Goal: Contribute content: Add original content to the website for others to see

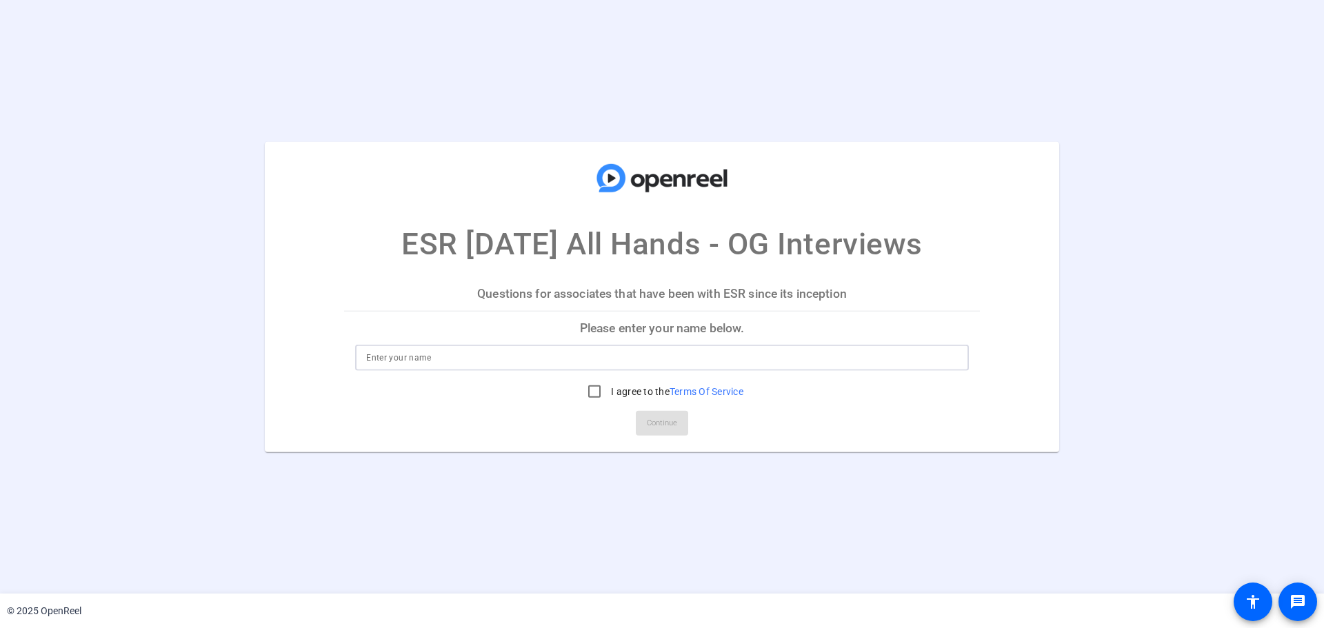
click at [552, 360] on input at bounding box center [662, 358] width 592 height 17
type input "Linda Arnay"
click at [590, 385] on input "I agree to the Terms Of Service" at bounding box center [595, 392] width 28 height 28
checkbox input "true"
click at [656, 421] on span "Continue" at bounding box center [662, 423] width 30 height 21
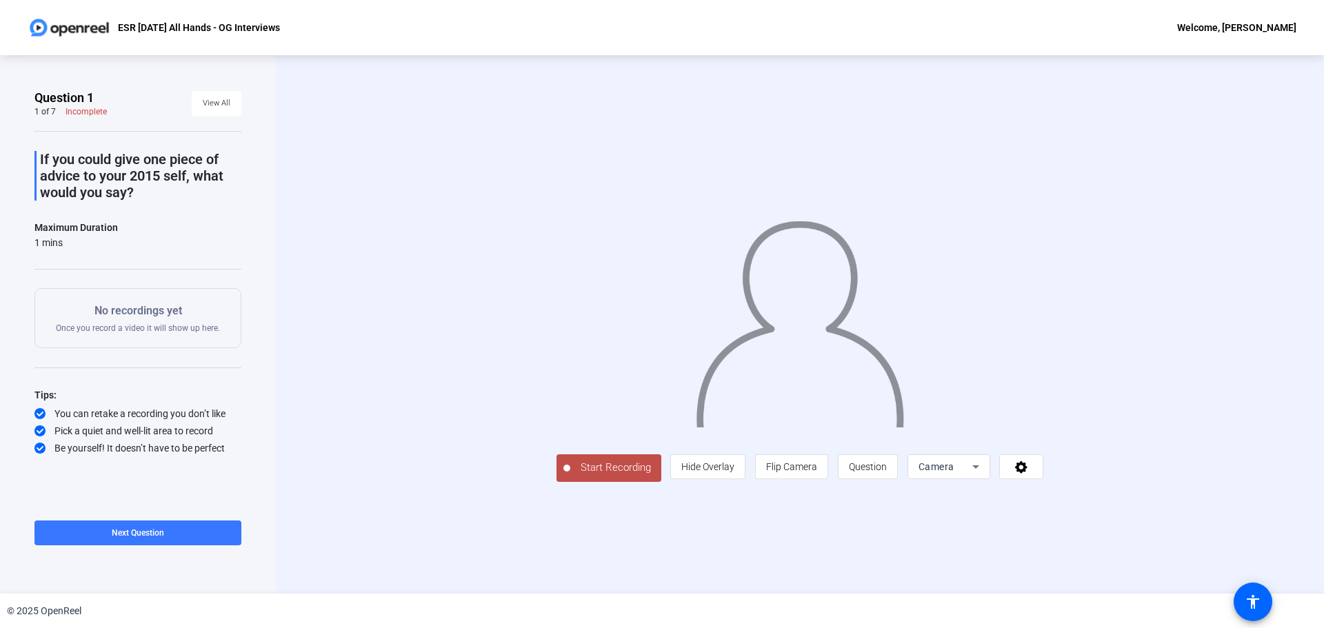
click at [570, 476] on span "Start Recording" at bounding box center [615, 468] width 91 height 16
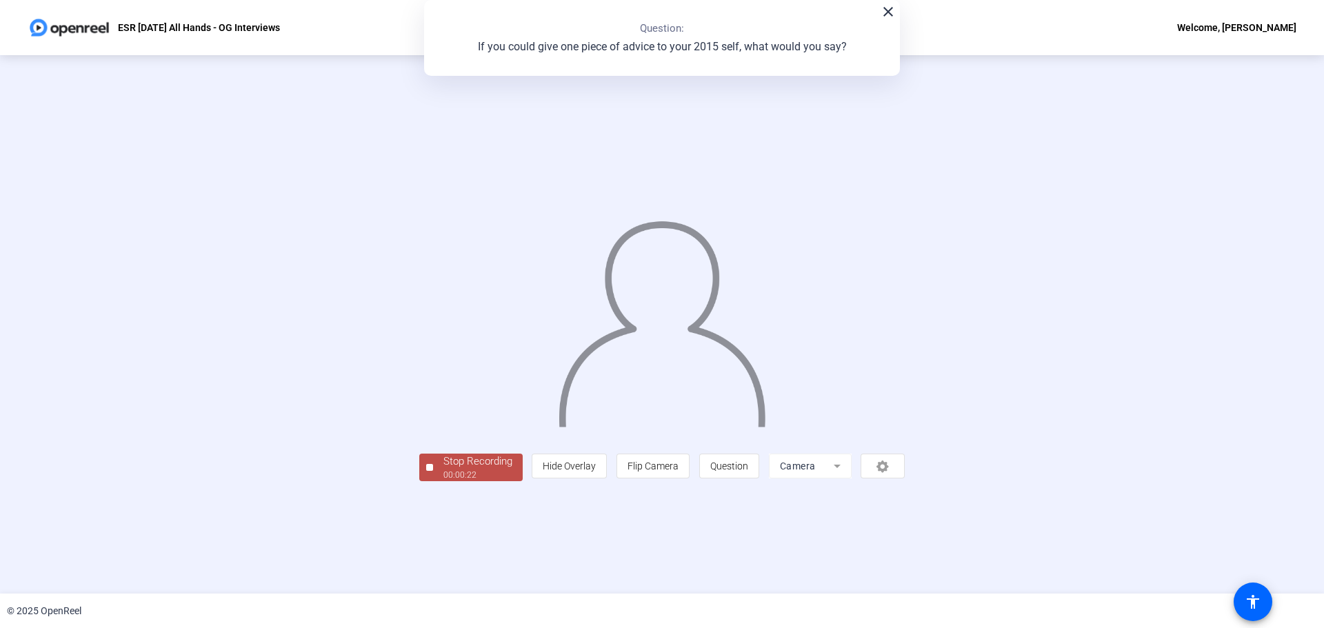
click at [443, 481] on div "00:00:22" at bounding box center [477, 475] width 69 height 12
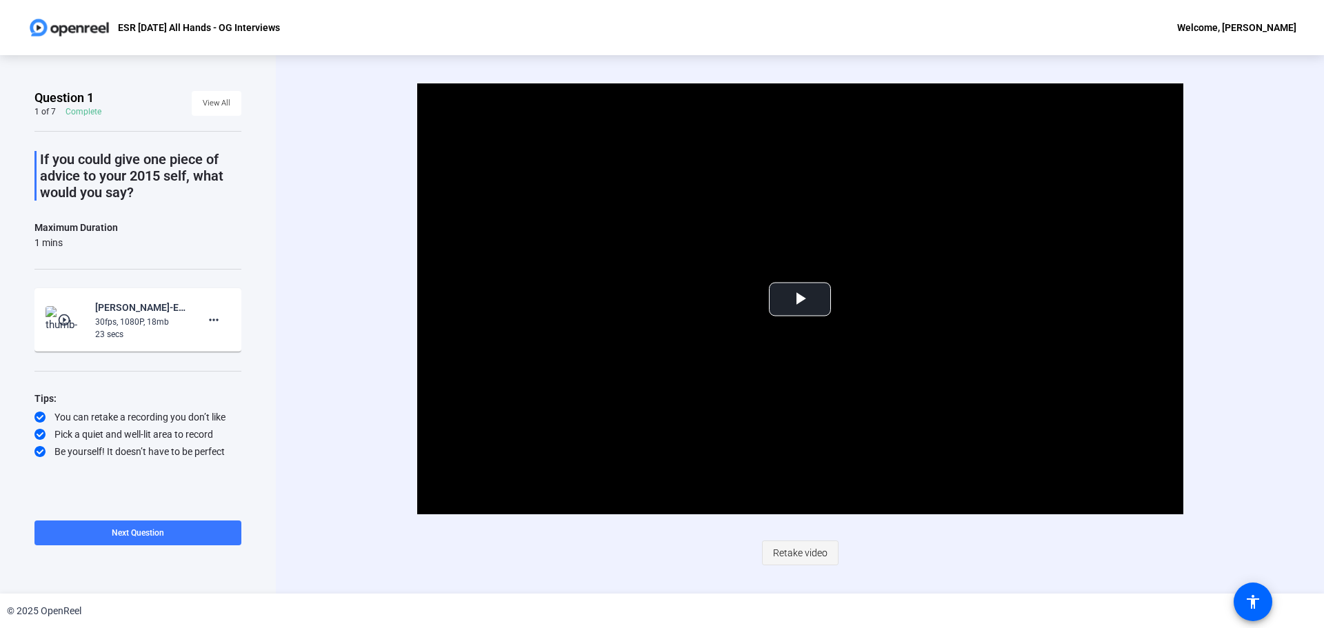
click at [819, 552] on span "Retake video" at bounding box center [800, 553] width 54 height 26
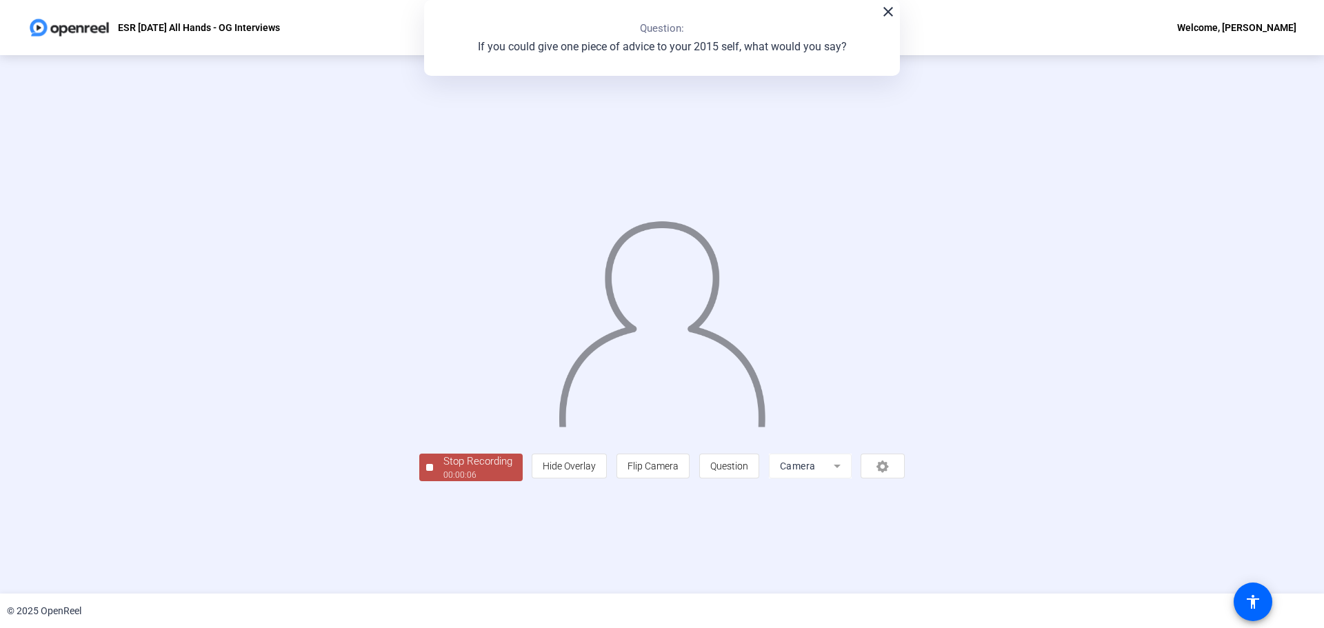
click at [443, 481] on div "00:00:06" at bounding box center [477, 475] width 69 height 12
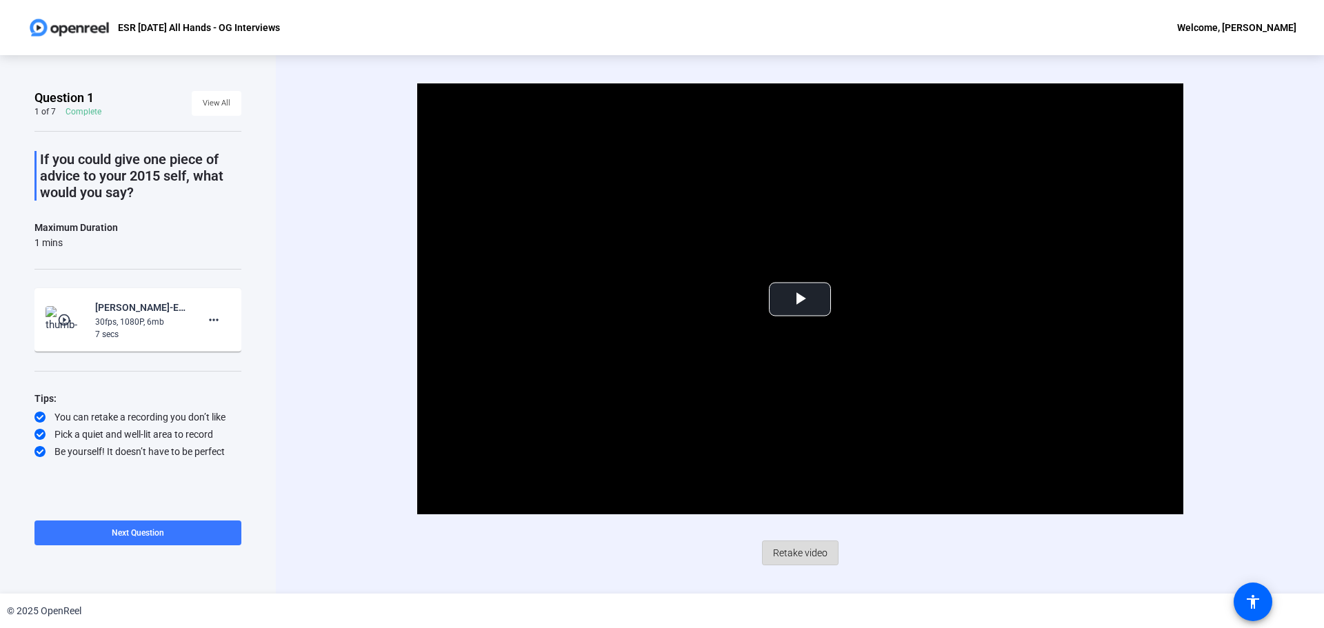
click at [801, 551] on span "Retake video" at bounding box center [800, 553] width 54 height 26
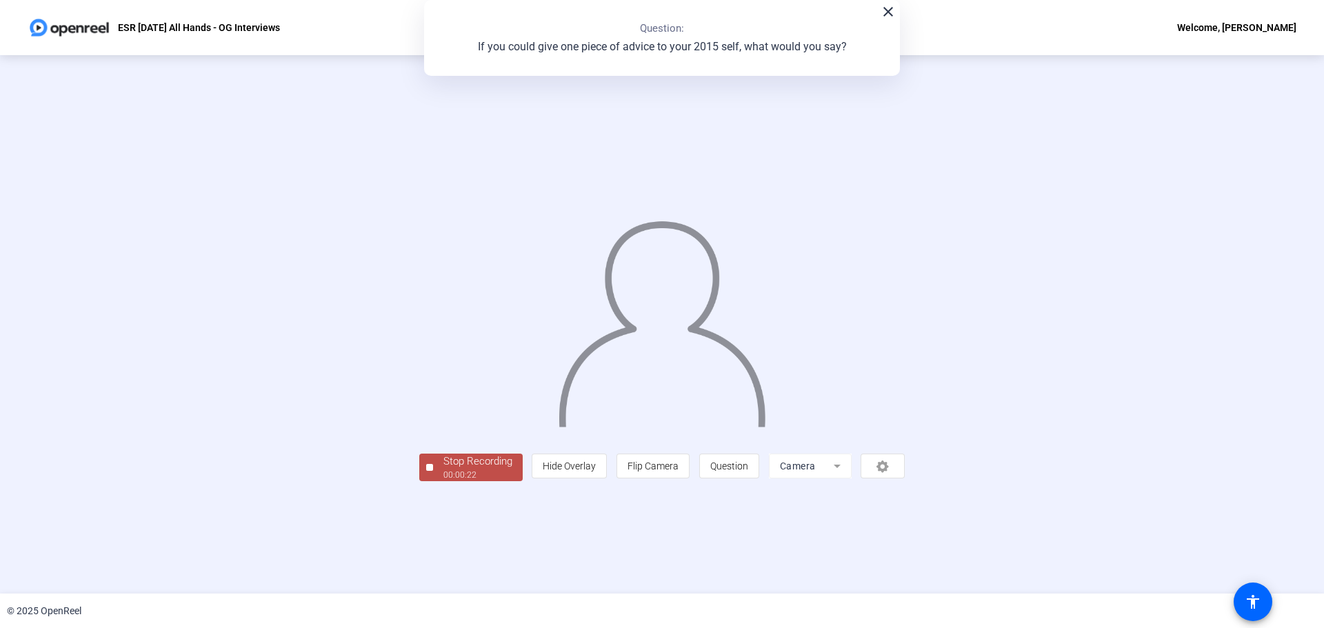
click at [443, 470] on div "Stop Recording" at bounding box center [477, 462] width 69 height 16
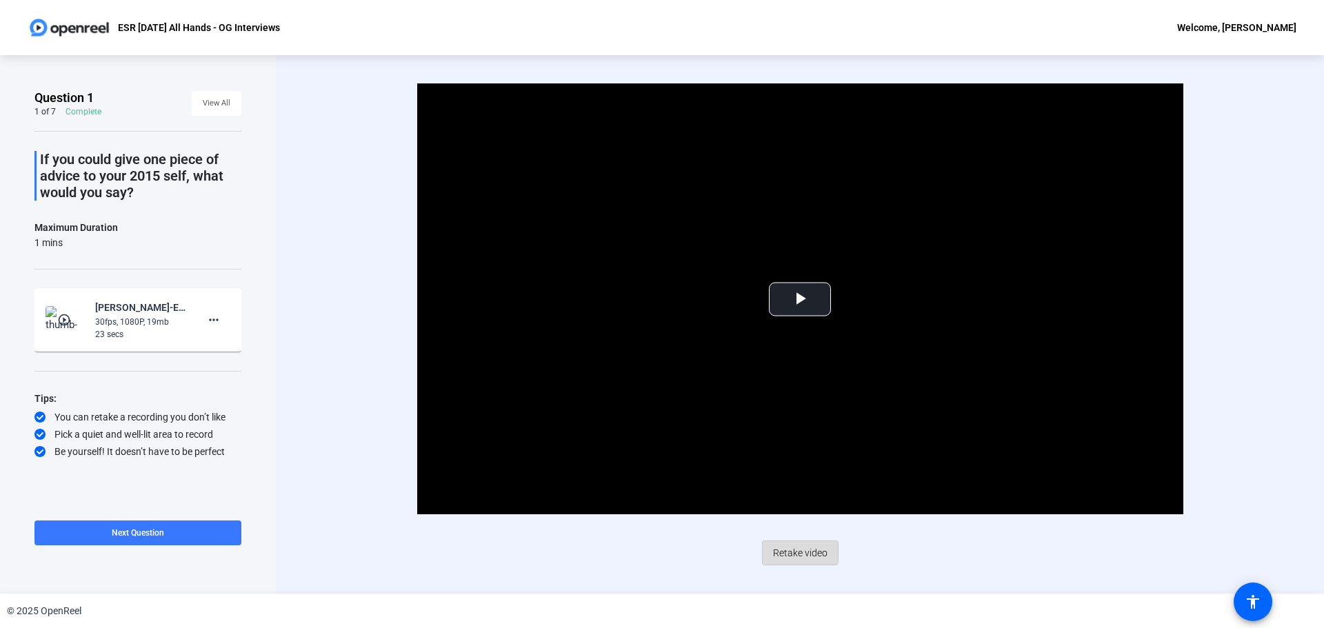
click at [798, 551] on span "Retake video" at bounding box center [800, 553] width 54 height 26
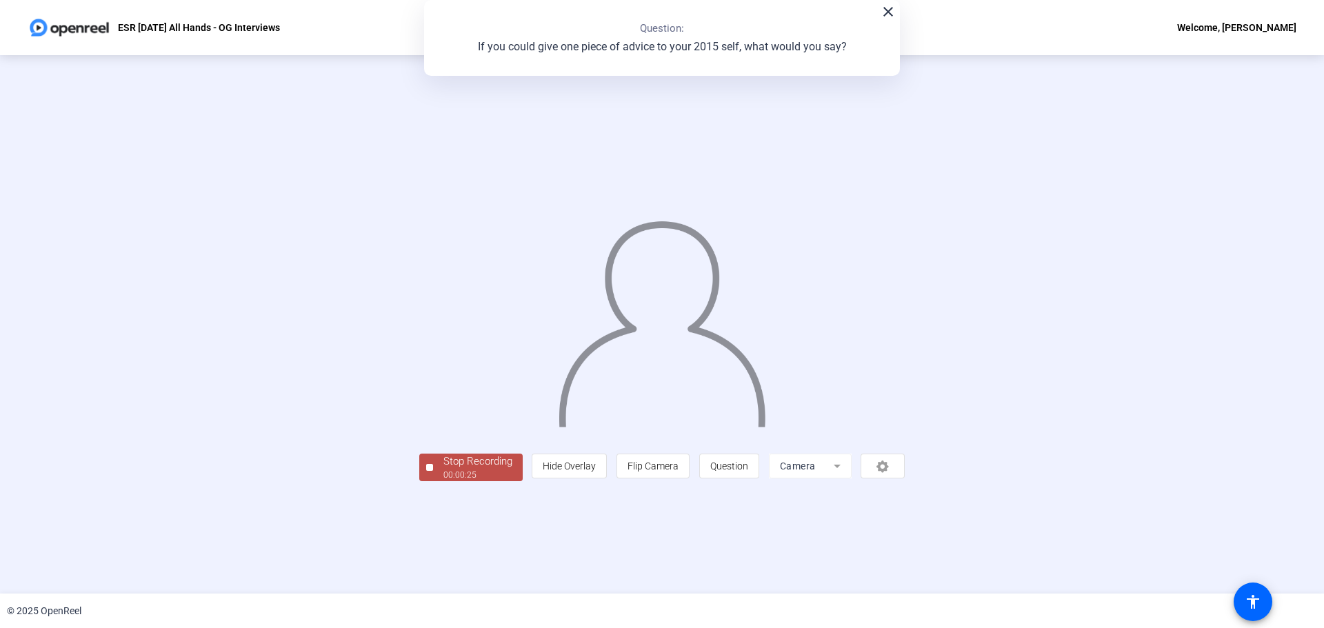
click at [443, 470] on div "Stop Recording" at bounding box center [477, 462] width 69 height 16
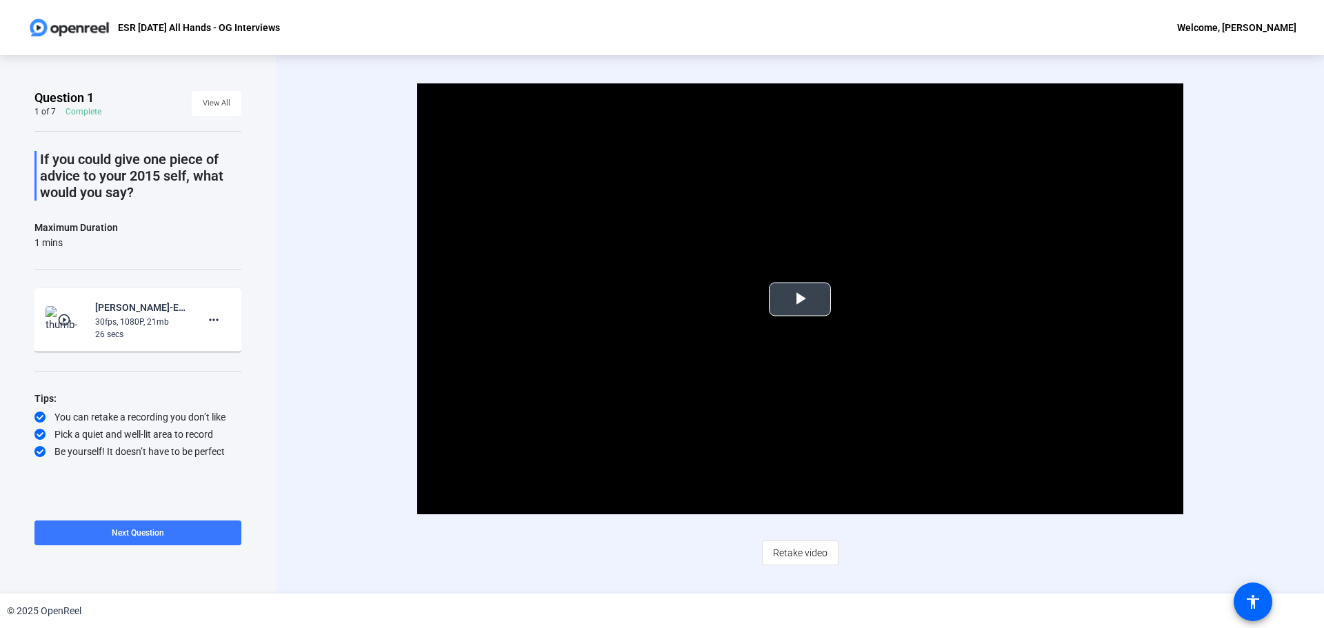
click at [800, 299] on span "Video Player" at bounding box center [800, 299] width 0 height 0
click at [816, 550] on span "Retake video" at bounding box center [800, 553] width 54 height 26
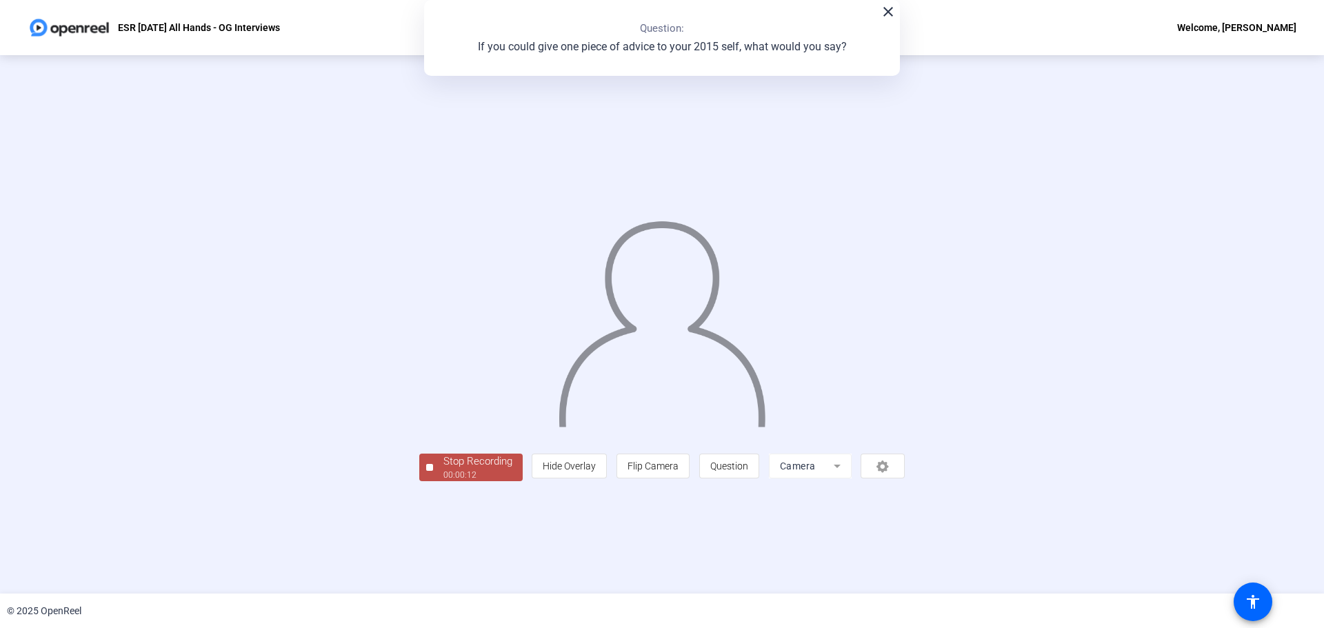
click at [443, 470] on div "Stop Recording" at bounding box center [477, 462] width 69 height 16
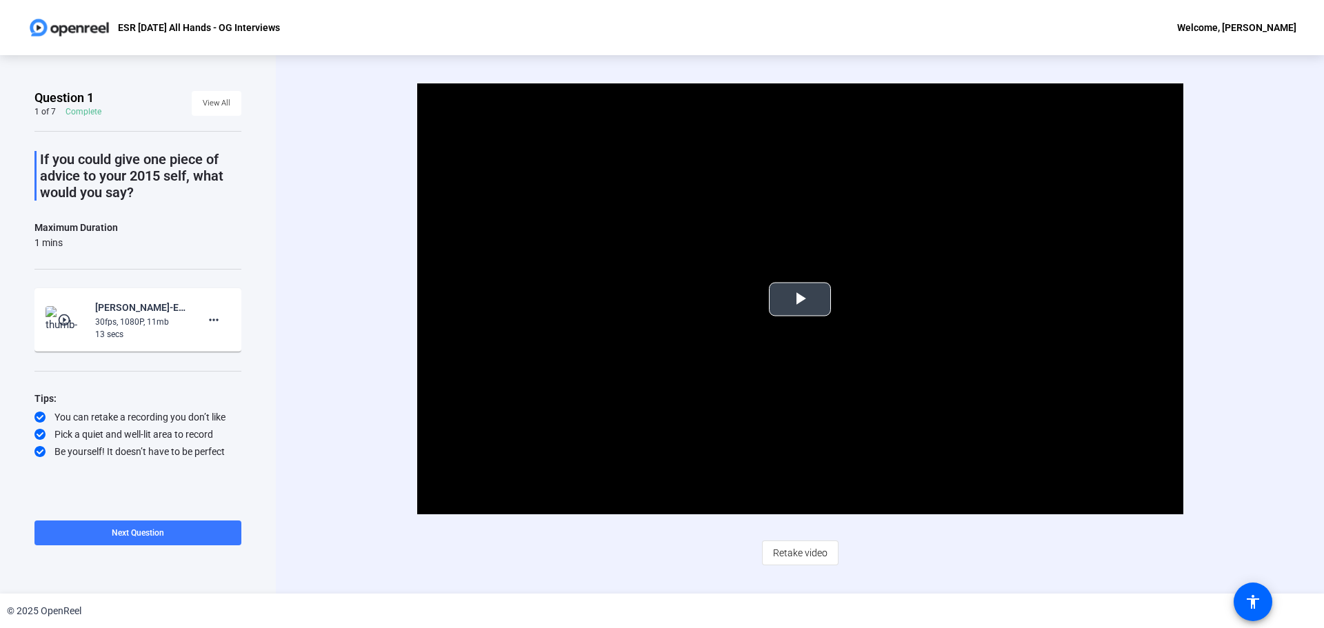
click at [800, 299] on span "Video Player" at bounding box center [800, 299] width 0 height 0
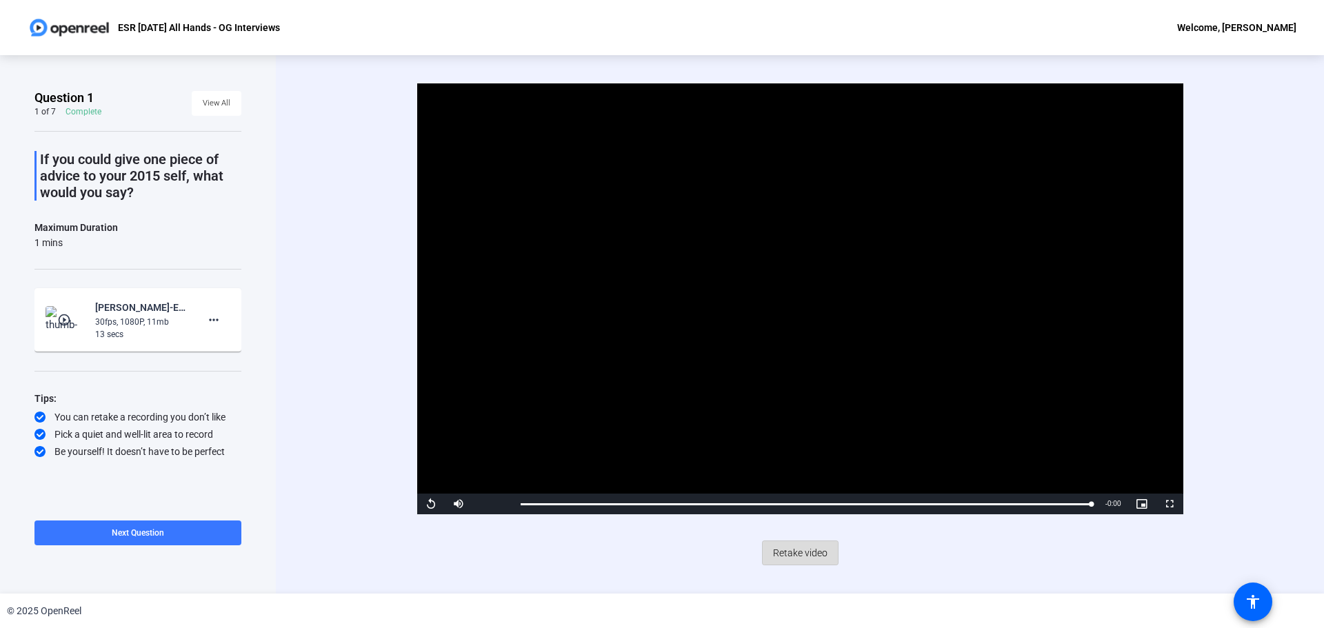
click at [811, 554] on span "Retake video" at bounding box center [800, 553] width 54 height 26
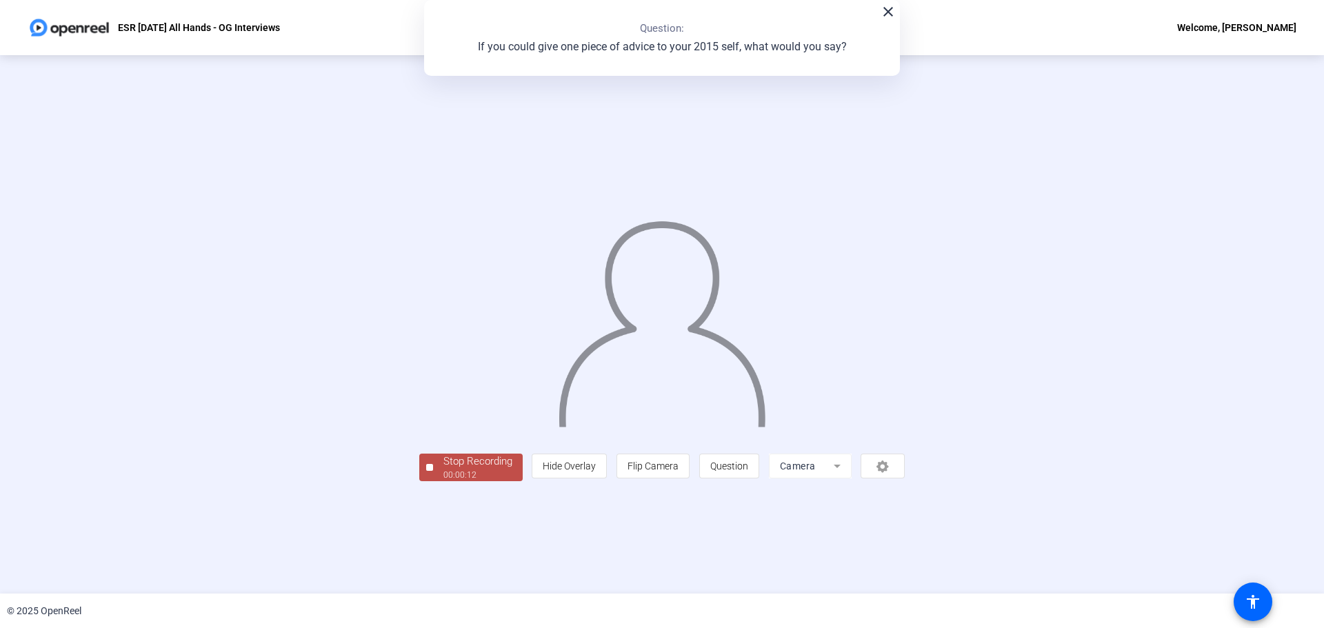
click at [443, 470] on div "Stop Recording" at bounding box center [477, 462] width 69 height 16
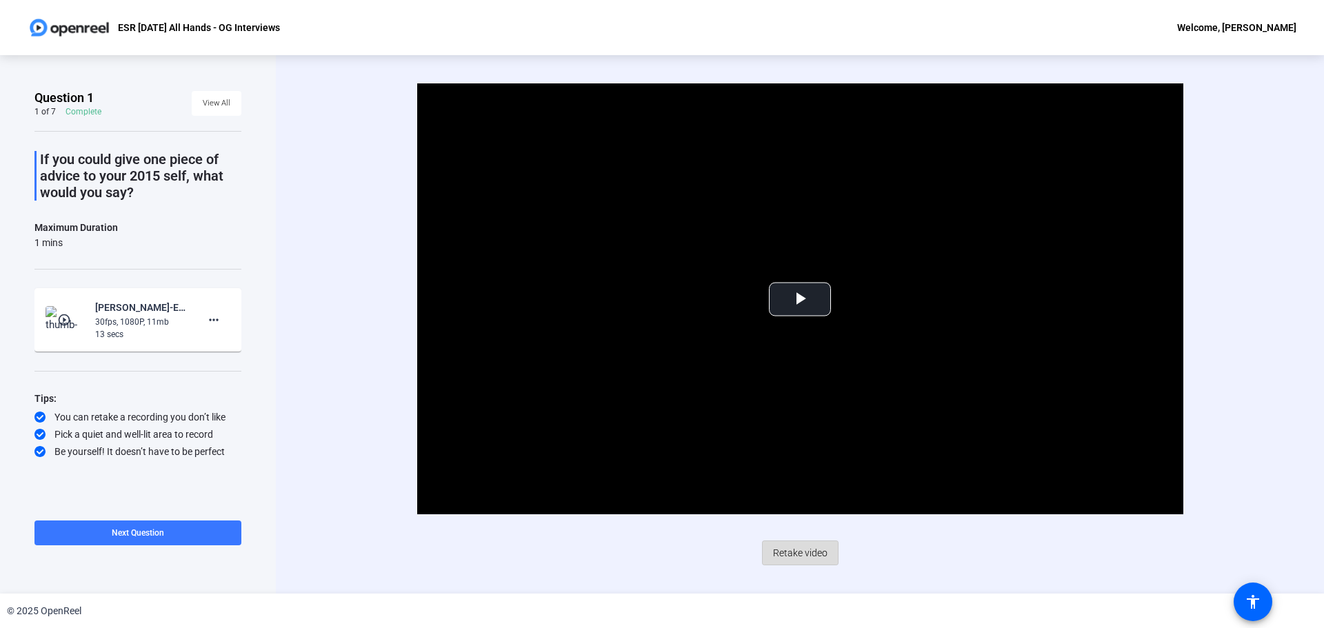
click at [822, 553] on span "Retake video" at bounding box center [800, 553] width 54 height 26
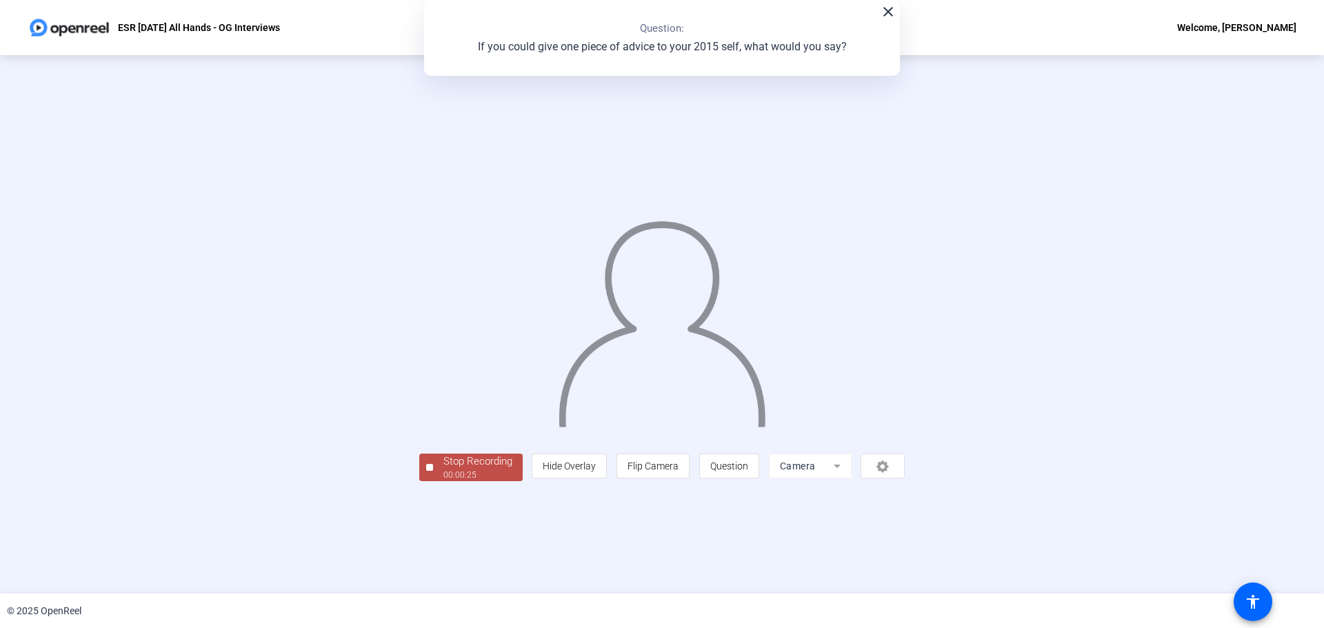
click at [443, 481] on div "00:00:25" at bounding box center [477, 475] width 69 height 12
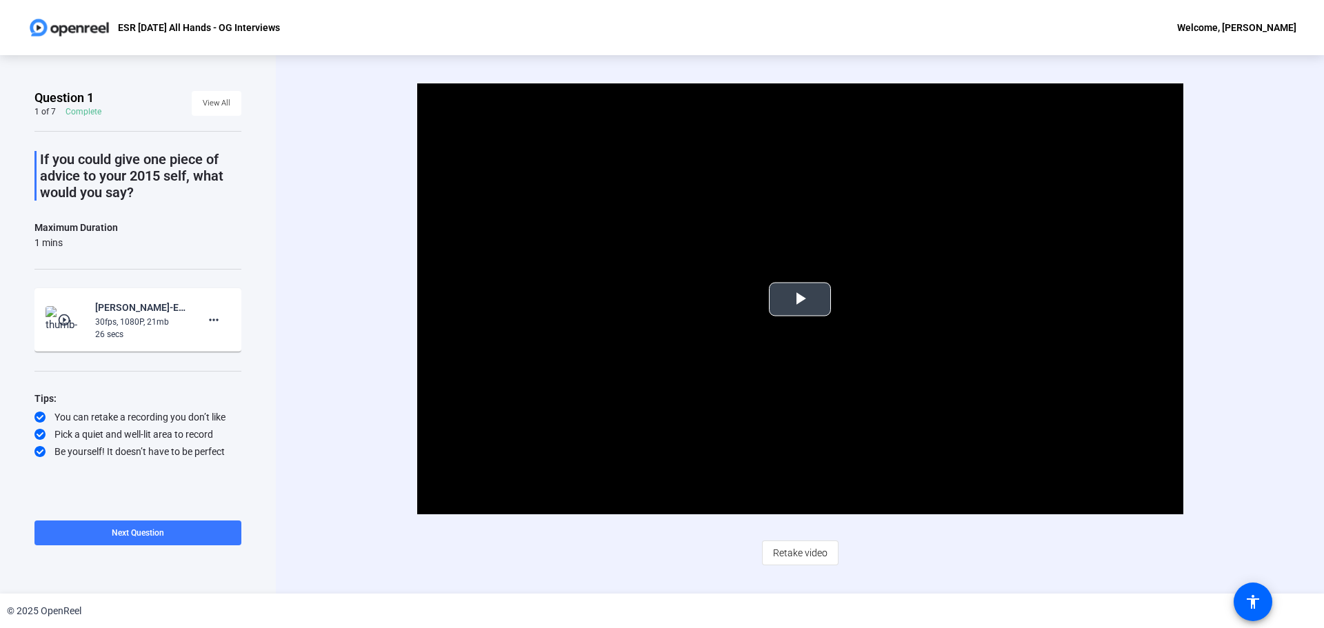
click at [800, 299] on span "Video Player" at bounding box center [800, 299] width 0 height 0
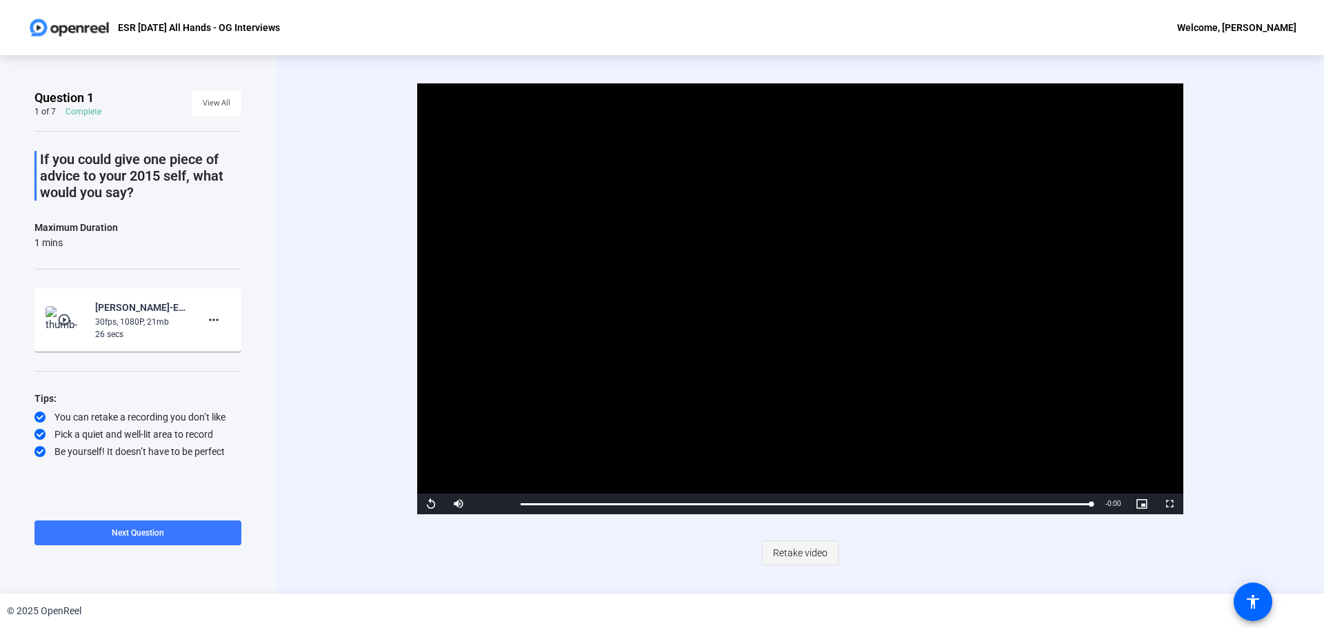
click at [810, 555] on span "Retake video" at bounding box center [800, 553] width 54 height 26
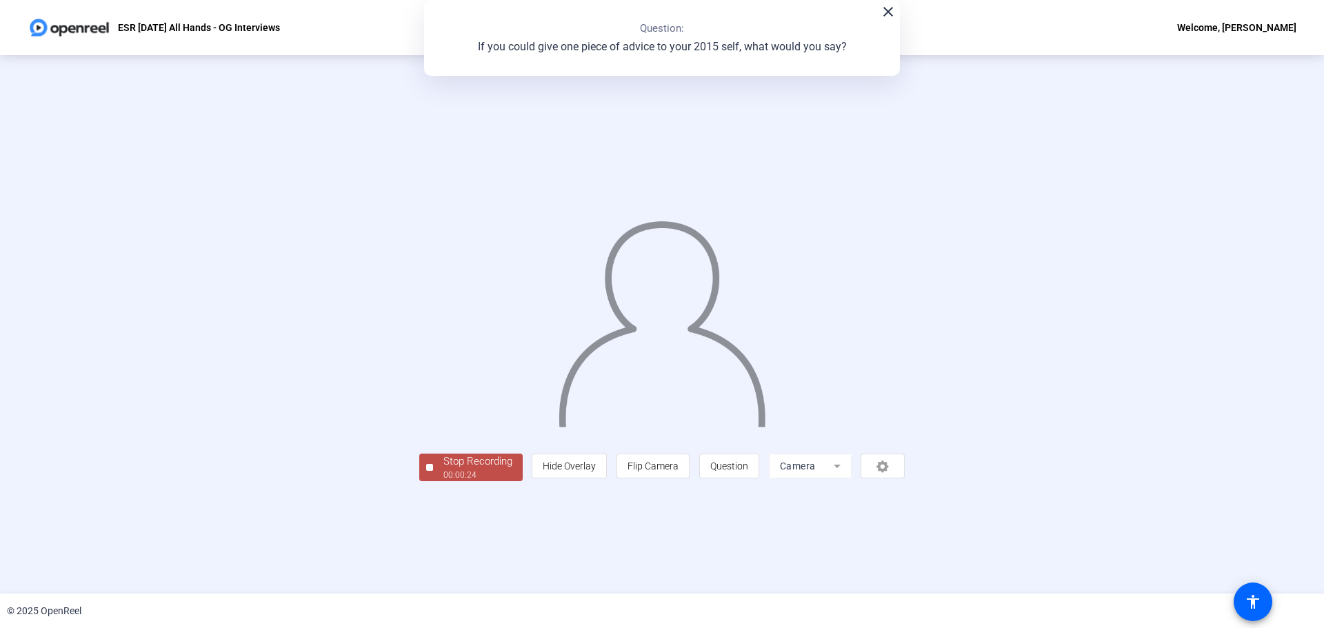
click at [443, 470] on div "Stop Recording" at bounding box center [477, 462] width 69 height 16
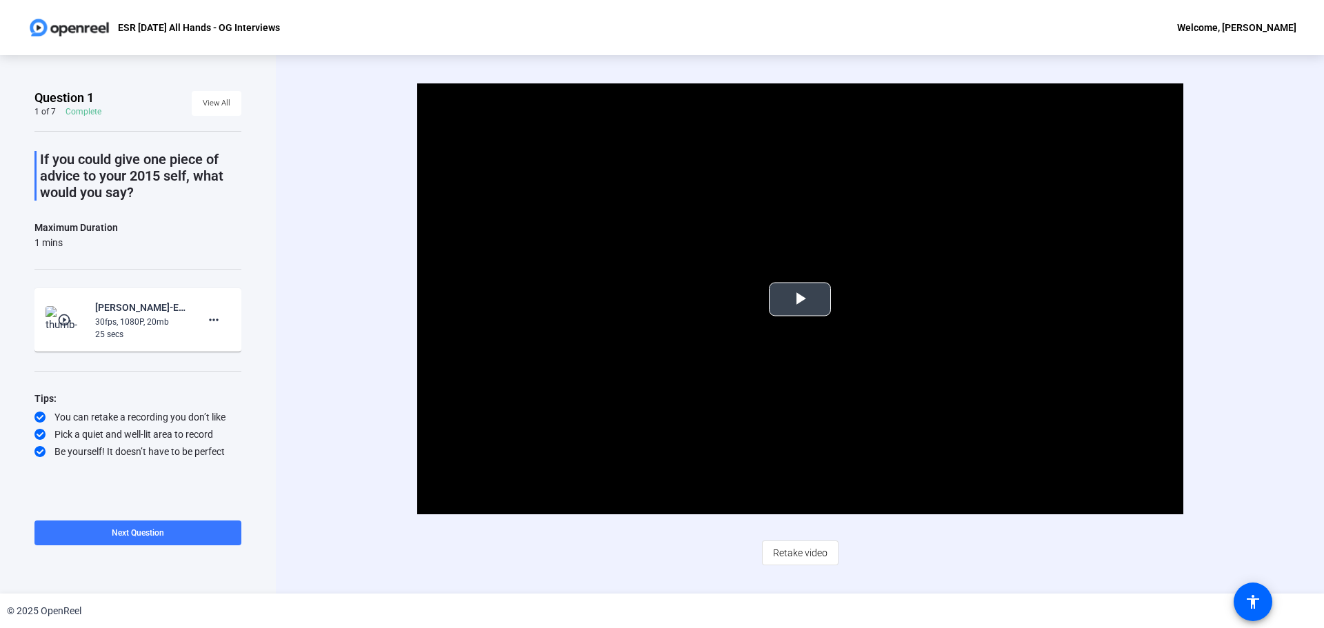
click at [800, 299] on span "Video Player" at bounding box center [800, 299] width 0 height 0
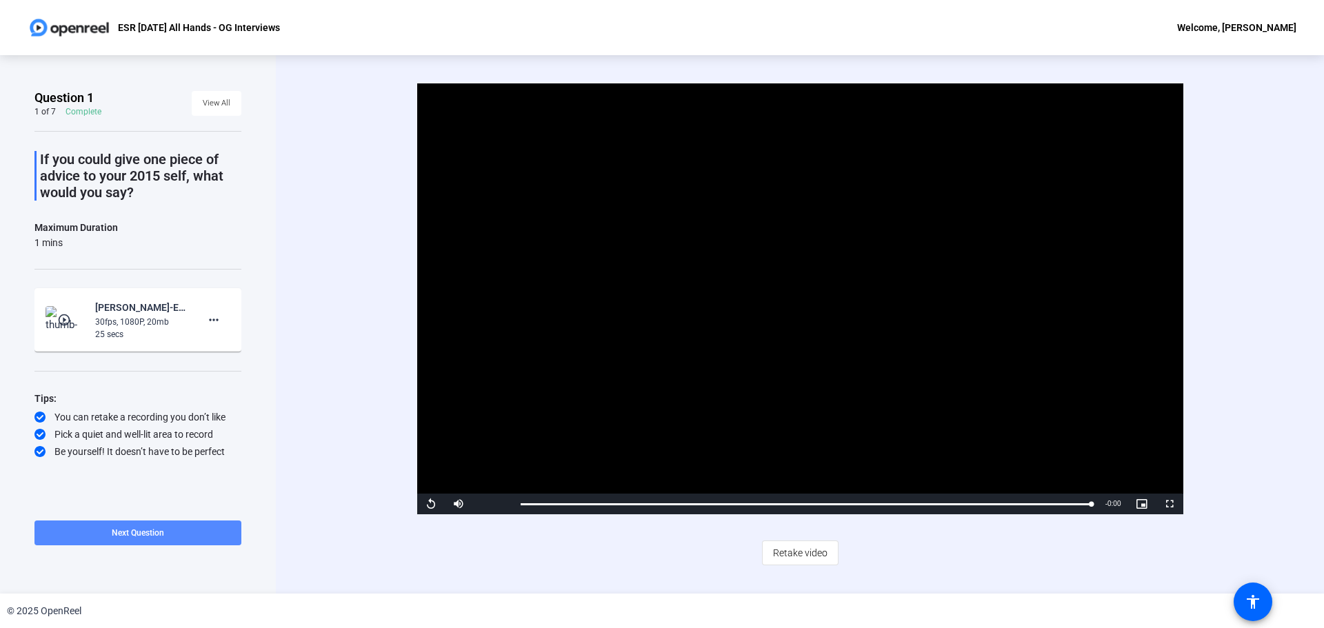
click at [185, 530] on span at bounding box center [137, 532] width 207 height 33
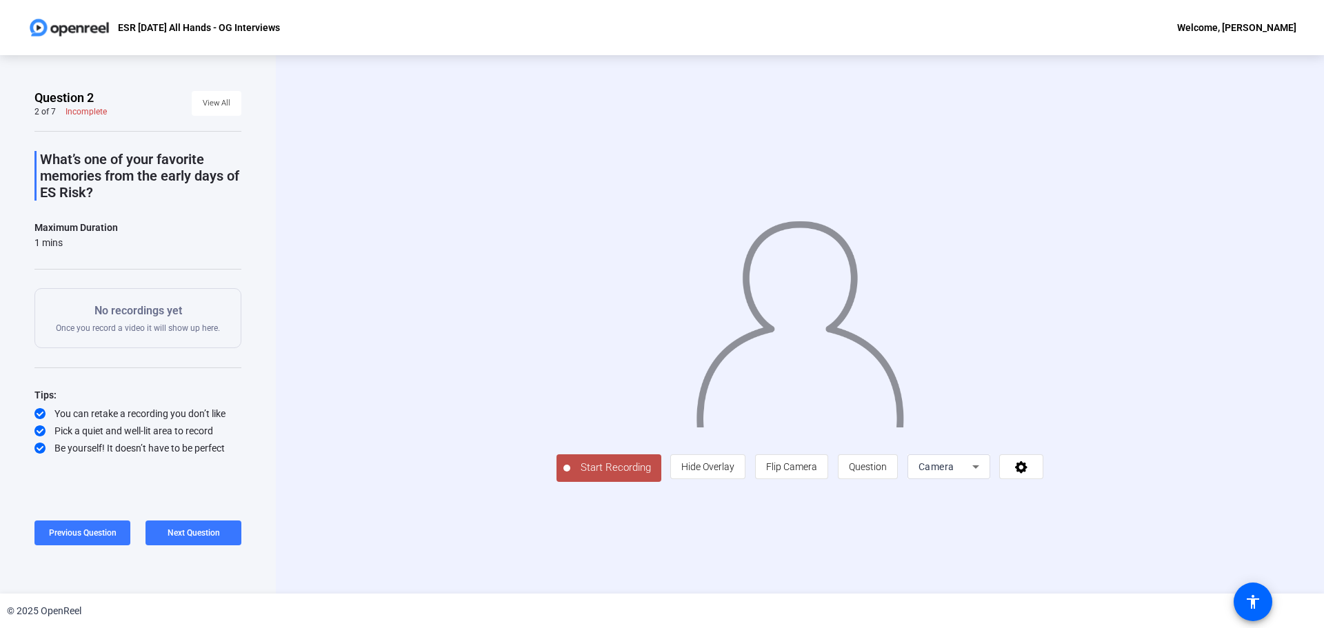
click at [570, 476] on span "Start Recording" at bounding box center [615, 468] width 91 height 16
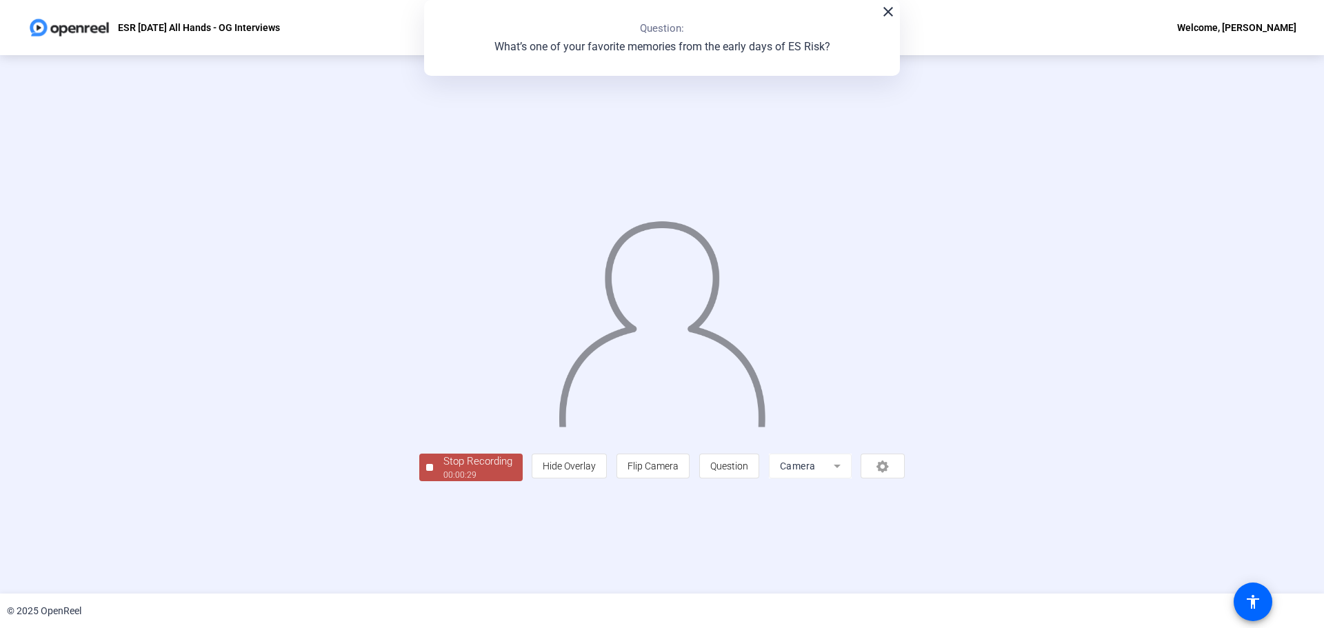
click at [443, 470] on div "Stop Recording" at bounding box center [477, 462] width 69 height 16
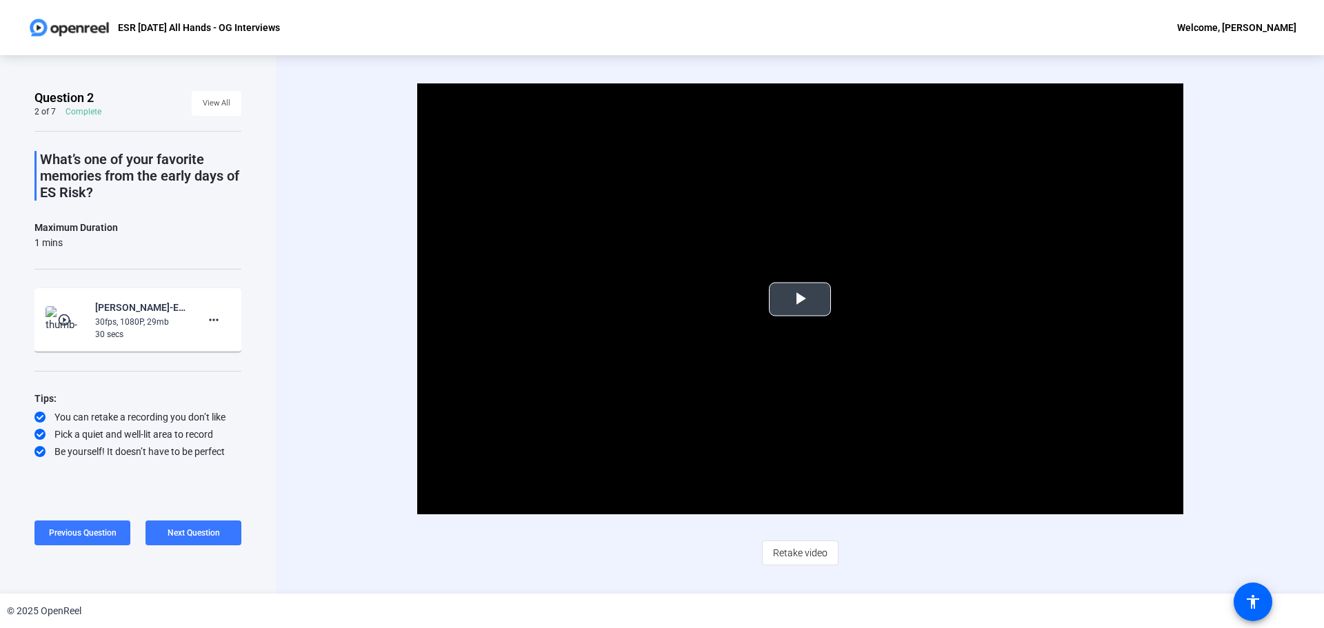
click at [800, 299] on span "Video Player" at bounding box center [800, 299] width 0 height 0
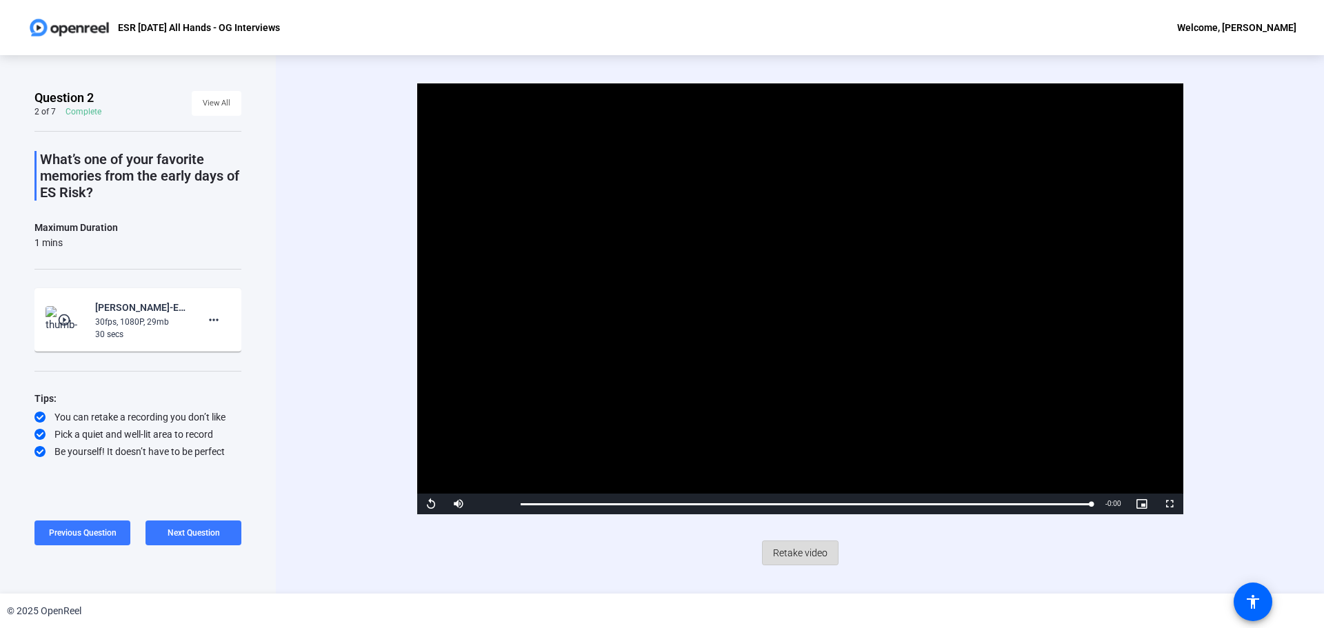
click at [813, 553] on span "Retake video" at bounding box center [800, 553] width 54 height 26
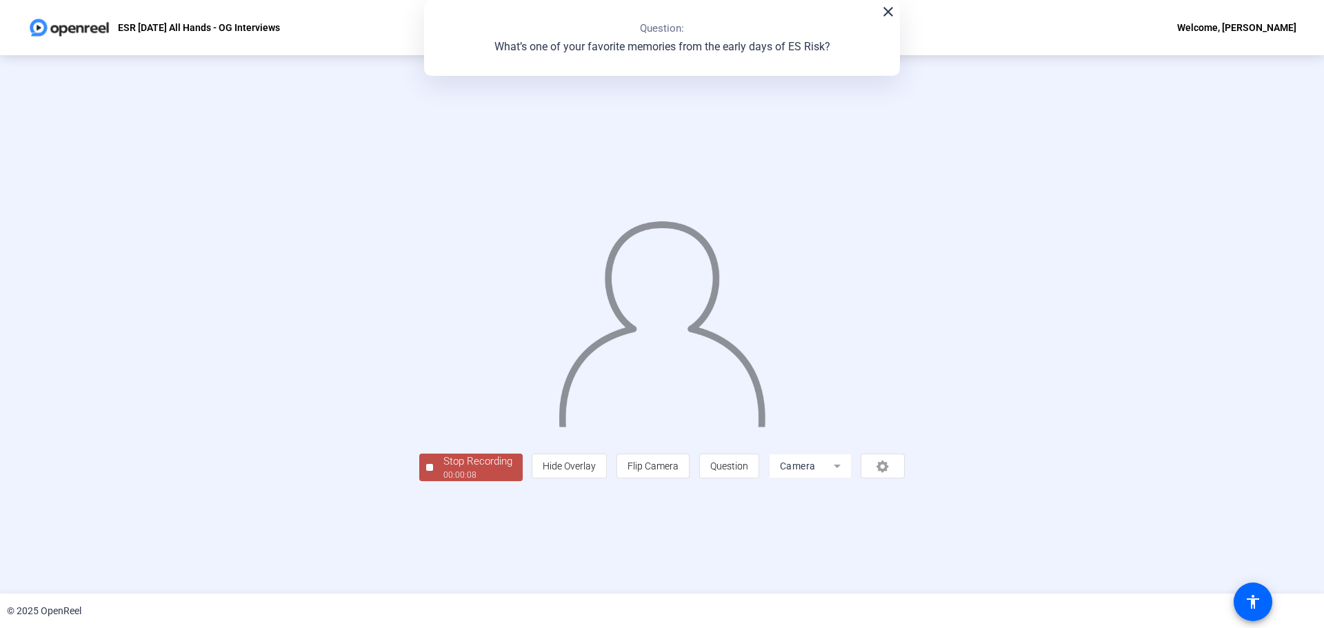
click at [433, 482] on span "Stop Recording 00:00:08" at bounding box center [478, 468] width 90 height 28
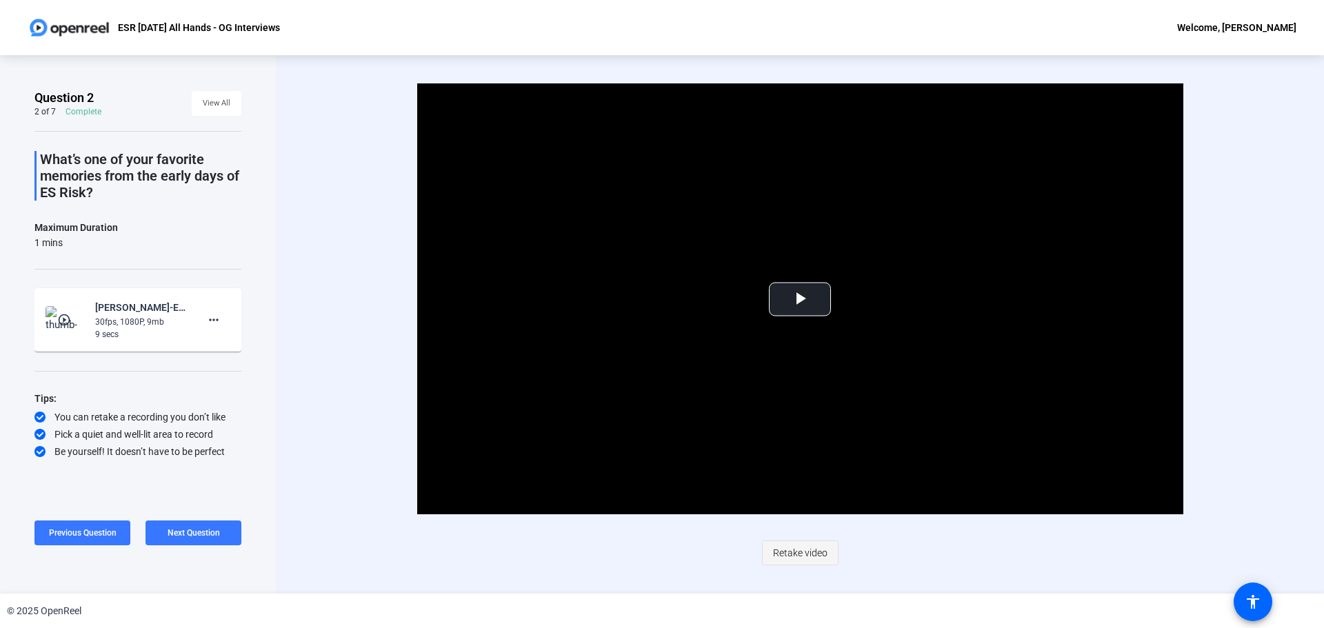
click at [798, 548] on span "Retake video" at bounding box center [800, 553] width 54 height 26
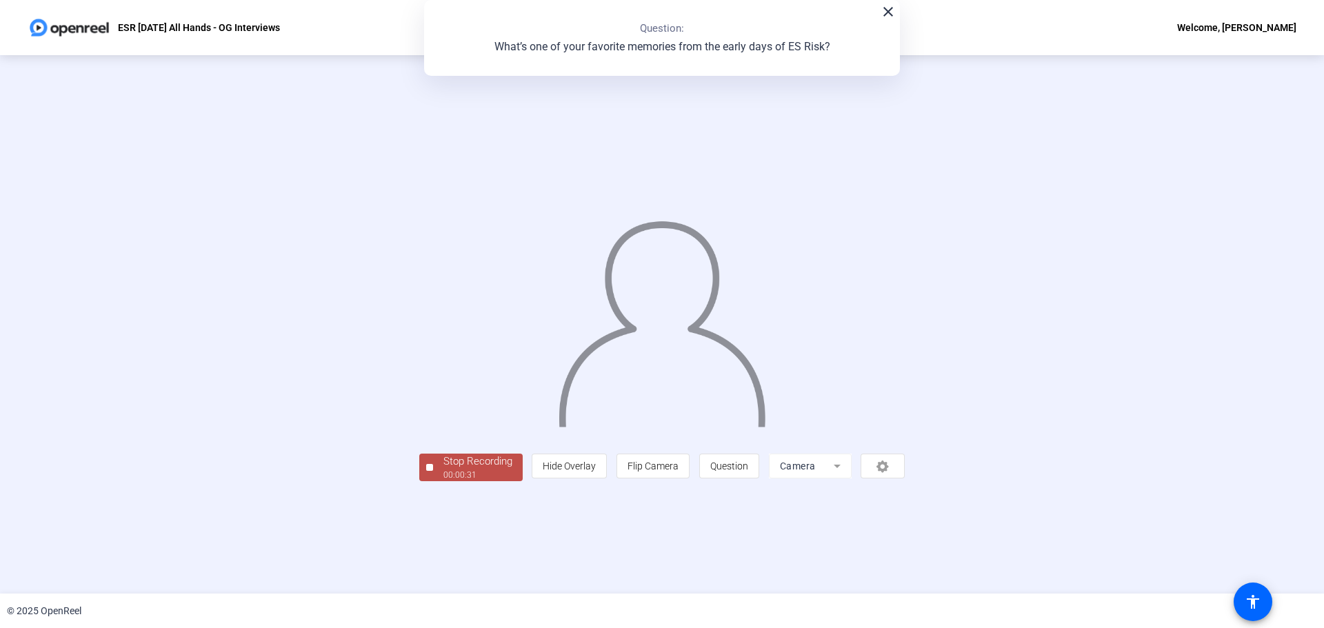
click at [443, 481] on div "00:00:31" at bounding box center [477, 475] width 69 height 12
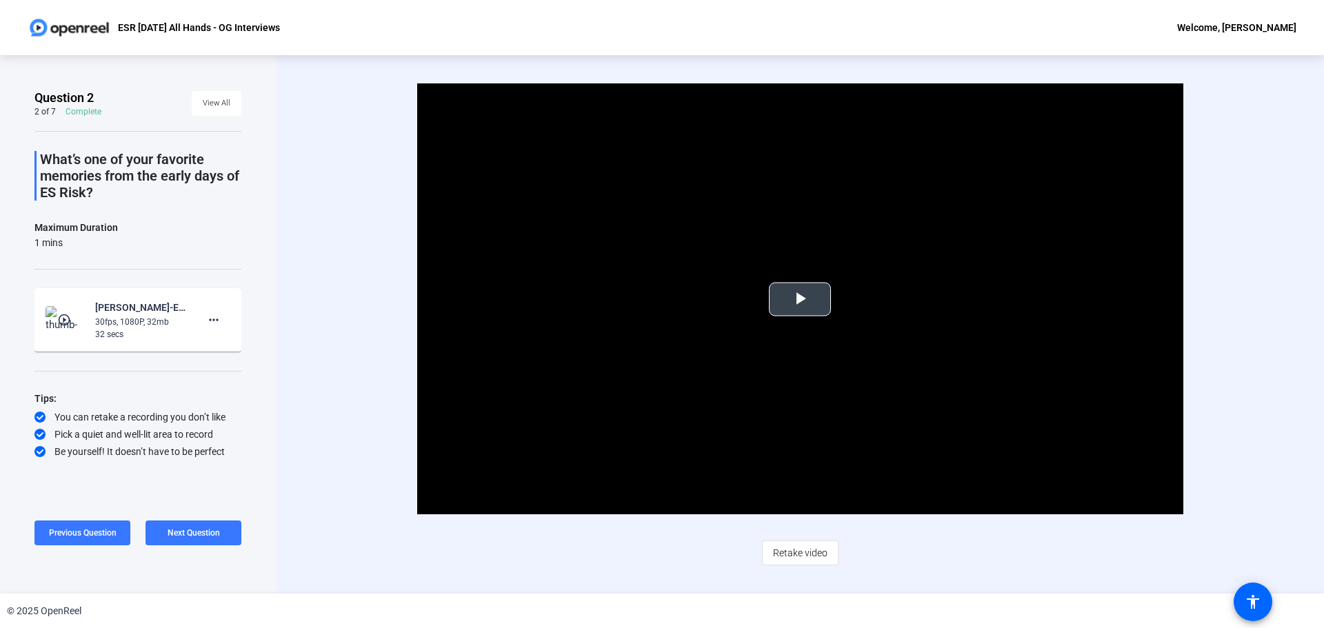
click at [800, 299] on span "Video Player" at bounding box center [800, 299] width 0 height 0
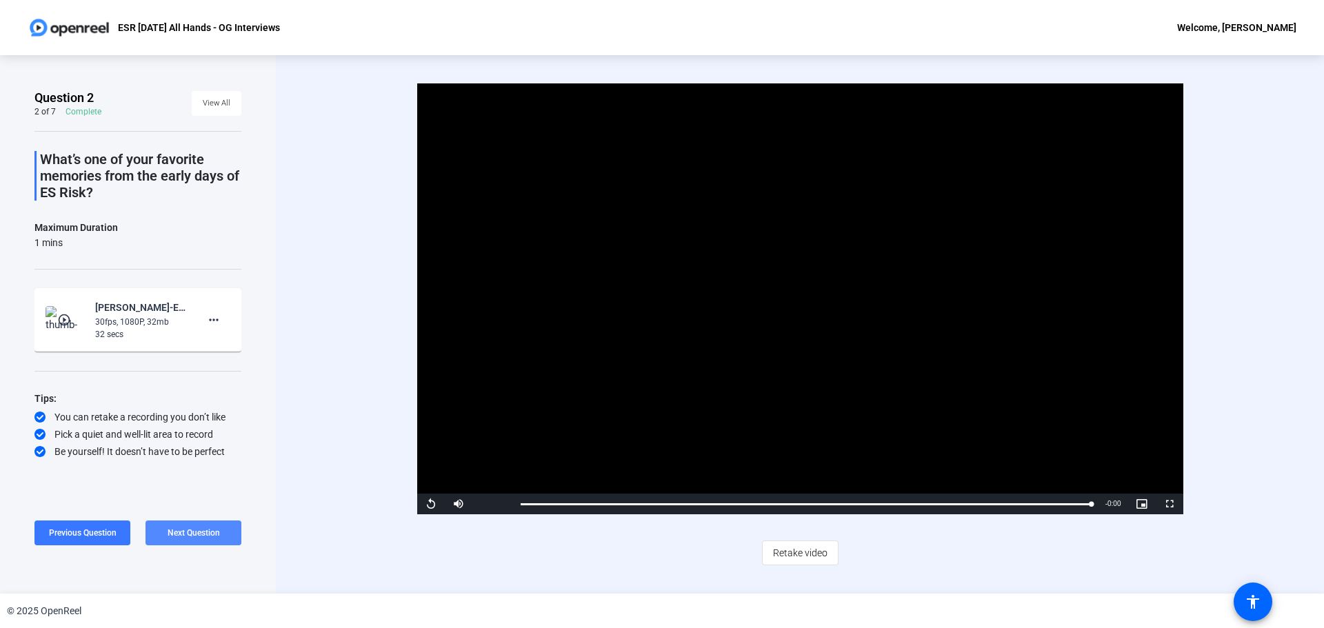
click at [214, 531] on span "Next Question" at bounding box center [194, 533] width 52 height 10
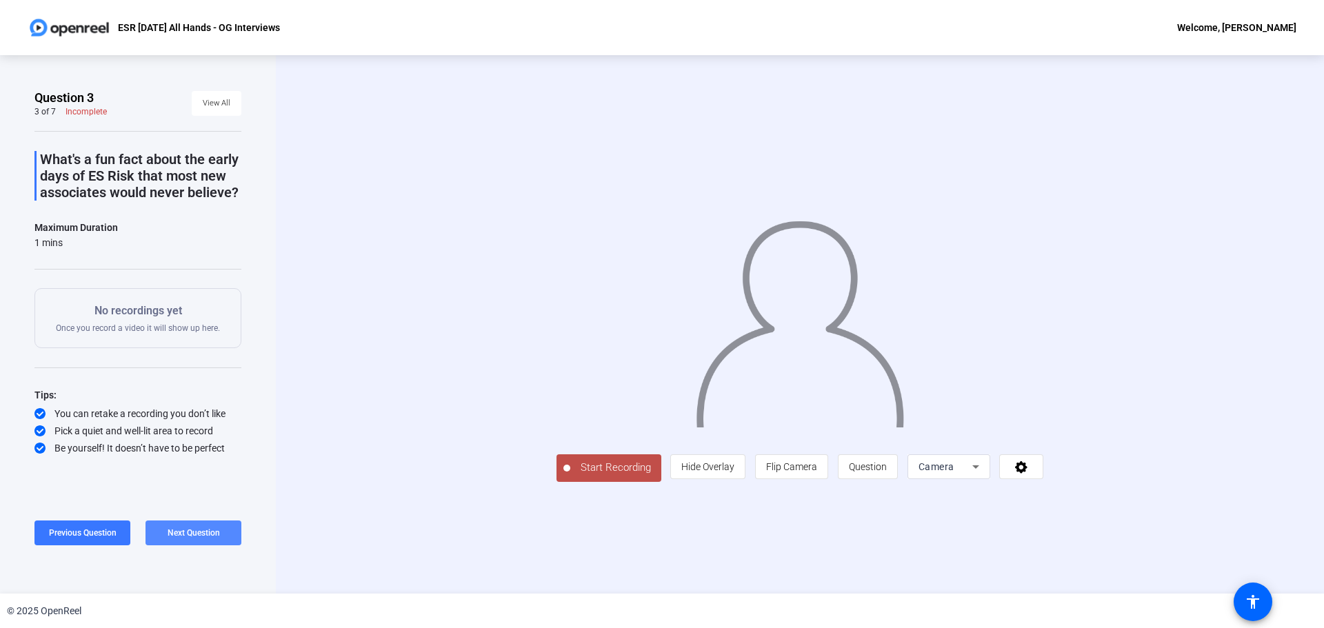
click at [197, 530] on span "Next Question" at bounding box center [194, 533] width 52 height 10
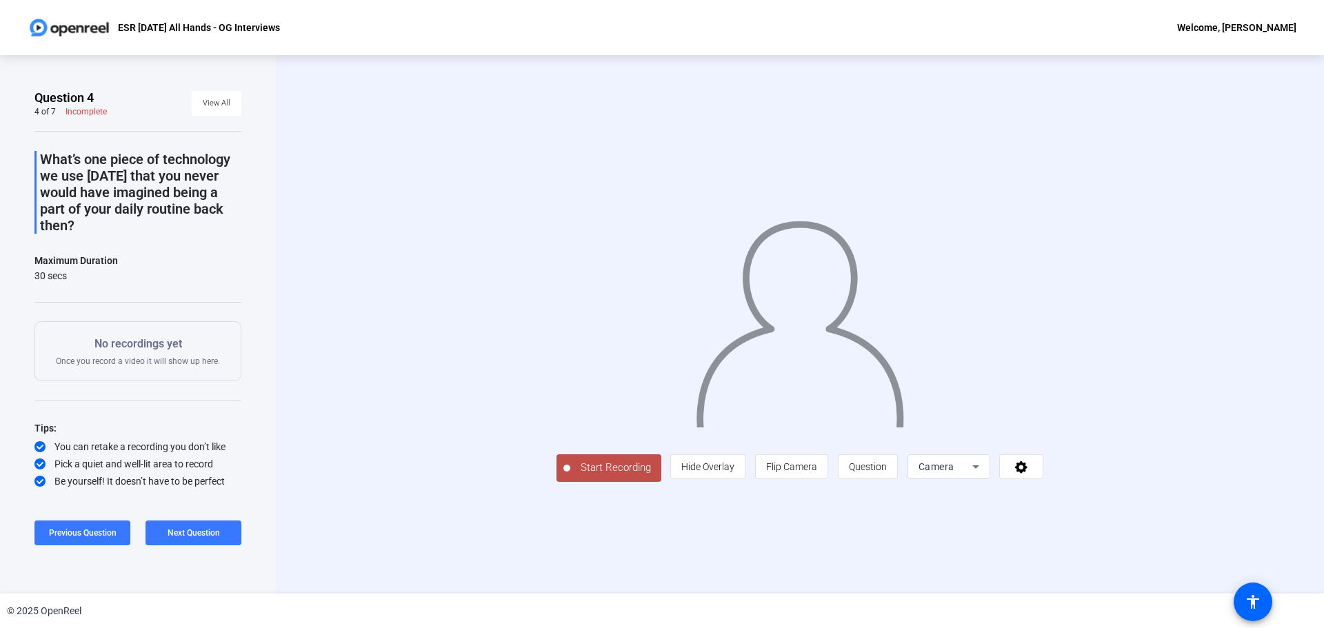
click at [570, 476] on span "Start Recording" at bounding box center [615, 468] width 91 height 16
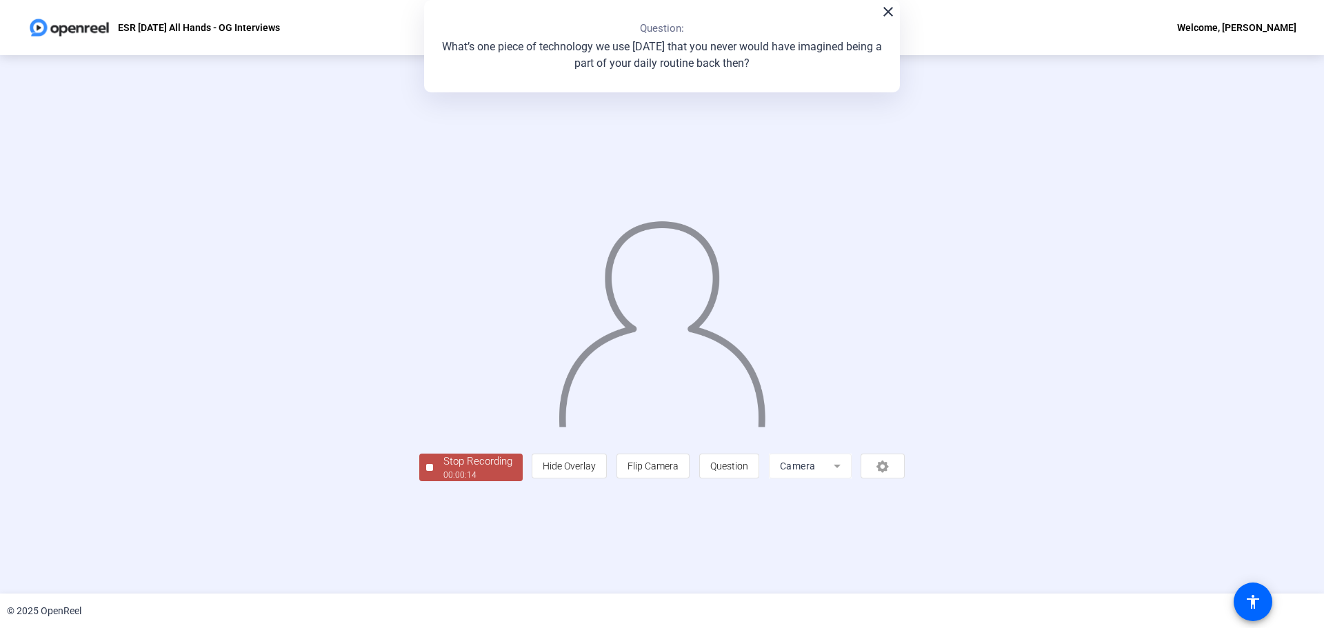
click at [443, 470] on div "Stop Recording" at bounding box center [477, 462] width 69 height 16
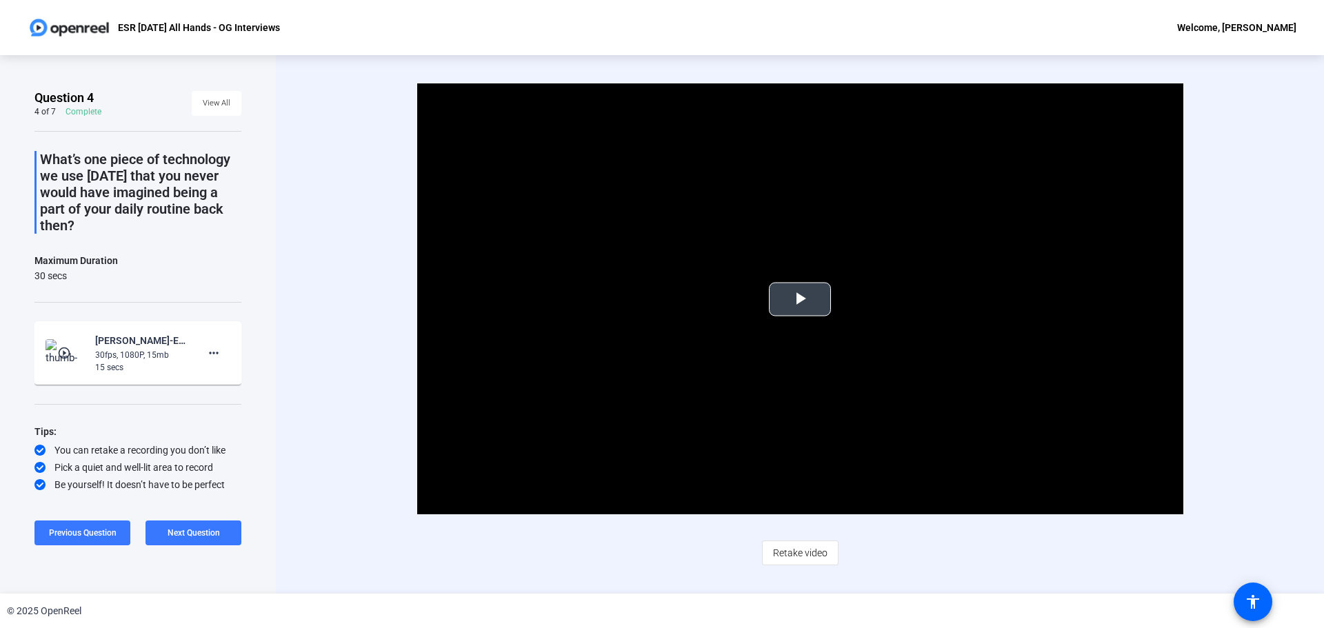
click at [800, 299] on span "Video Player" at bounding box center [800, 299] width 0 height 0
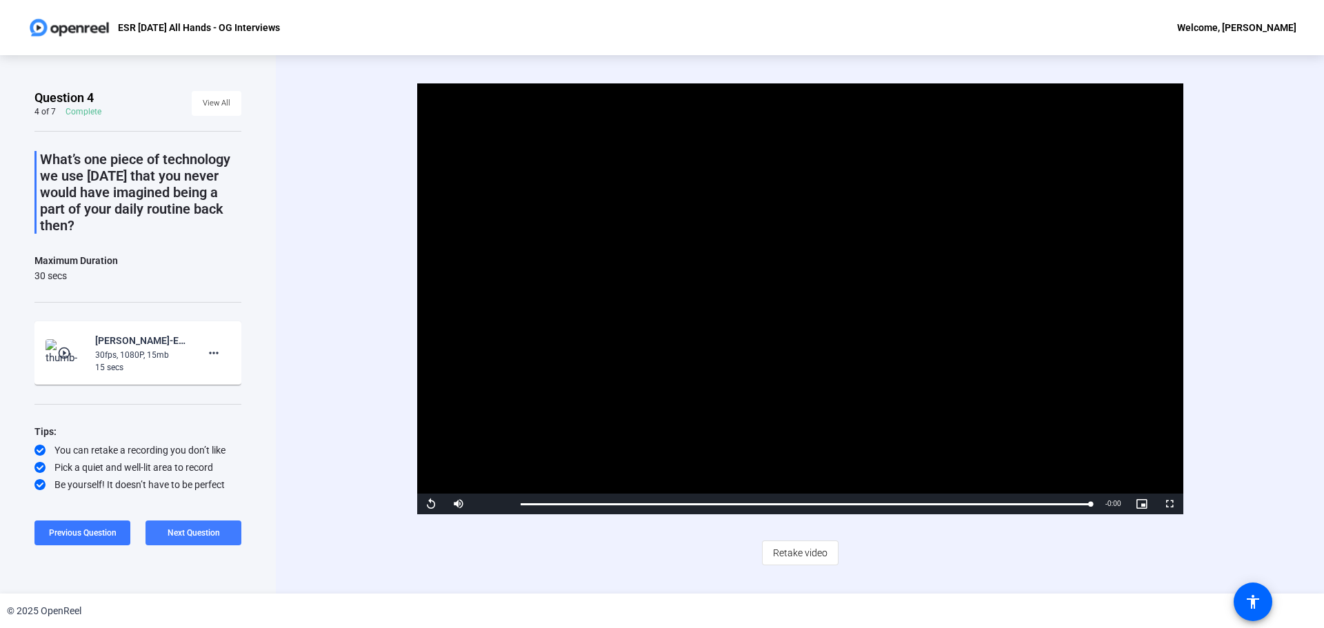
click at [221, 530] on span at bounding box center [193, 532] width 96 height 33
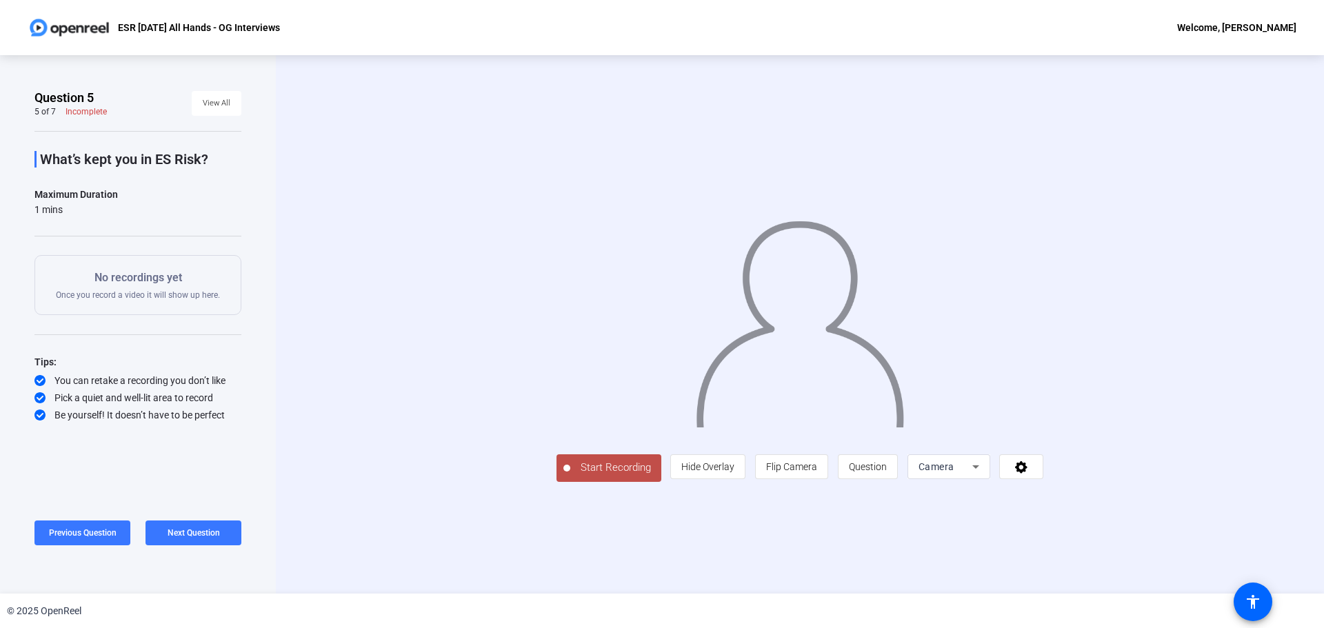
click at [570, 476] on span "Start Recording" at bounding box center [615, 468] width 91 height 16
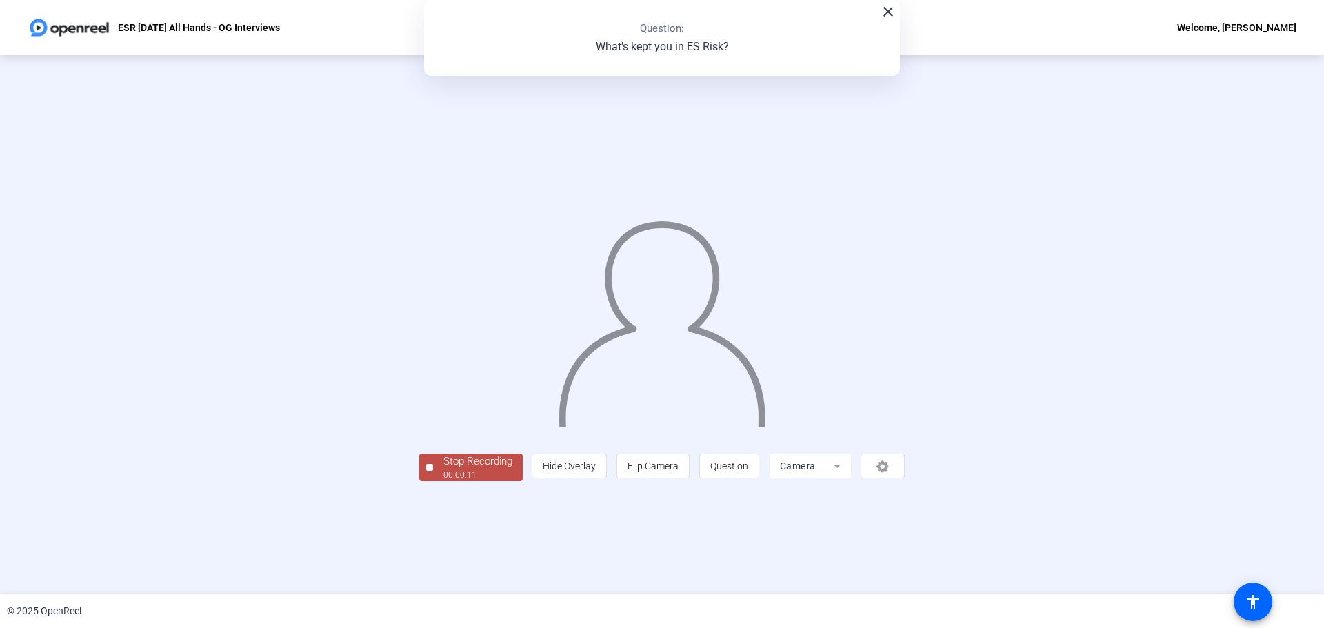
click at [443, 470] on div "Stop Recording" at bounding box center [477, 462] width 69 height 16
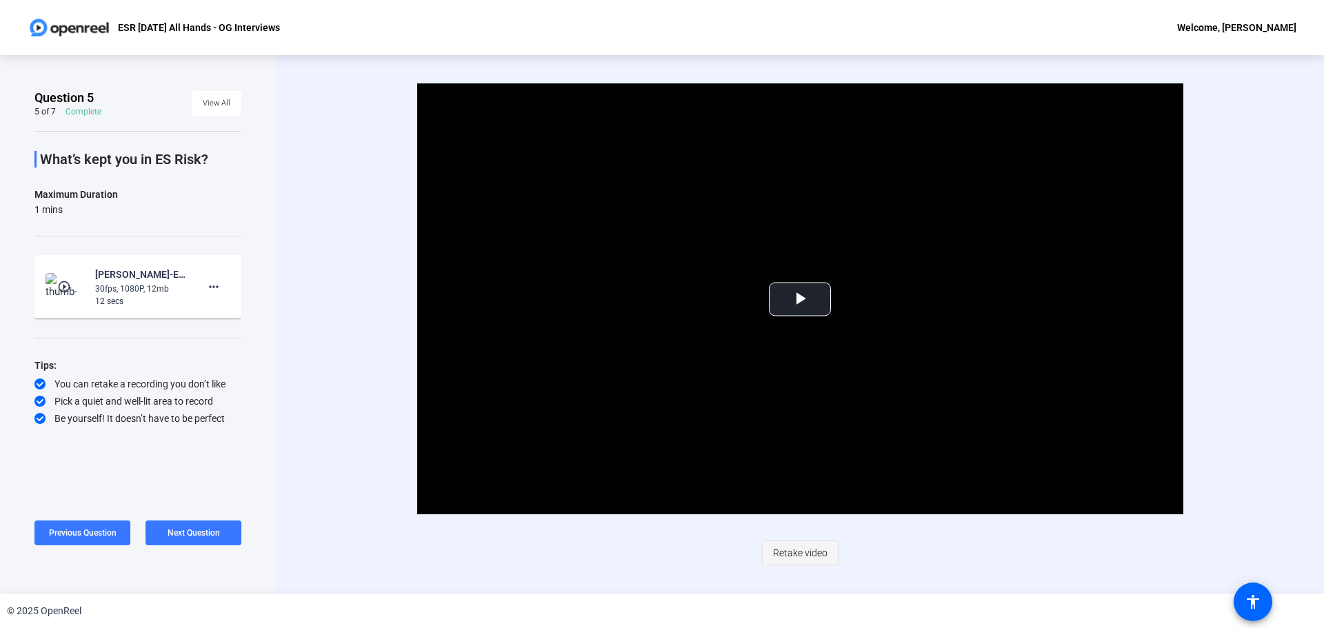
click at [798, 552] on span "Retake video" at bounding box center [800, 553] width 54 height 26
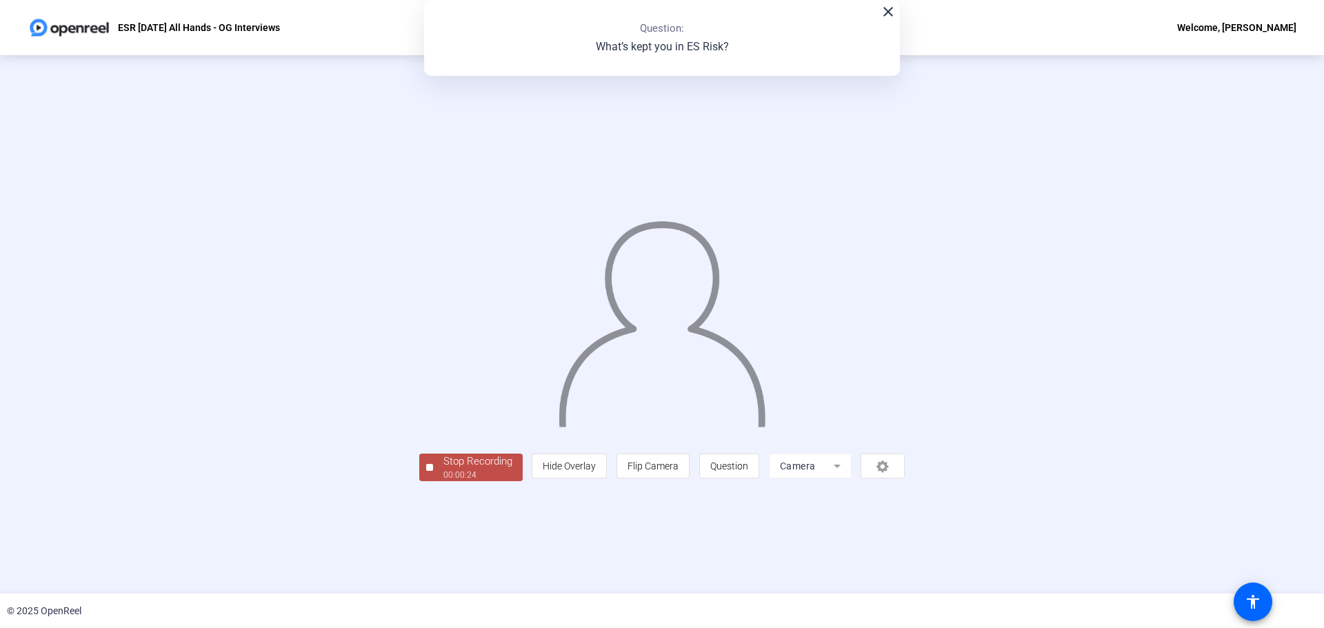
click at [443, 481] on div "00:00:24" at bounding box center [477, 475] width 69 height 12
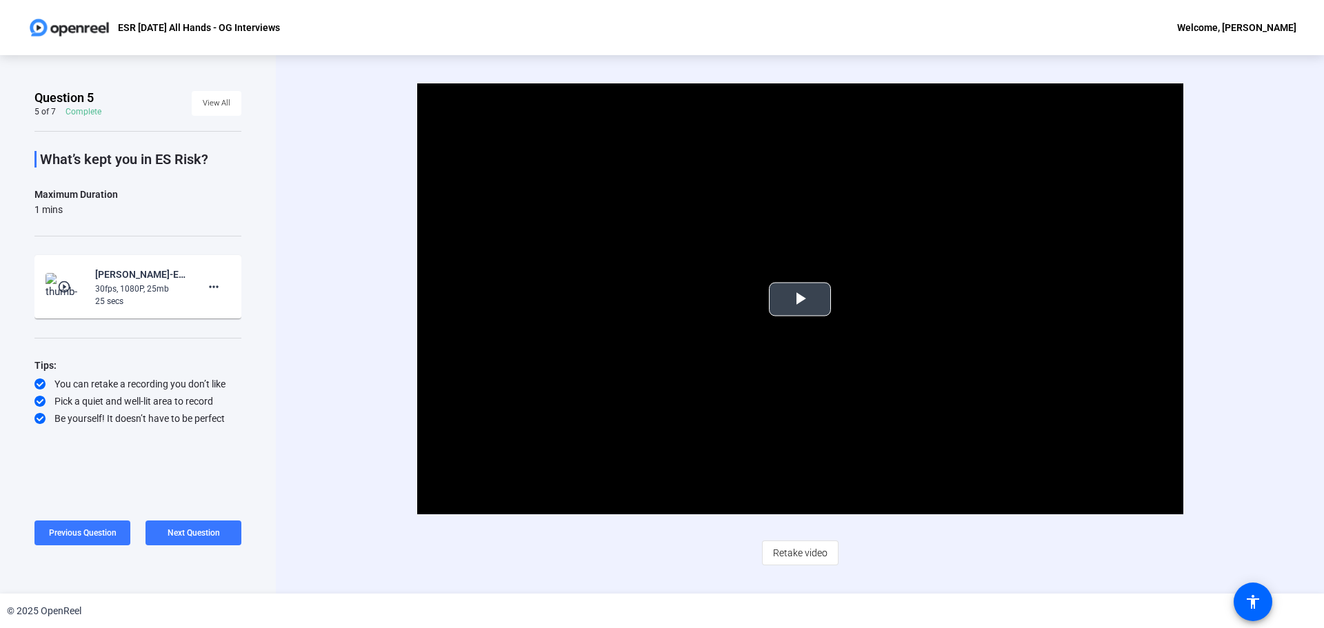
click at [800, 299] on span "Video Player" at bounding box center [800, 299] width 0 height 0
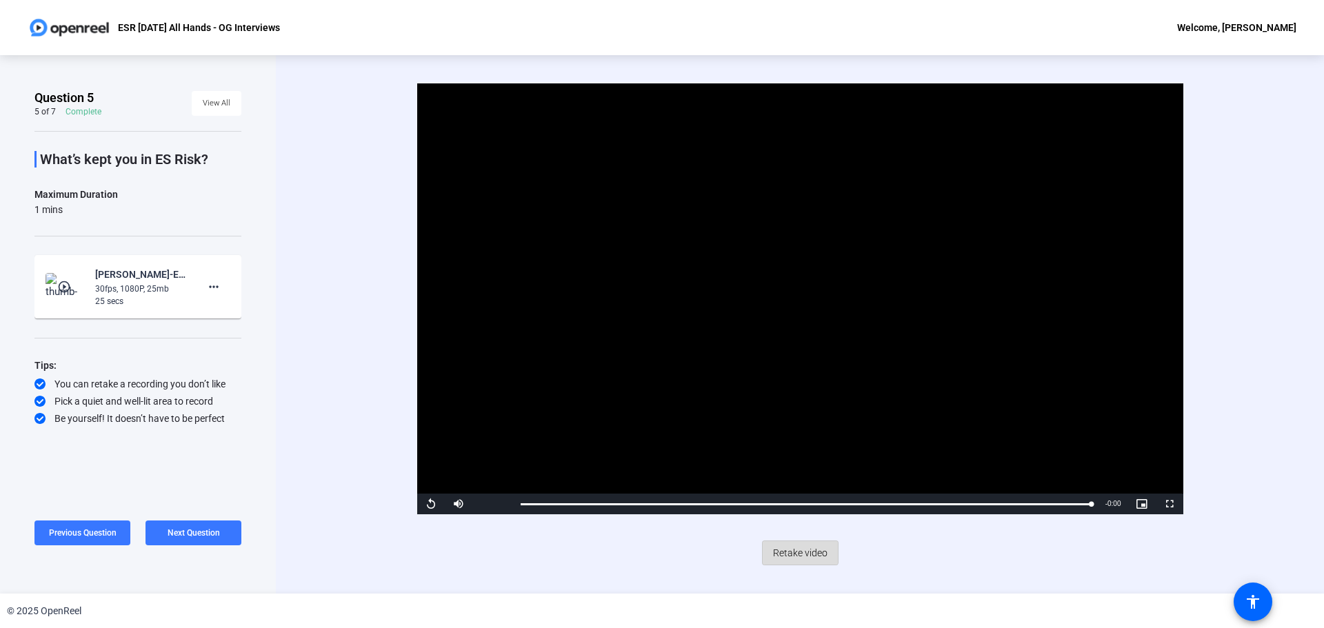
click at [794, 550] on span "Retake video" at bounding box center [800, 553] width 54 height 26
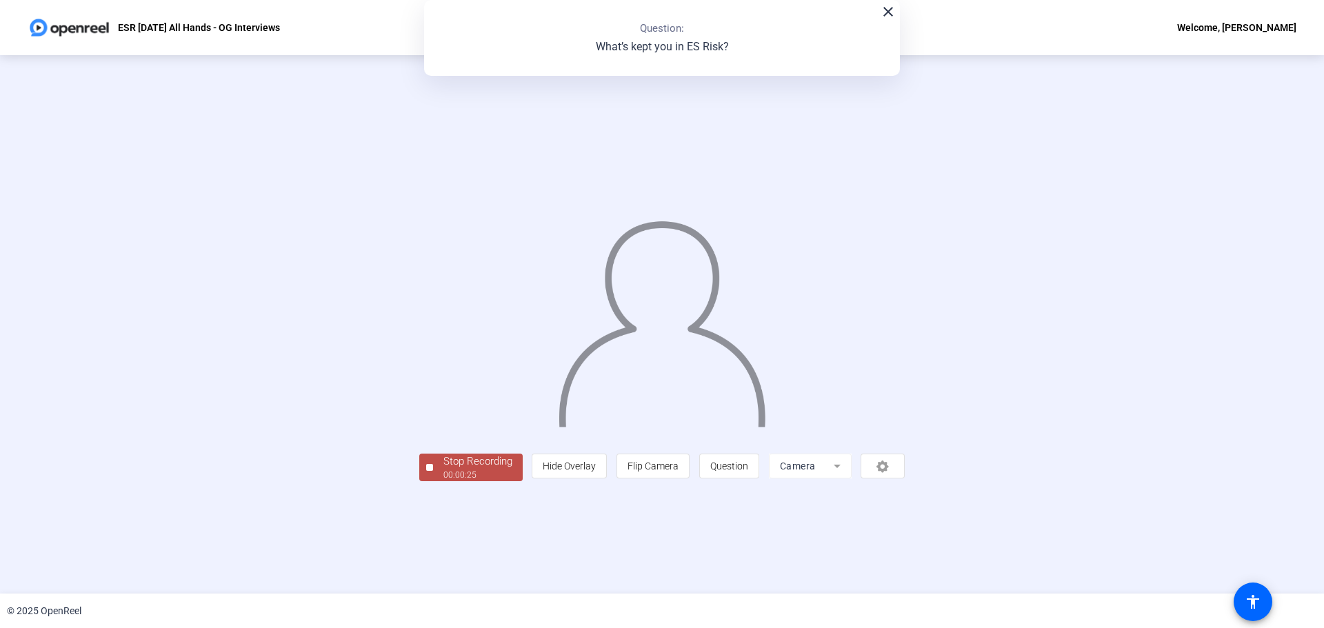
click at [443, 470] on div "Stop Recording" at bounding box center [477, 462] width 69 height 16
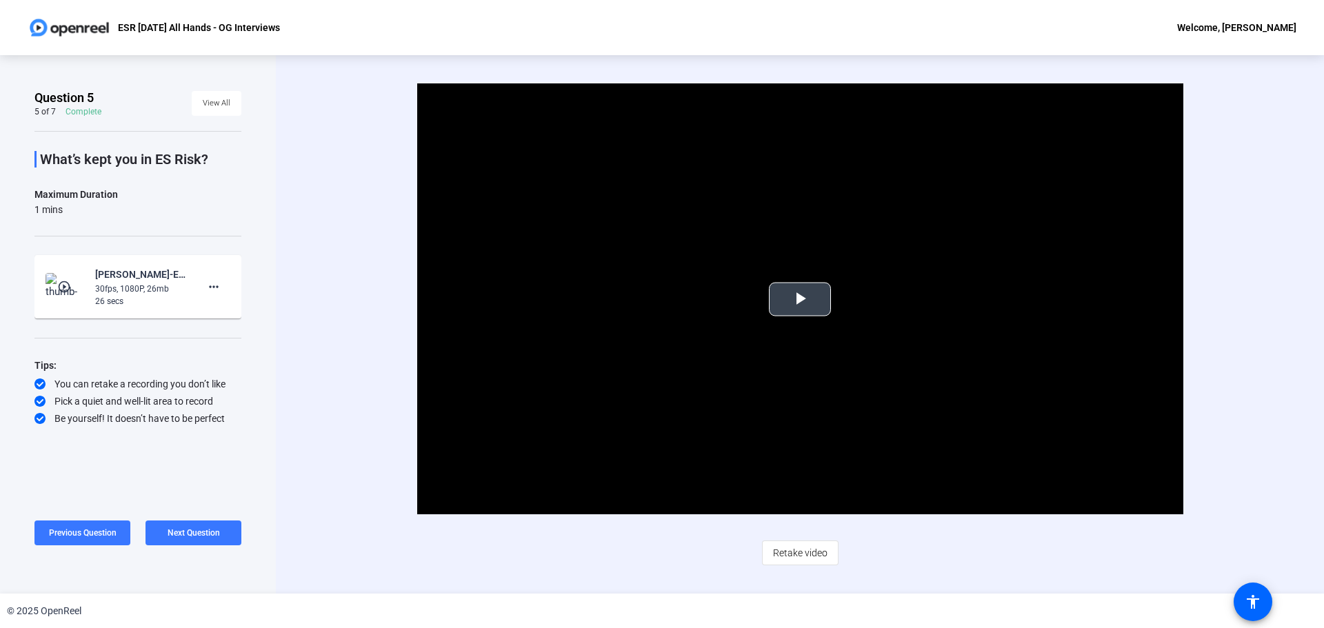
click at [800, 299] on span "Video Player" at bounding box center [800, 299] width 0 height 0
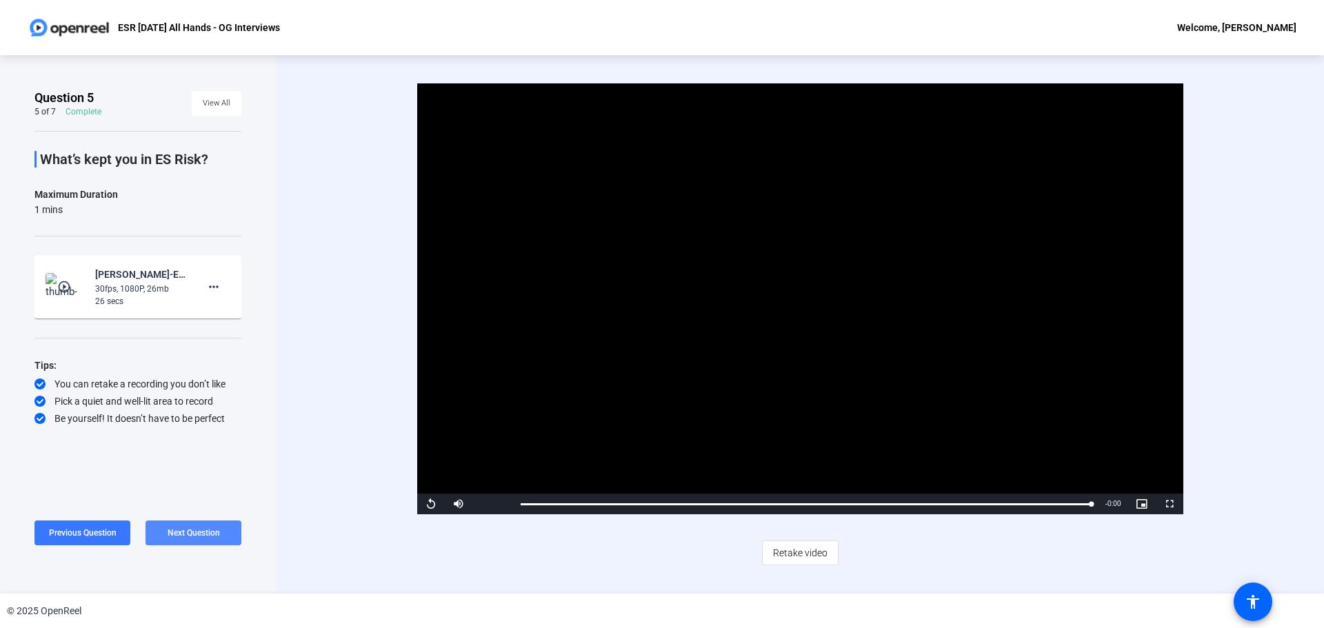
click at [193, 530] on span "Next Question" at bounding box center [194, 533] width 52 height 10
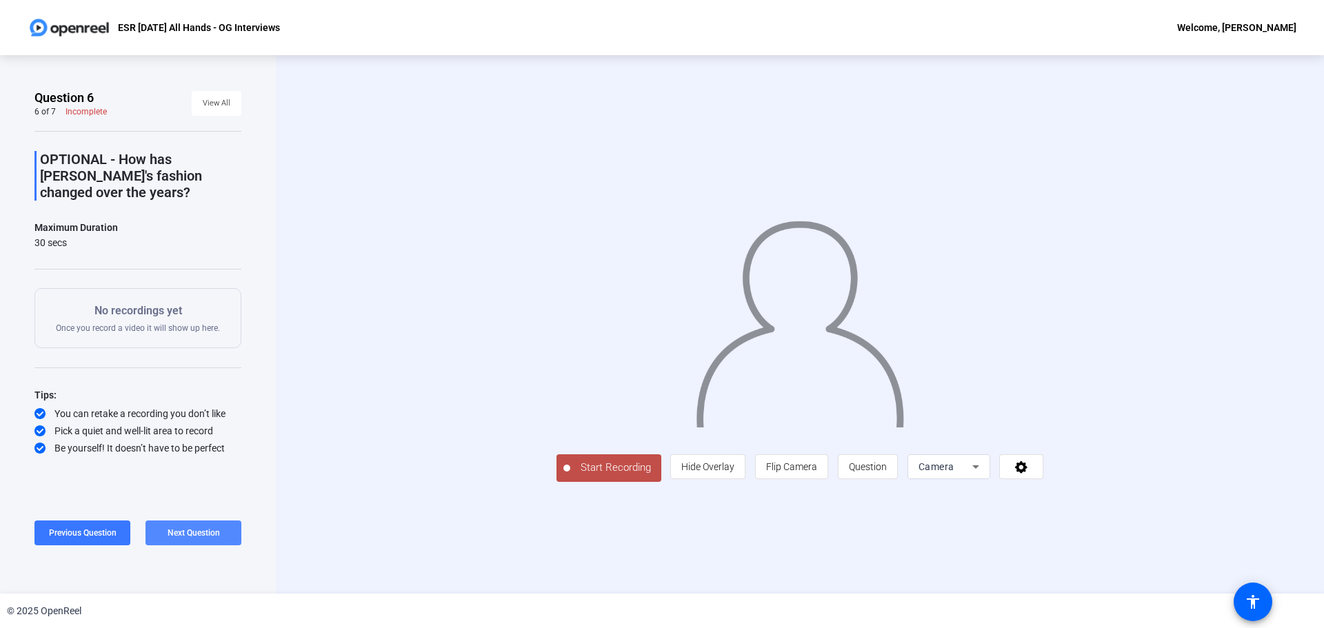
click at [228, 532] on span at bounding box center [193, 532] width 96 height 33
click at [228, 532] on span at bounding box center [137, 532] width 207 height 33
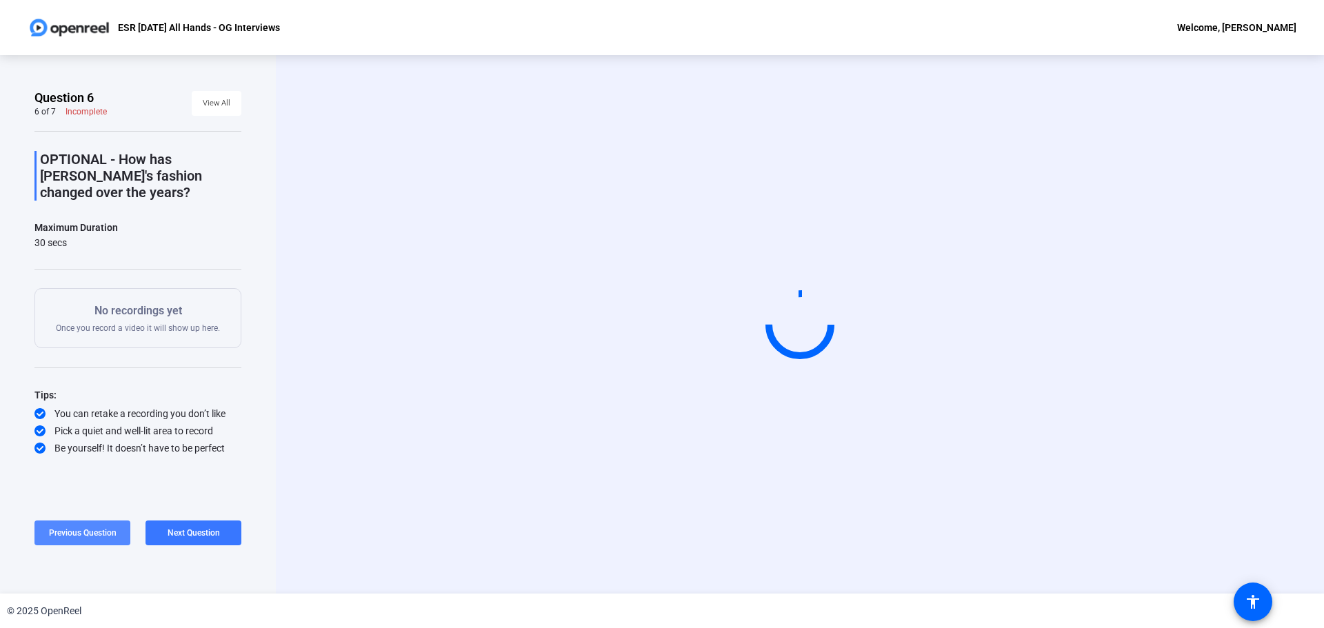
click at [83, 531] on span "Previous Question" at bounding box center [83, 533] width 68 height 10
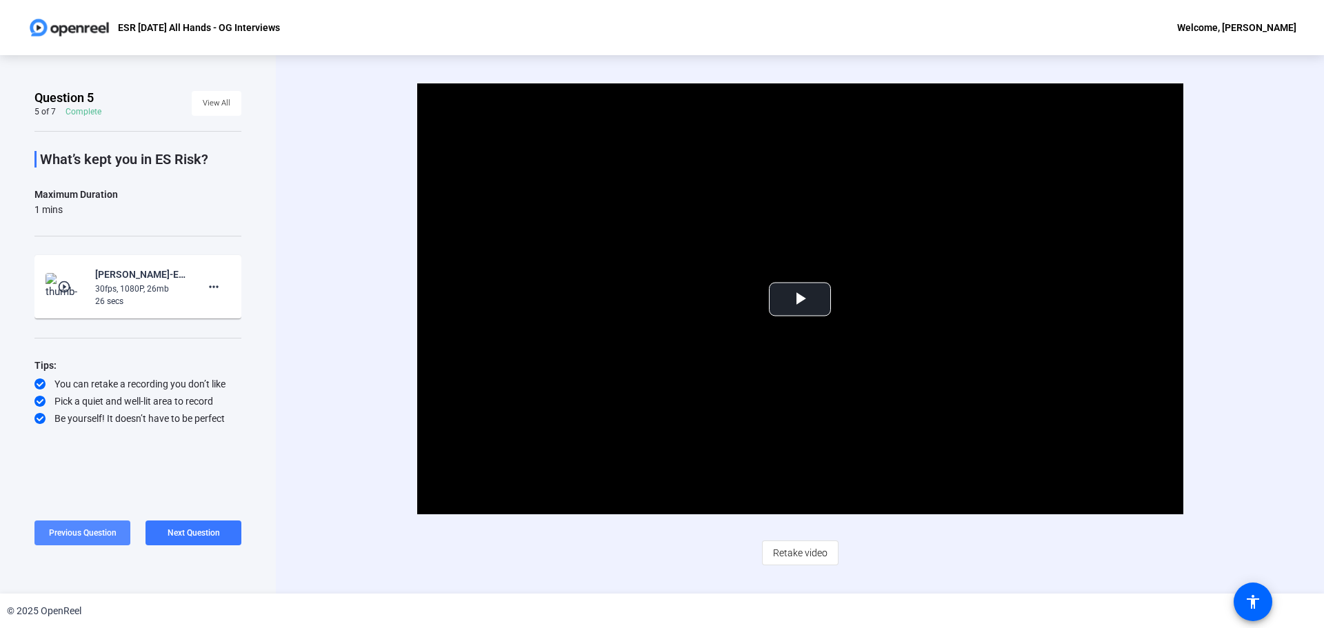
click at [83, 531] on span "Previous Question" at bounding box center [83, 533] width 68 height 10
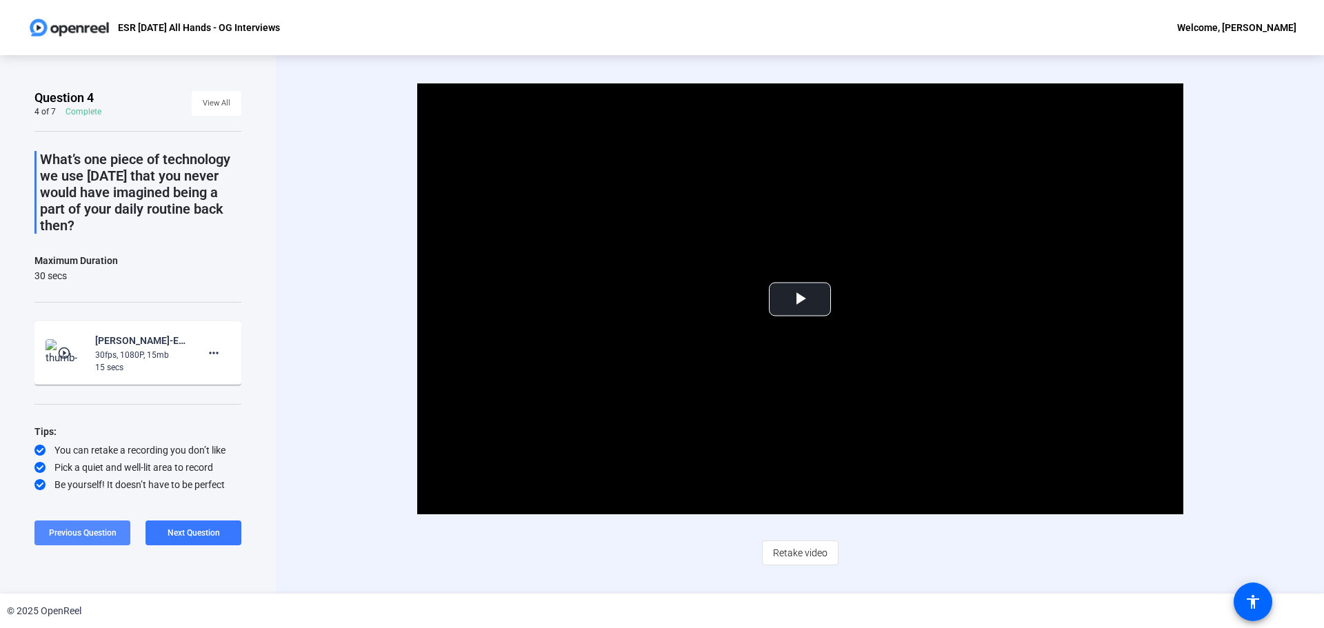
click at [83, 531] on span "Previous Question" at bounding box center [83, 533] width 68 height 10
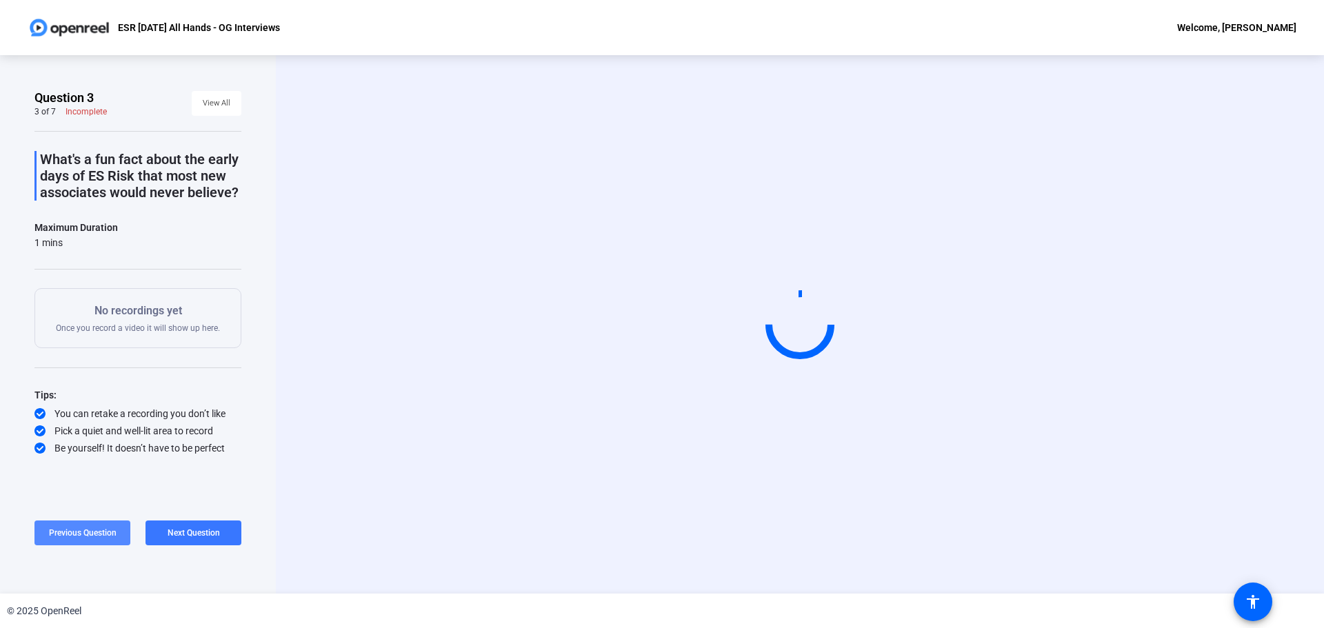
click at [83, 531] on span "Previous Question" at bounding box center [83, 533] width 68 height 10
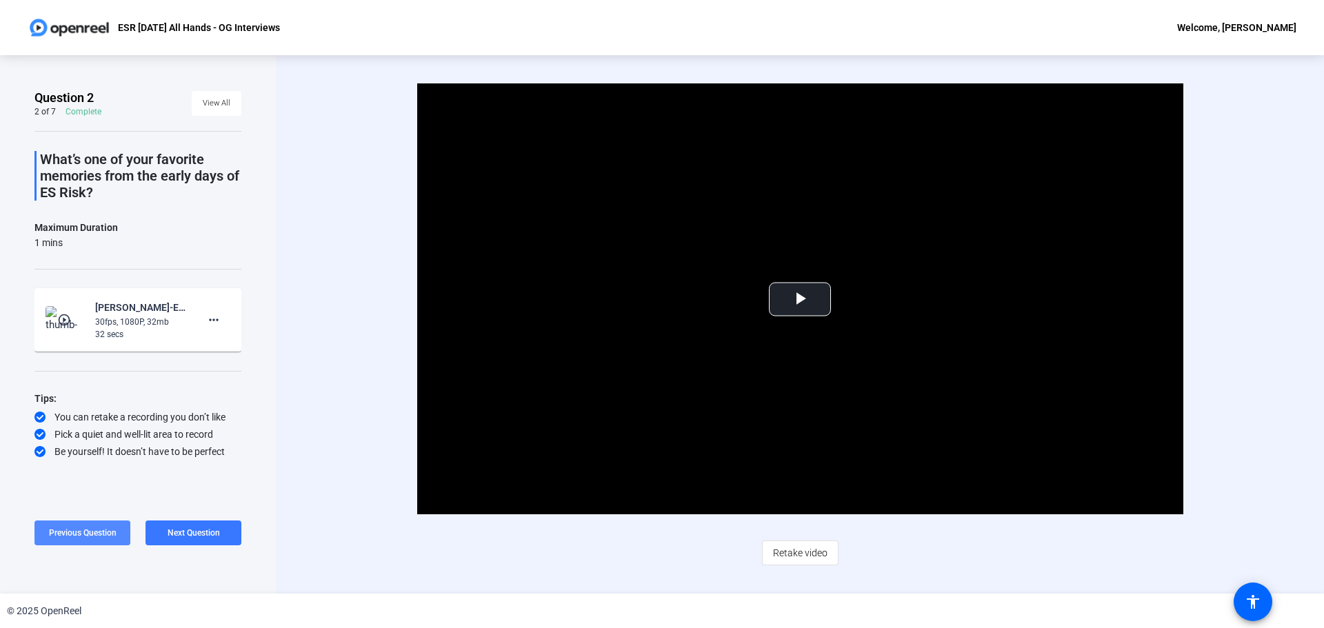
click at [83, 531] on span "Previous Question" at bounding box center [83, 533] width 68 height 10
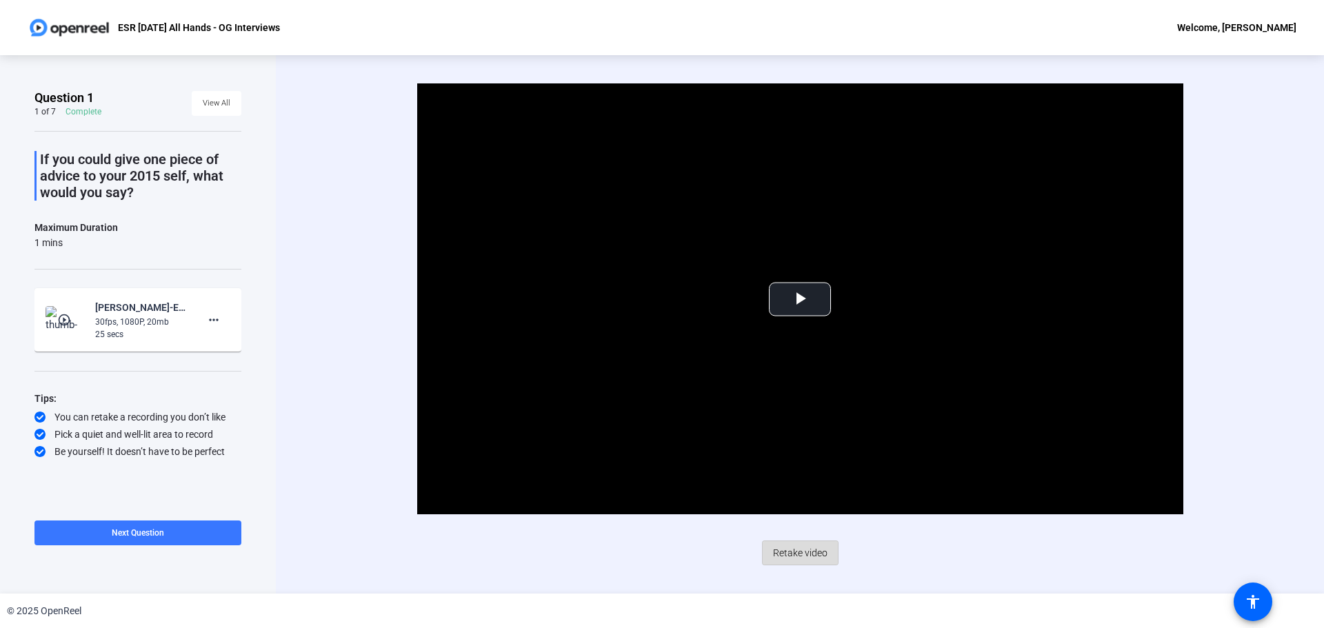
click at [803, 550] on span "Retake video" at bounding box center [800, 553] width 54 height 26
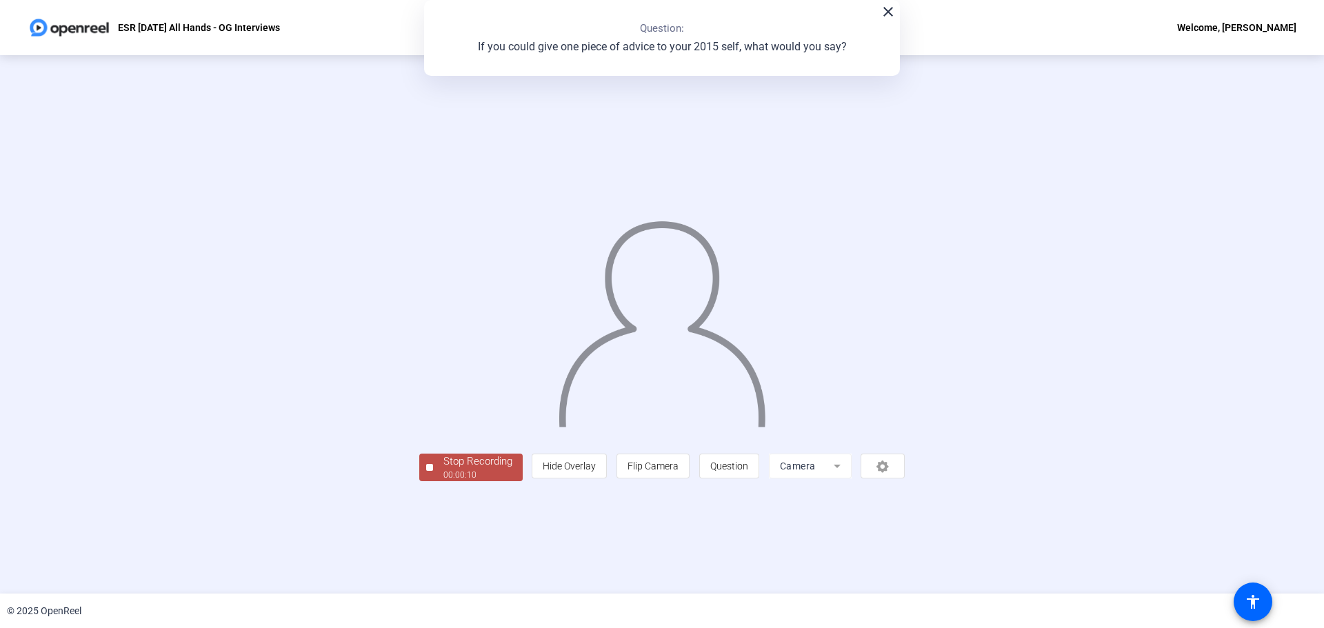
click at [443, 470] on div "Stop Recording" at bounding box center [477, 462] width 69 height 16
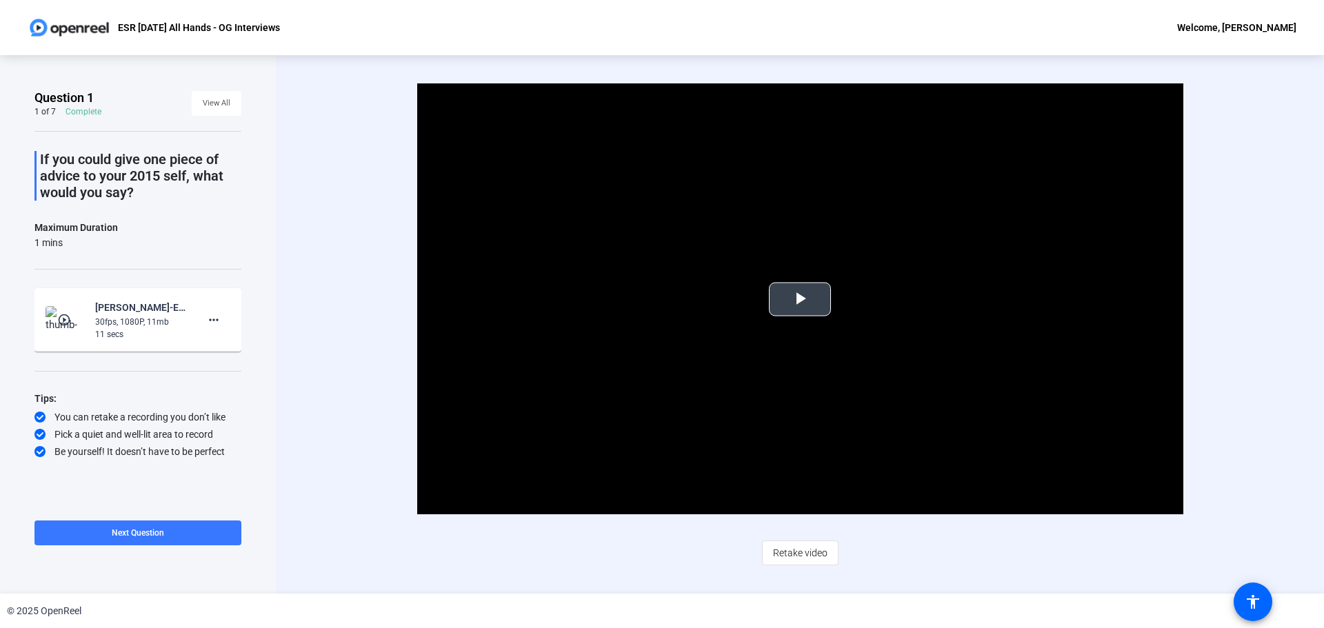
click at [800, 299] on span "Video Player" at bounding box center [800, 299] width 0 height 0
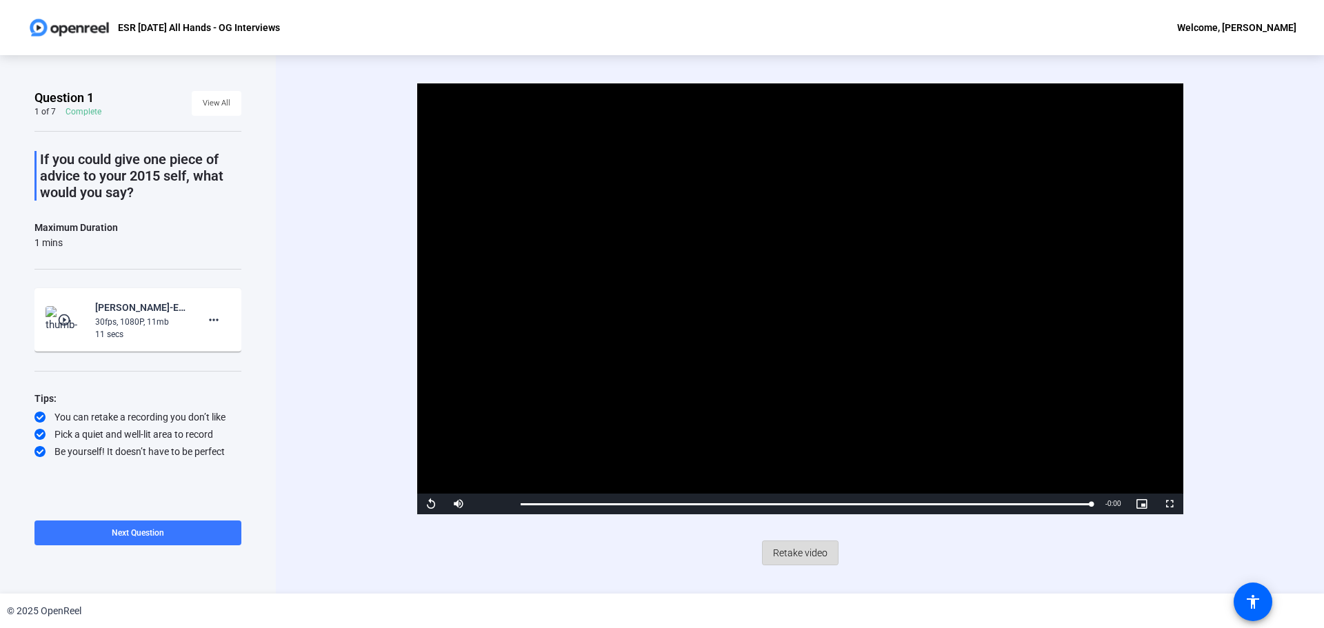
click at [792, 550] on span "Retake video" at bounding box center [800, 553] width 54 height 26
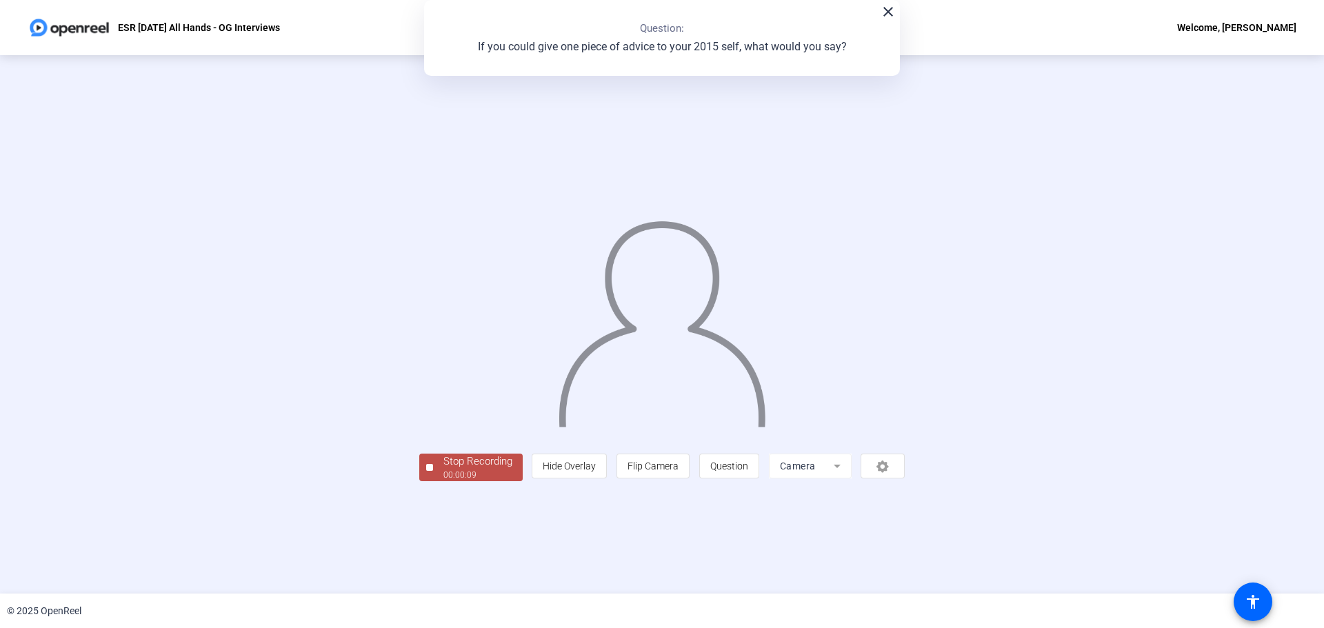
click at [443, 470] on div "Stop Recording" at bounding box center [477, 462] width 69 height 16
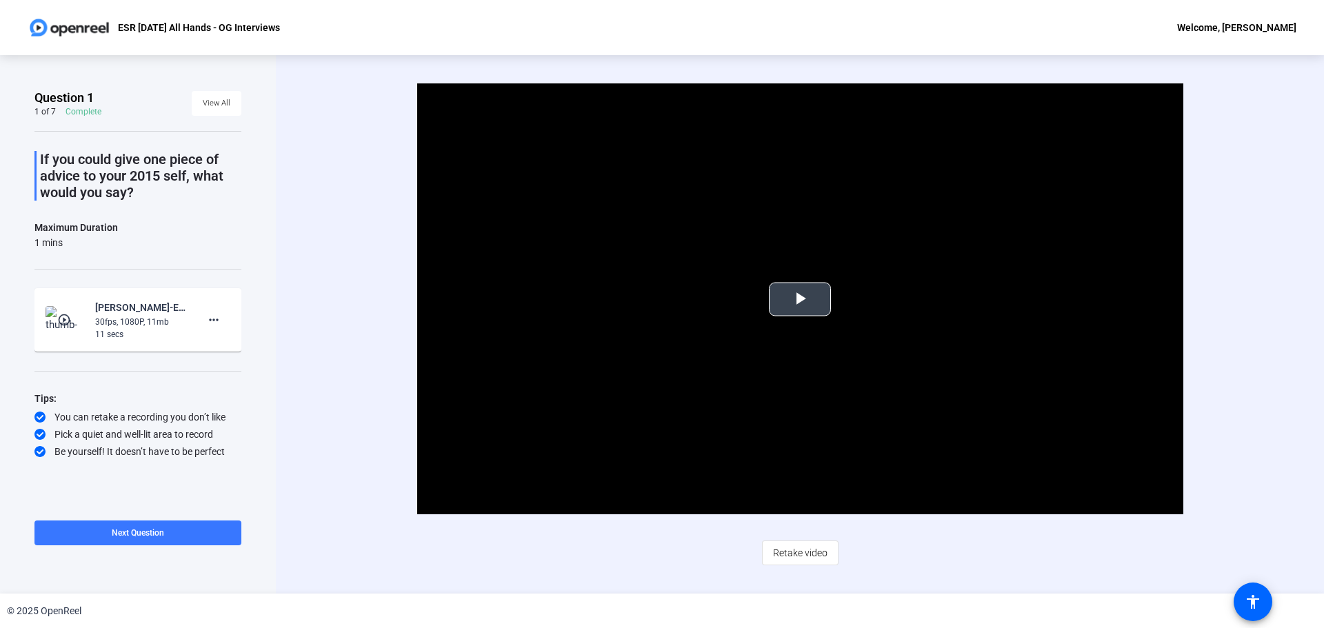
click at [800, 299] on span "Video Player" at bounding box center [800, 299] width 0 height 0
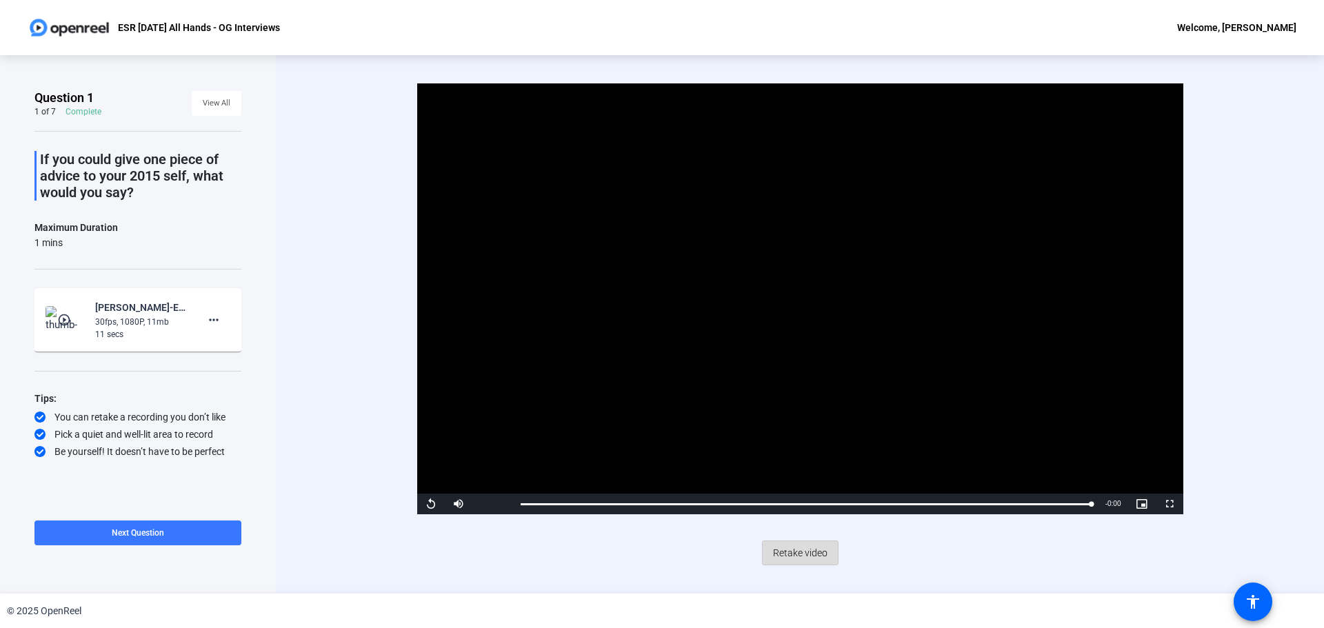
click at [808, 552] on span "Retake video" at bounding box center [800, 553] width 54 height 26
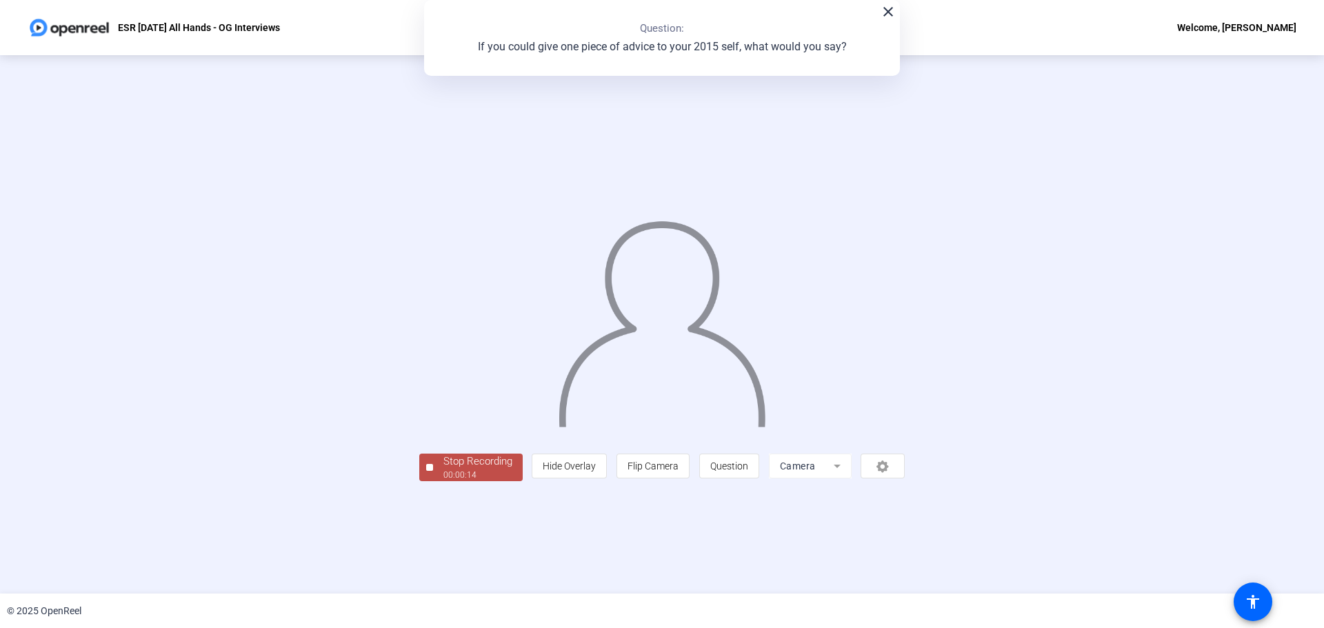
click at [419, 441] on div at bounding box center [662, 304] width 486 height 273
click at [443, 470] on div "Stop Recording" at bounding box center [477, 462] width 69 height 16
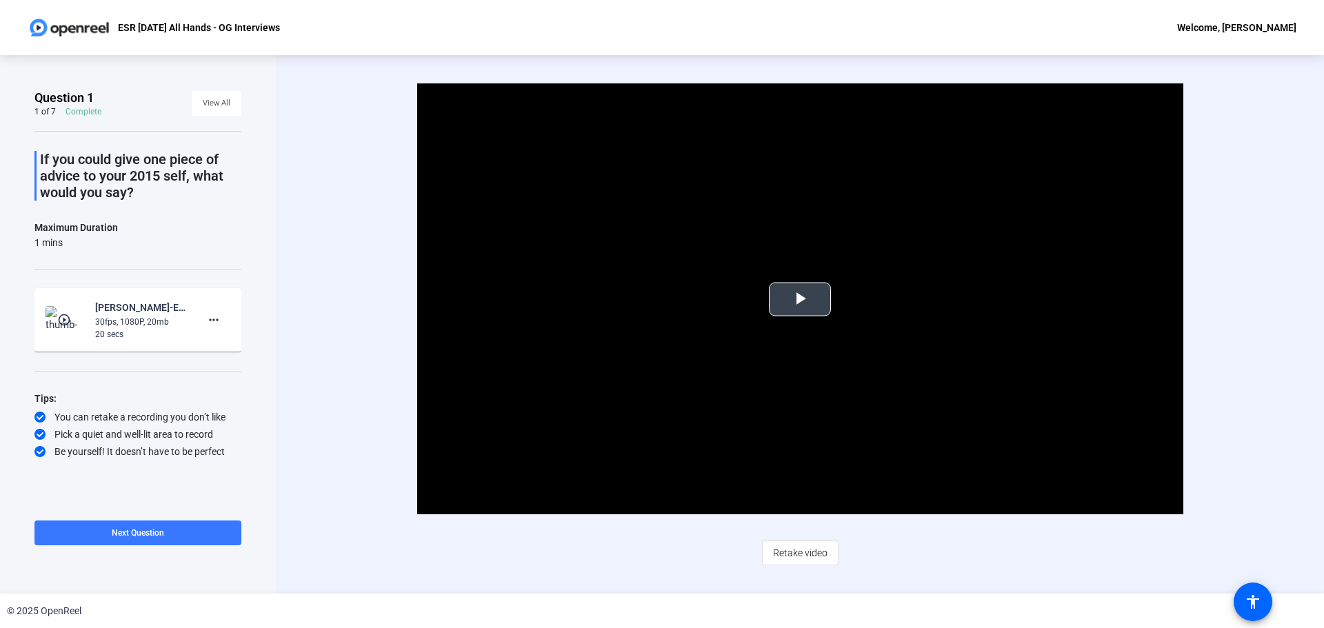
click at [800, 299] on span "Video Player" at bounding box center [800, 299] width 0 height 0
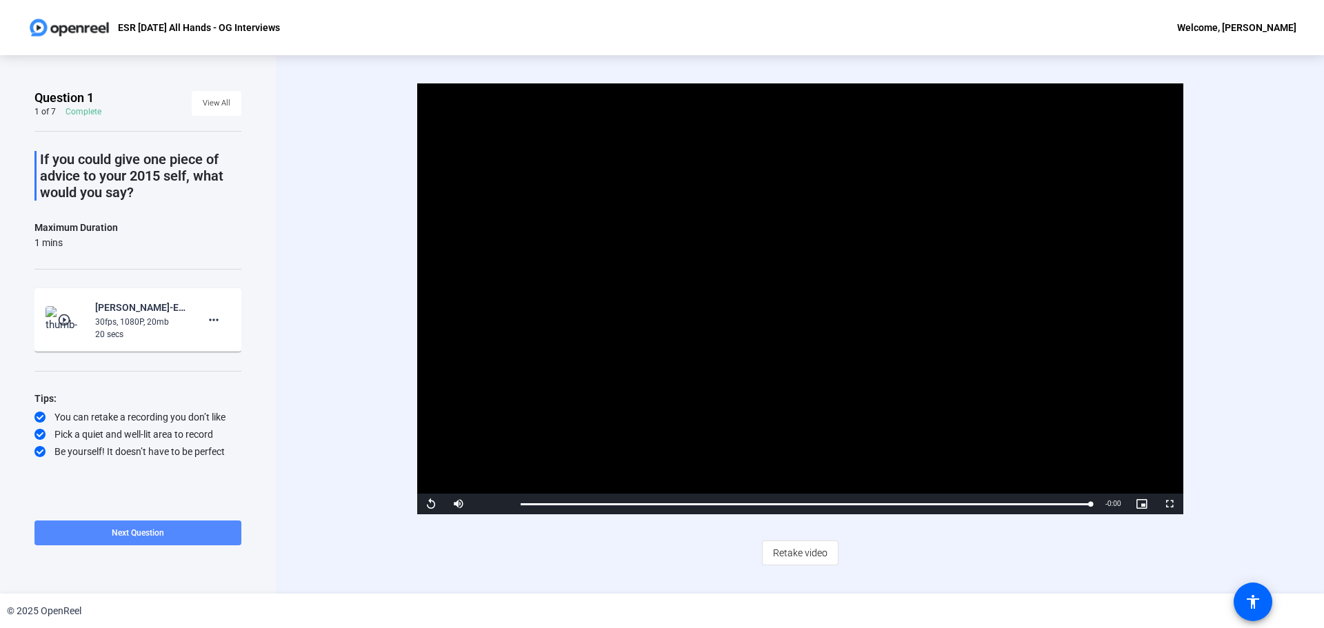
click at [217, 531] on span at bounding box center [137, 532] width 207 height 33
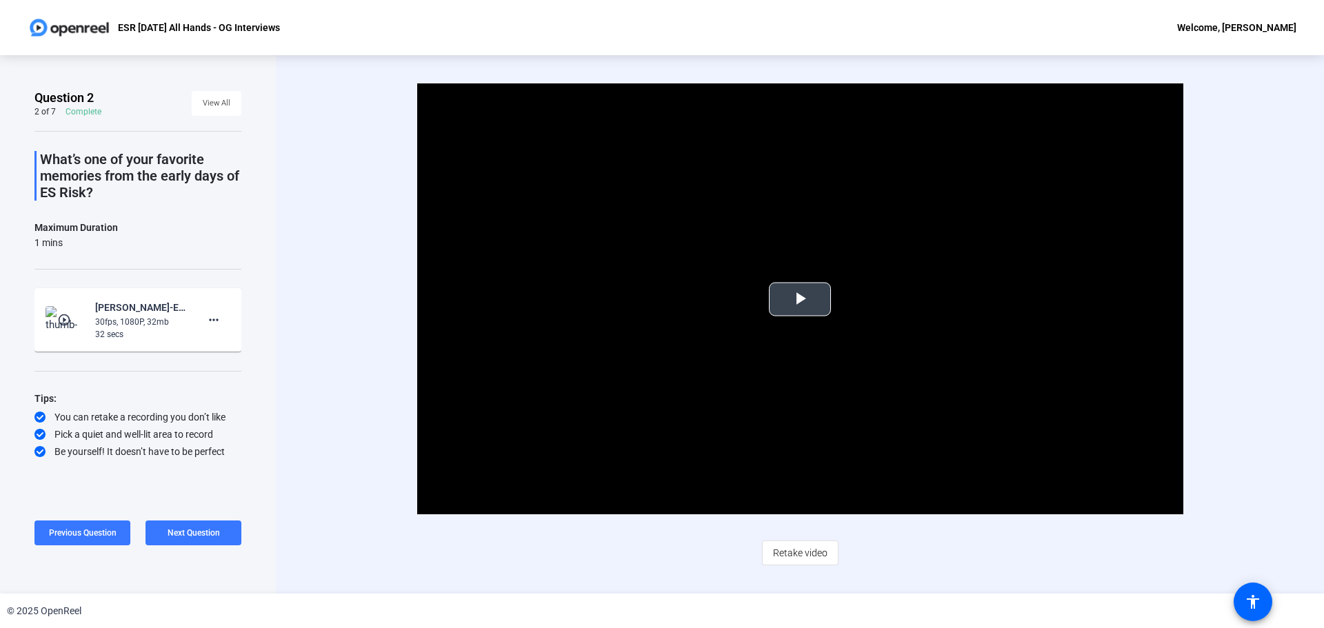
click at [800, 299] on span "Video Player" at bounding box center [800, 299] width 0 height 0
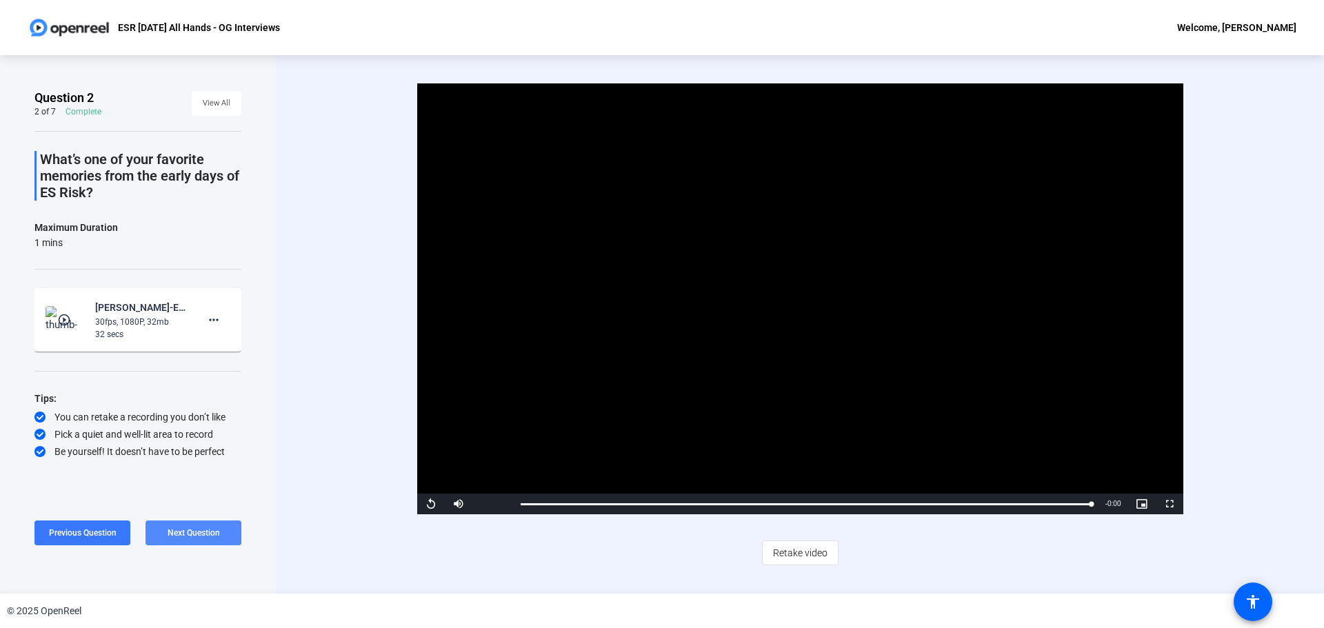
click at [219, 532] on span "Next Question" at bounding box center [194, 533] width 52 height 10
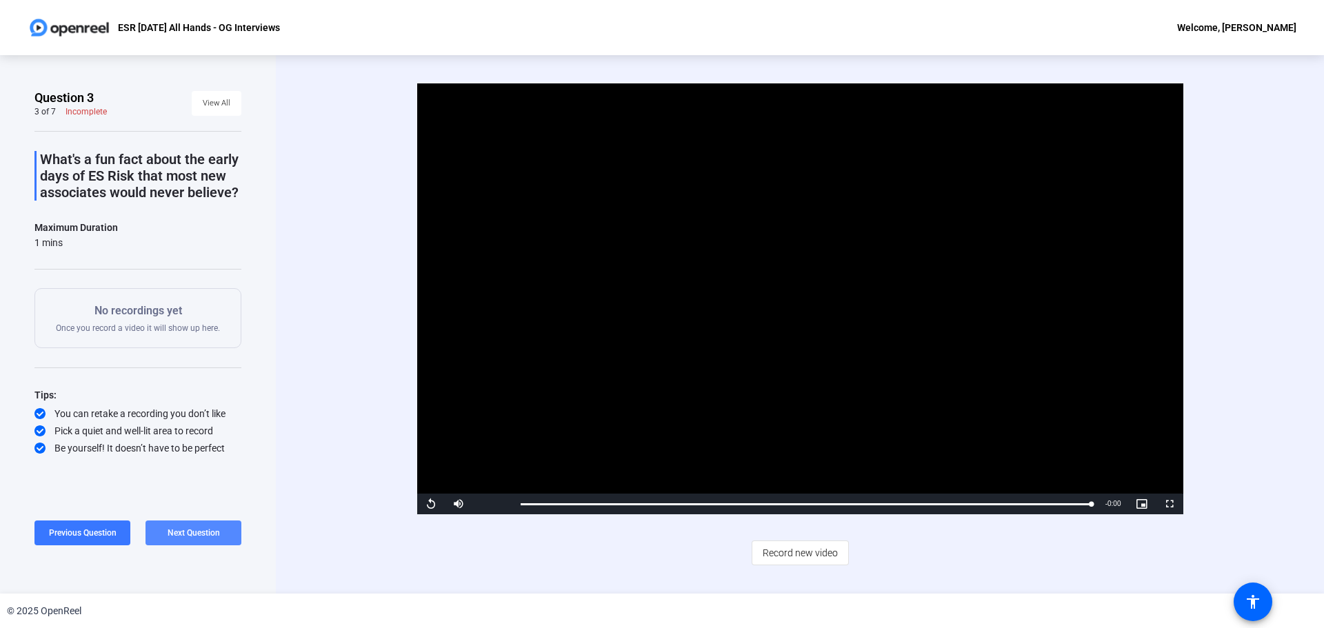
click at [194, 532] on span "Next Question" at bounding box center [194, 533] width 52 height 10
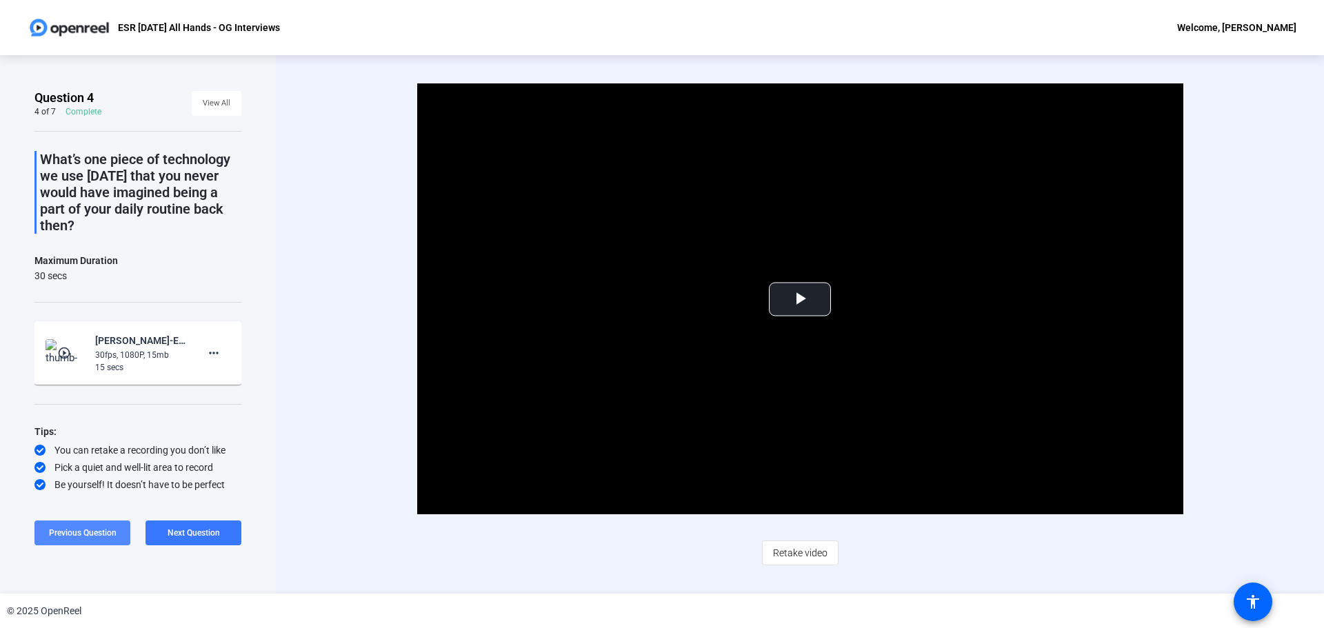
click at [100, 529] on span "Previous Question" at bounding box center [83, 533] width 68 height 10
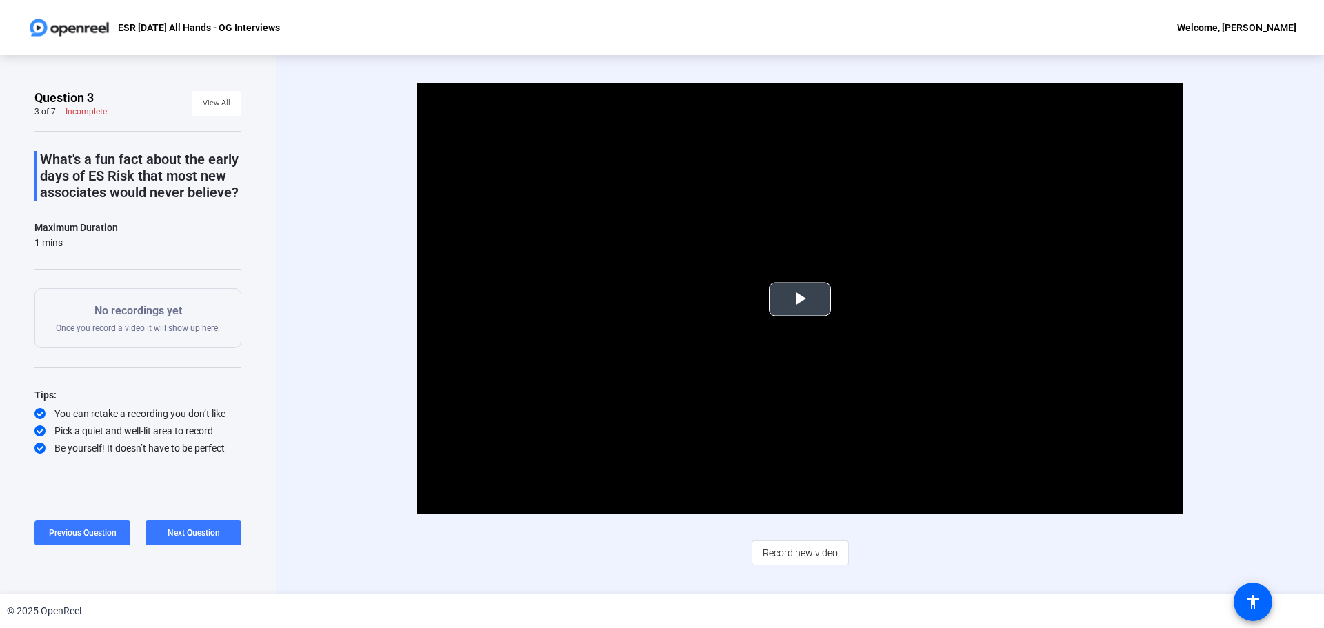
click at [800, 299] on span "Video Player" at bounding box center [800, 299] width 0 height 0
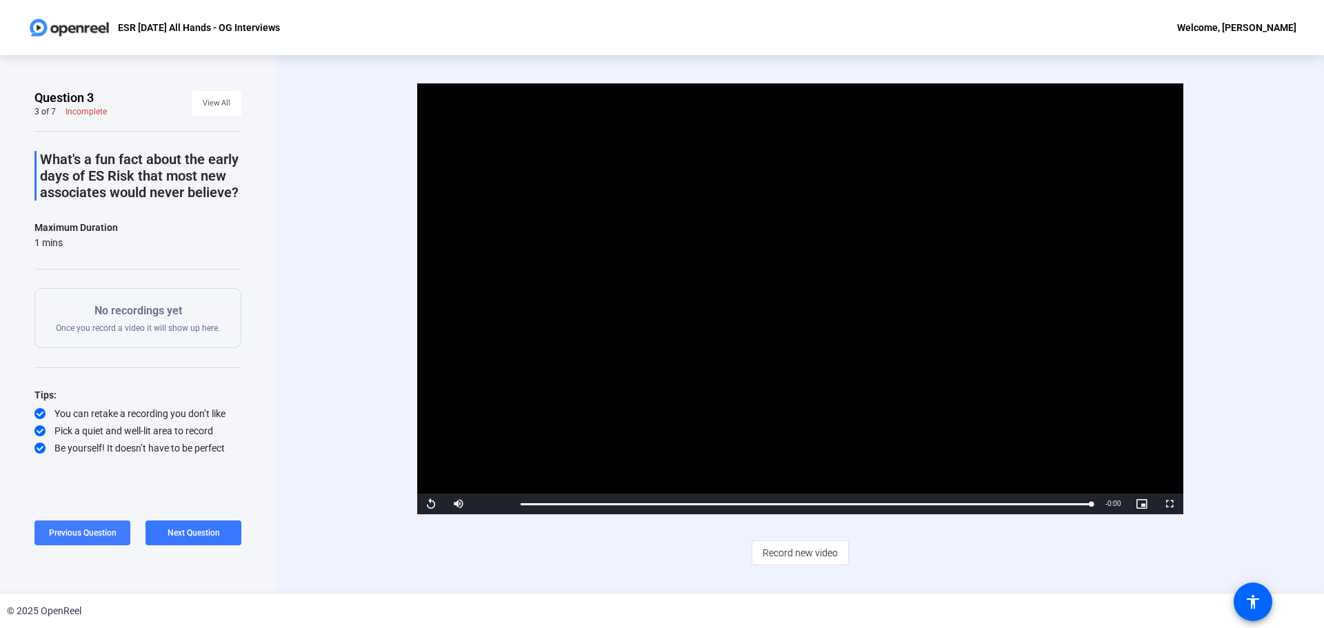
click at [88, 539] on span at bounding box center [82, 532] width 96 height 33
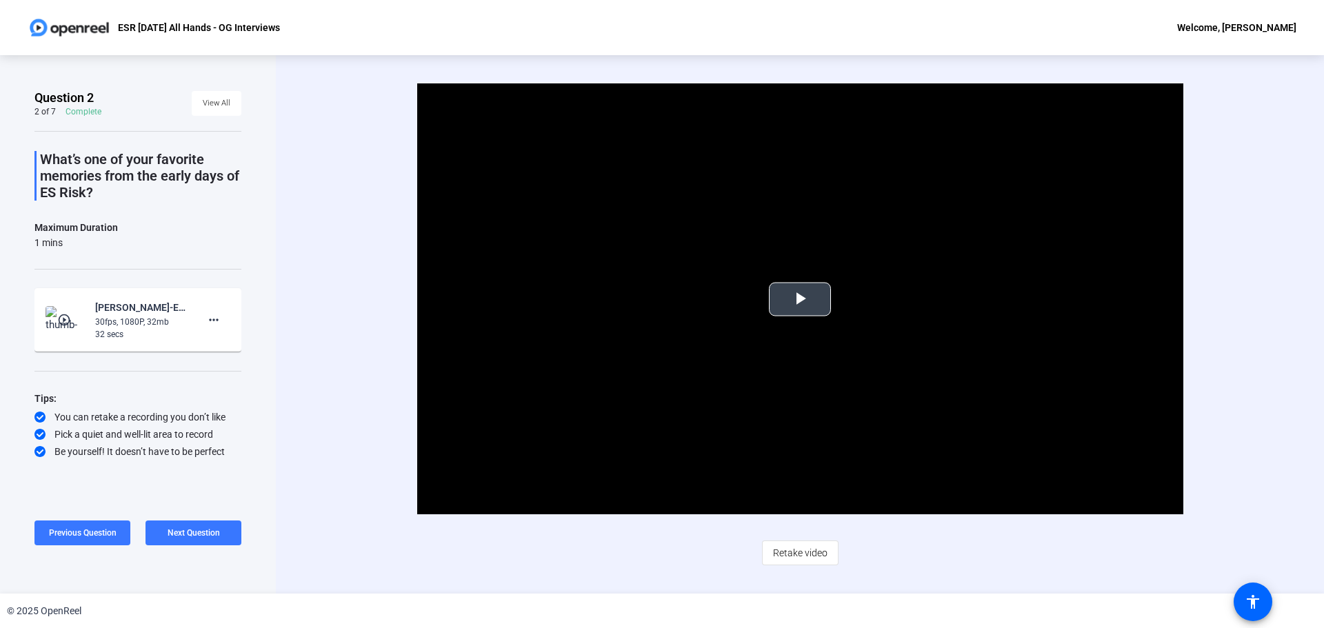
click at [800, 299] on span "Video Player" at bounding box center [800, 299] width 0 height 0
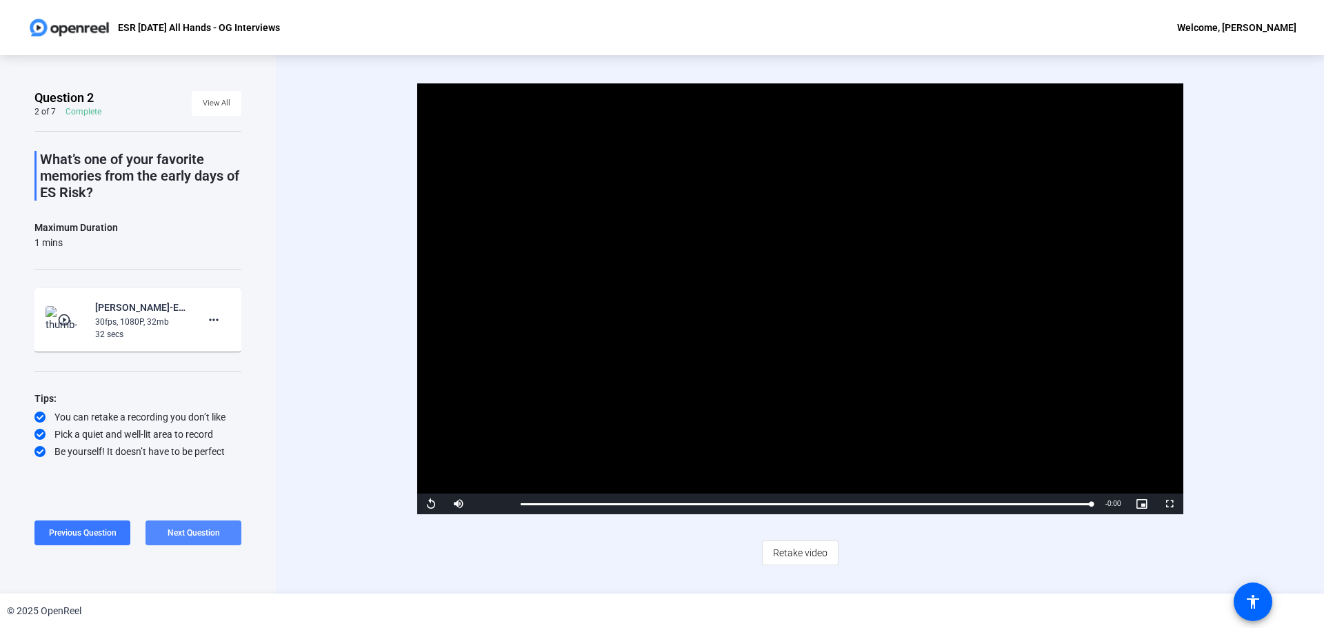
click at [218, 532] on span "Next Question" at bounding box center [194, 533] width 52 height 10
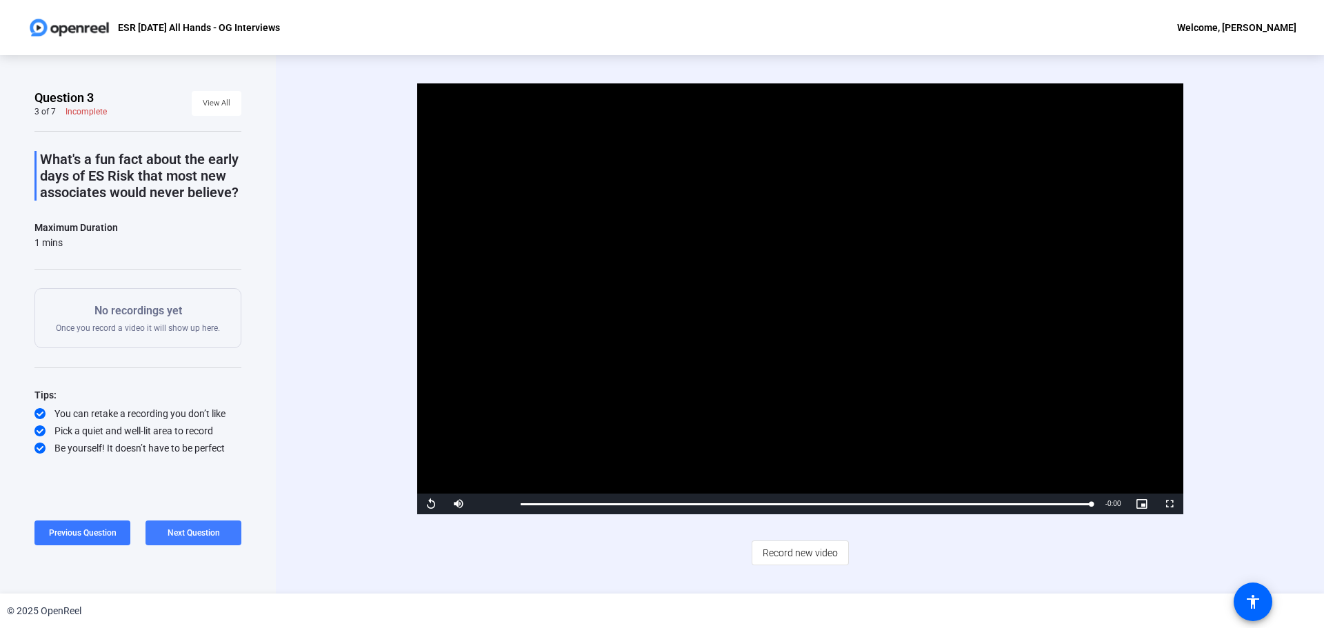
click at [194, 531] on span "Next Question" at bounding box center [194, 533] width 52 height 10
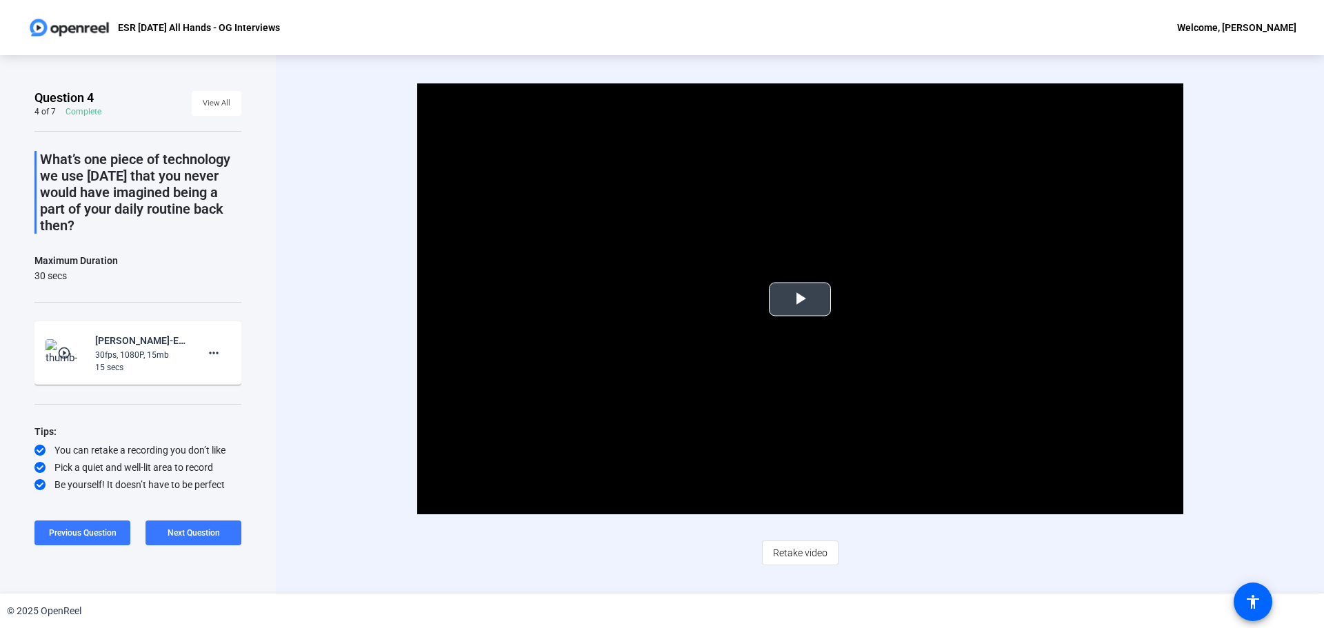
click at [800, 299] on span "Video Player" at bounding box center [800, 299] width 0 height 0
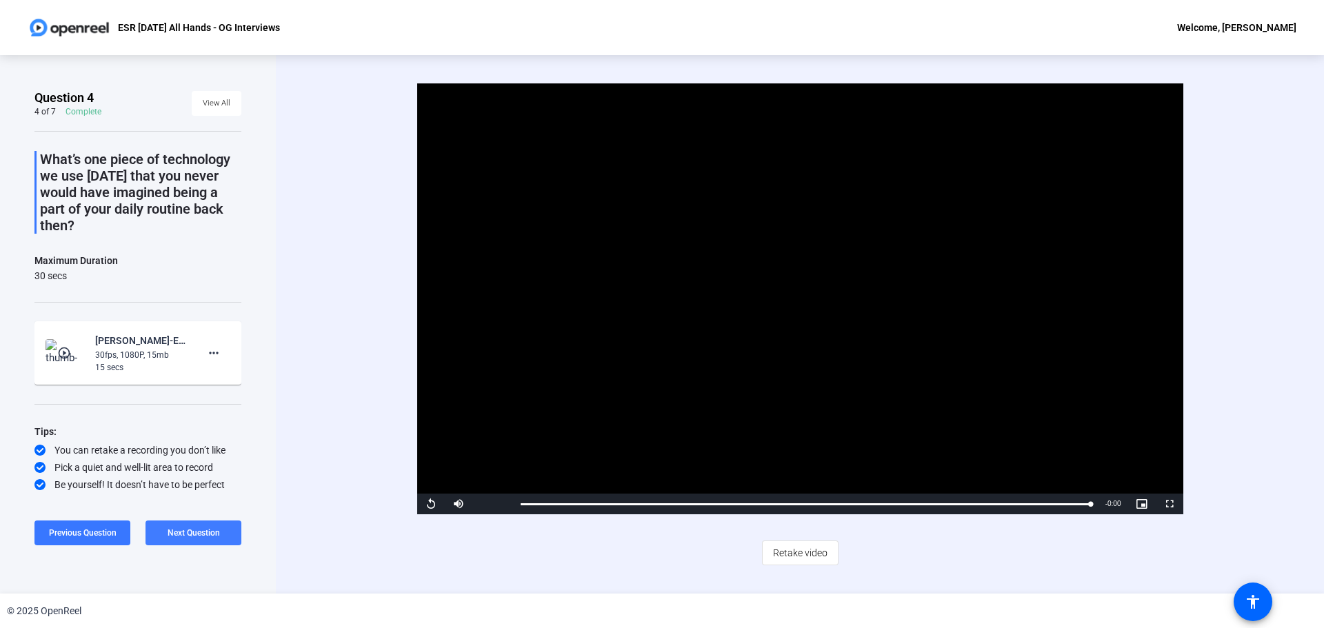
click at [223, 534] on span at bounding box center [193, 532] width 96 height 33
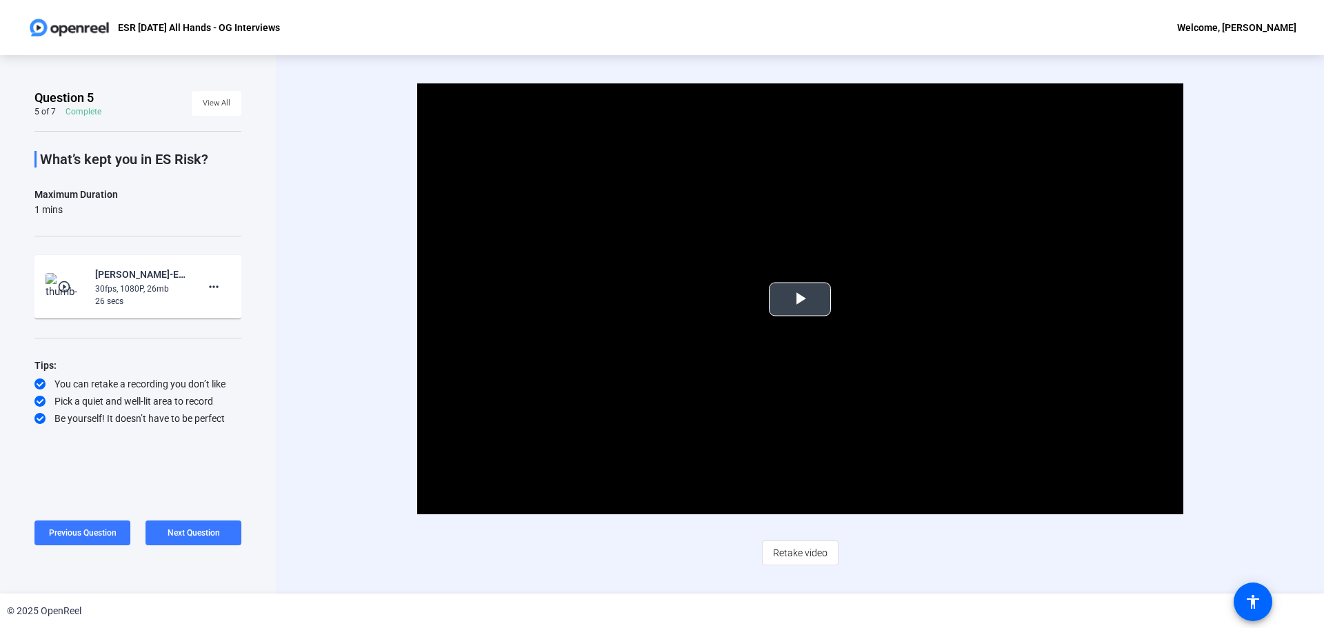
click at [800, 299] on span "Video Player" at bounding box center [800, 299] width 0 height 0
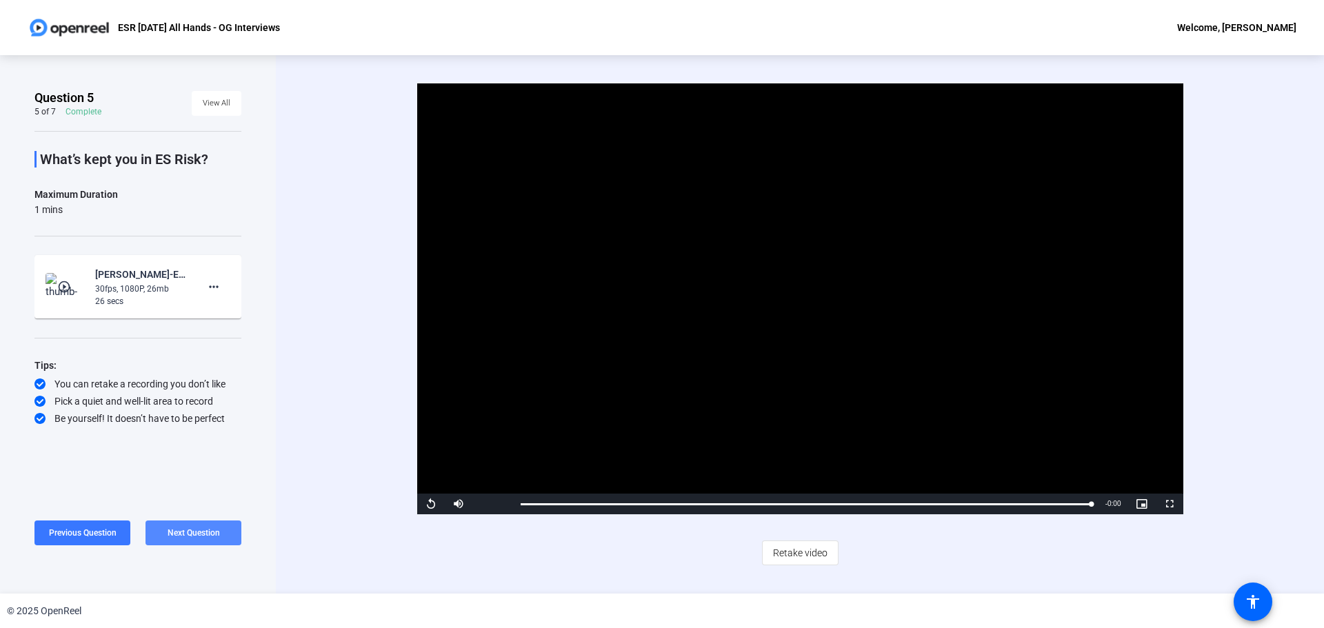
click at [210, 534] on span "Next Question" at bounding box center [194, 533] width 52 height 10
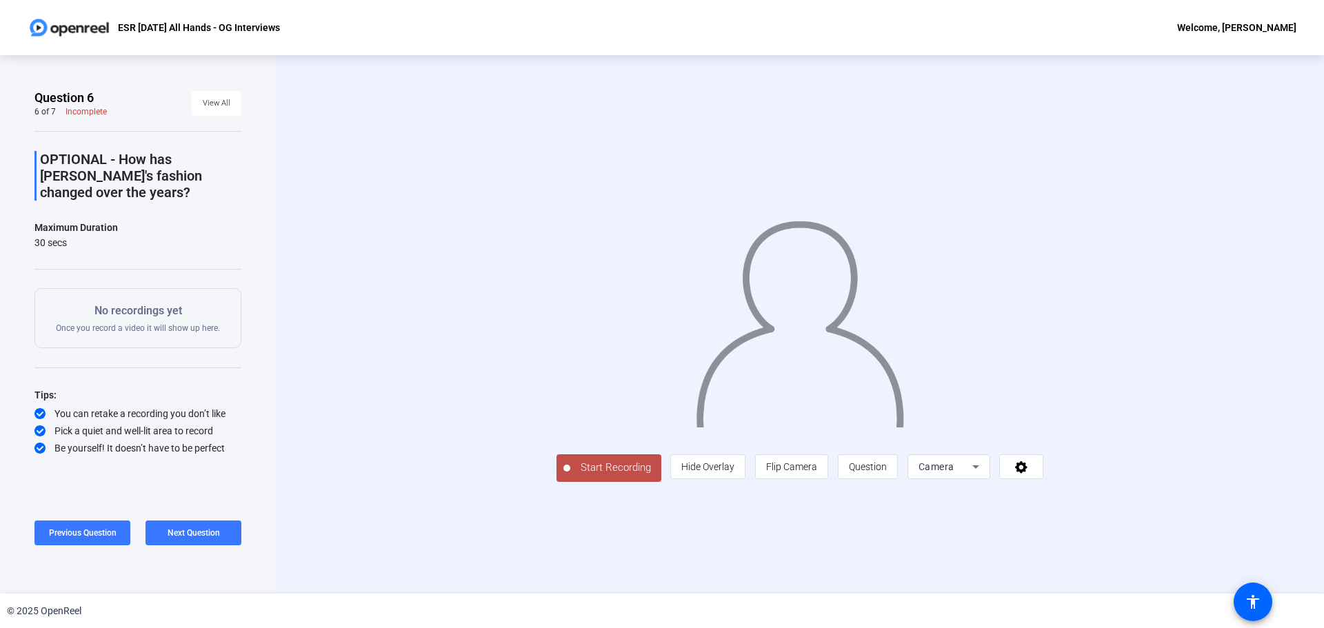
click at [570, 476] on span "Start Recording" at bounding box center [615, 468] width 91 height 16
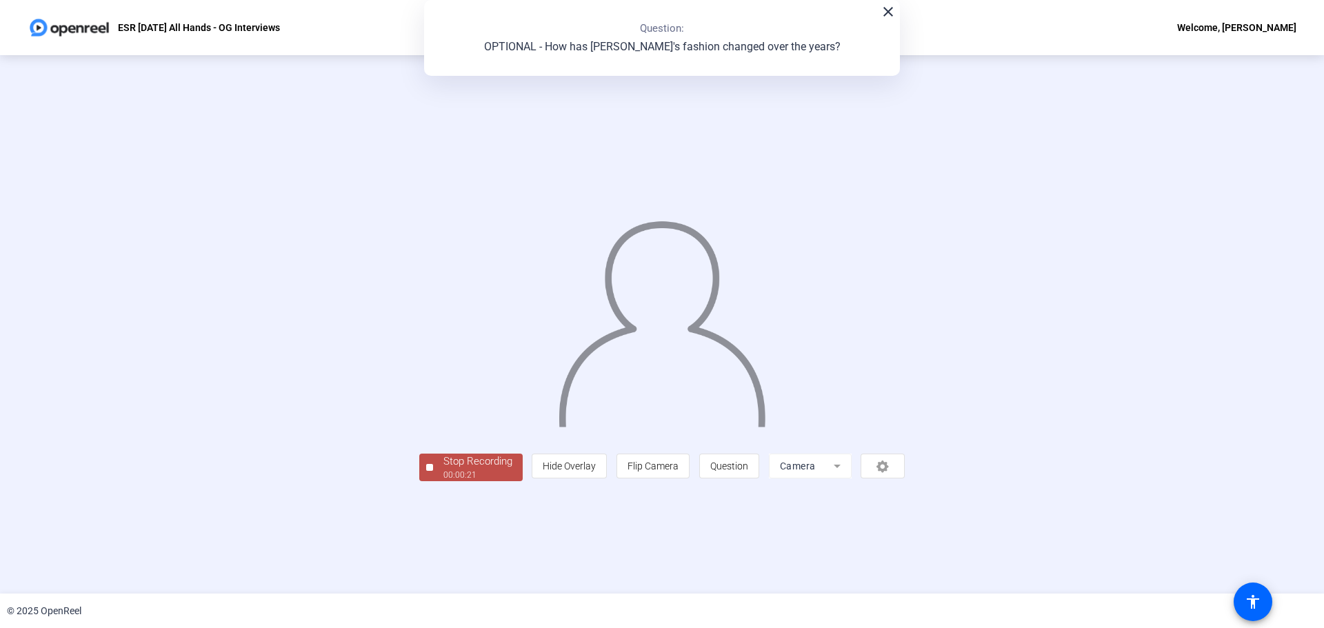
click at [443, 470] on div "Stop Recording" at bounding box center [477, 462] width 69 height 16
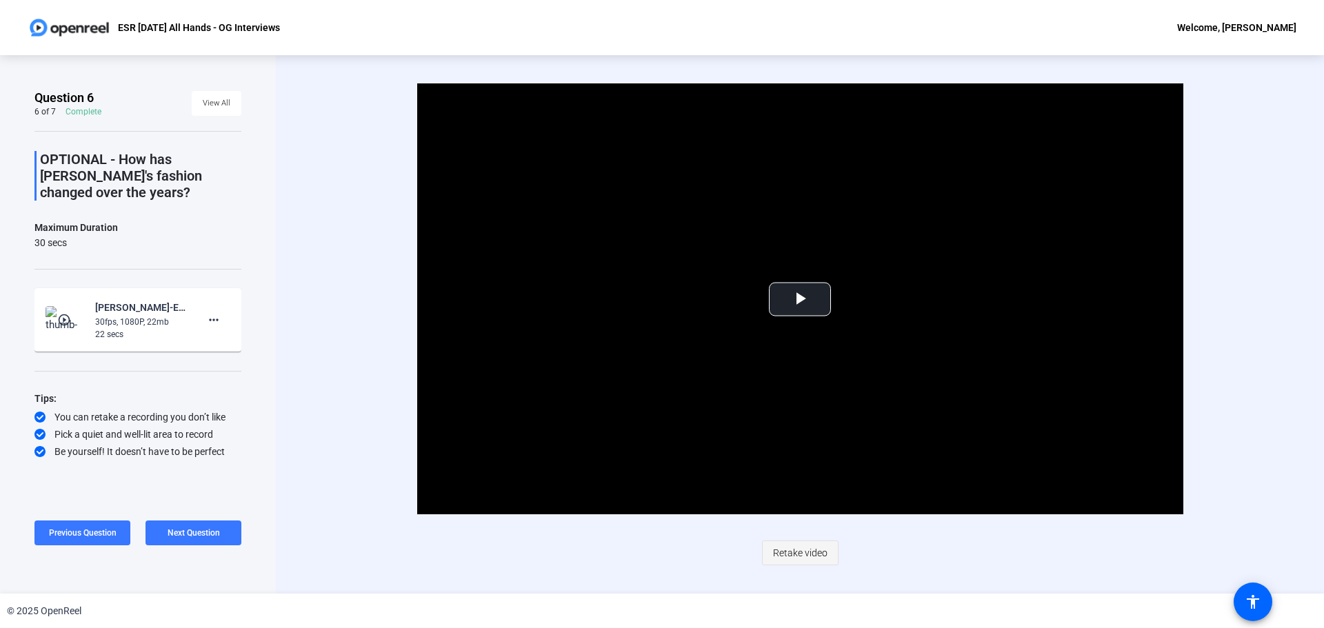
click at [801, 547] on span "Retake video" at bounding box center [800, 553] width 54 height 26
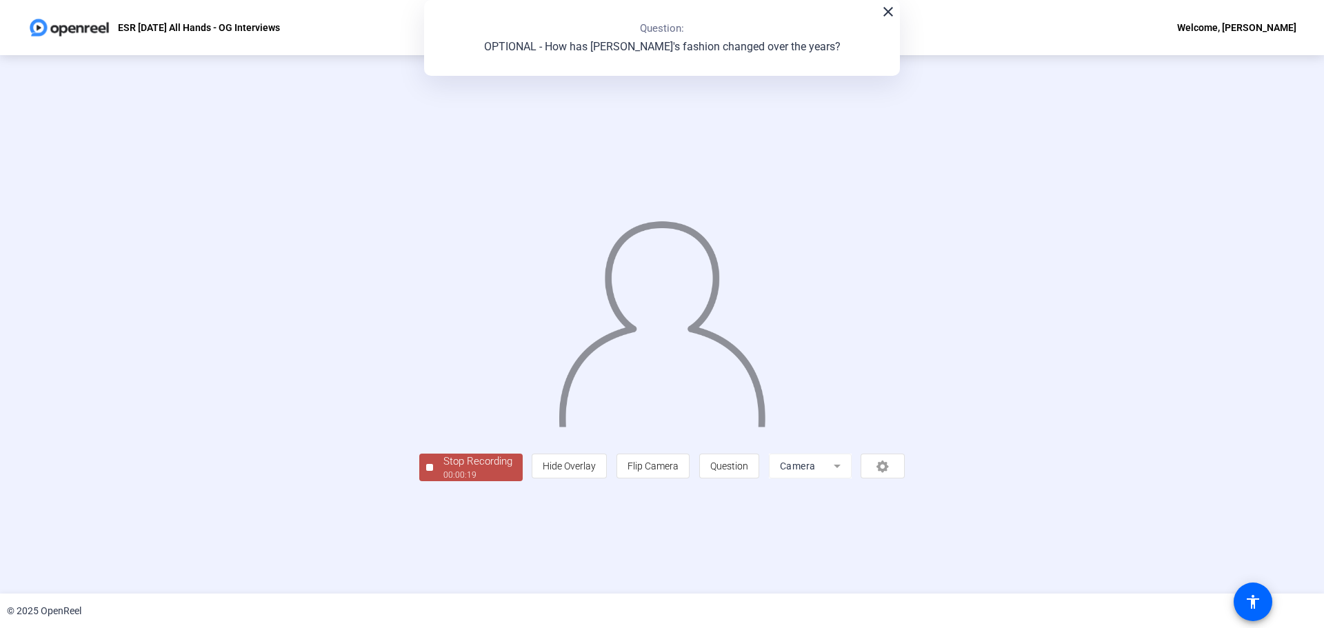
click at [419, 482] on div "Stop Recording 00:00:19 person Hide Overlay flip Flip Camera question_mark Ques…" at bounding box center [662, 325] width 486 height 314
click at [443, 470] on div "Stop Recording" at bounding box center [477, 462] width 69 height 16
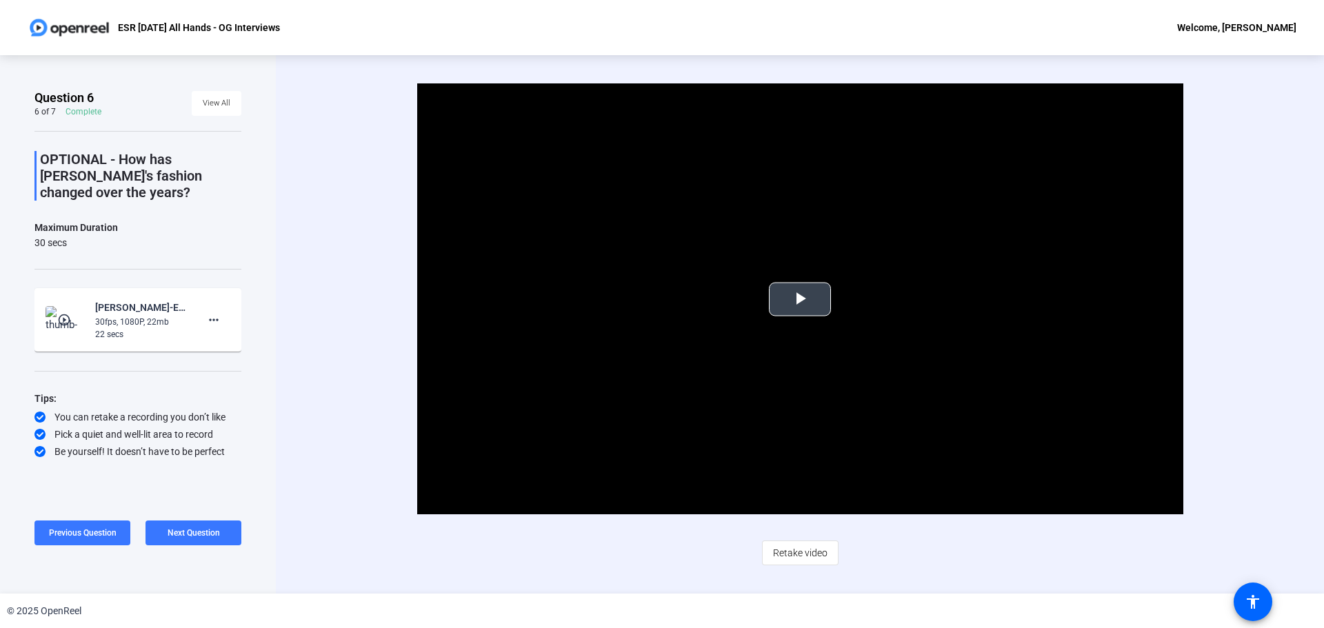
click at [800, 299] on span "Video Player" at bounding box center [800, 299] width 0 height 0
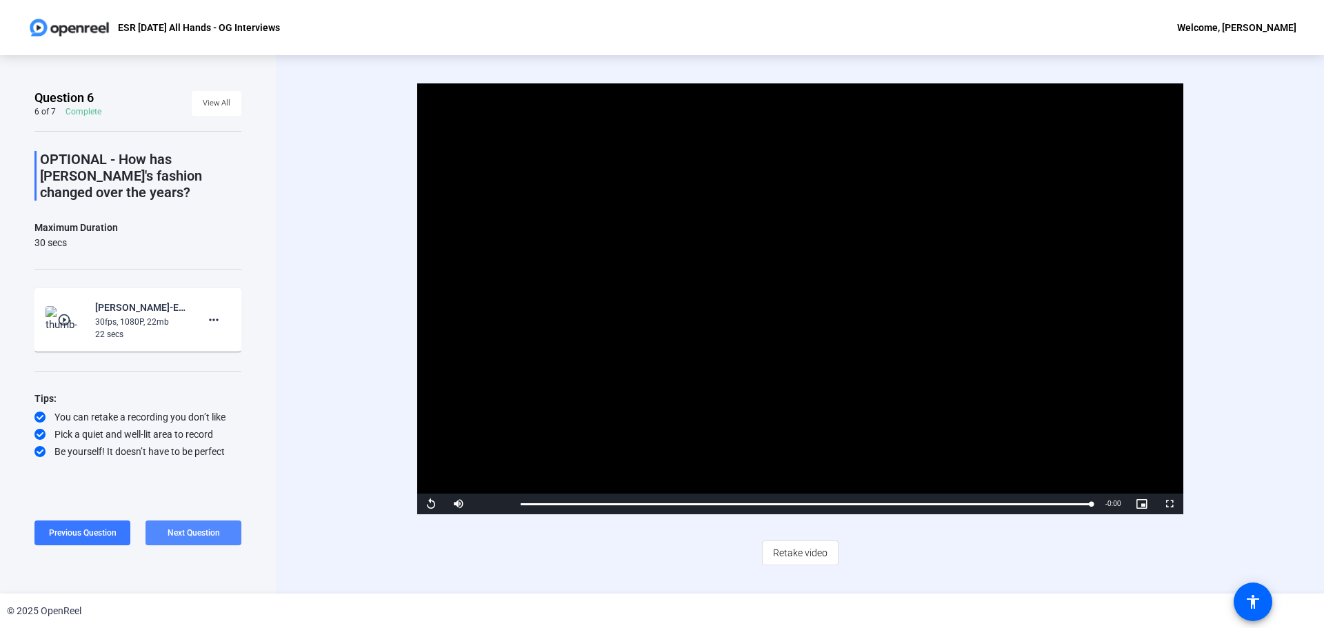
click at [205, 536] on span "Next Question" at bounding box center [194, 533] width 52 height 10
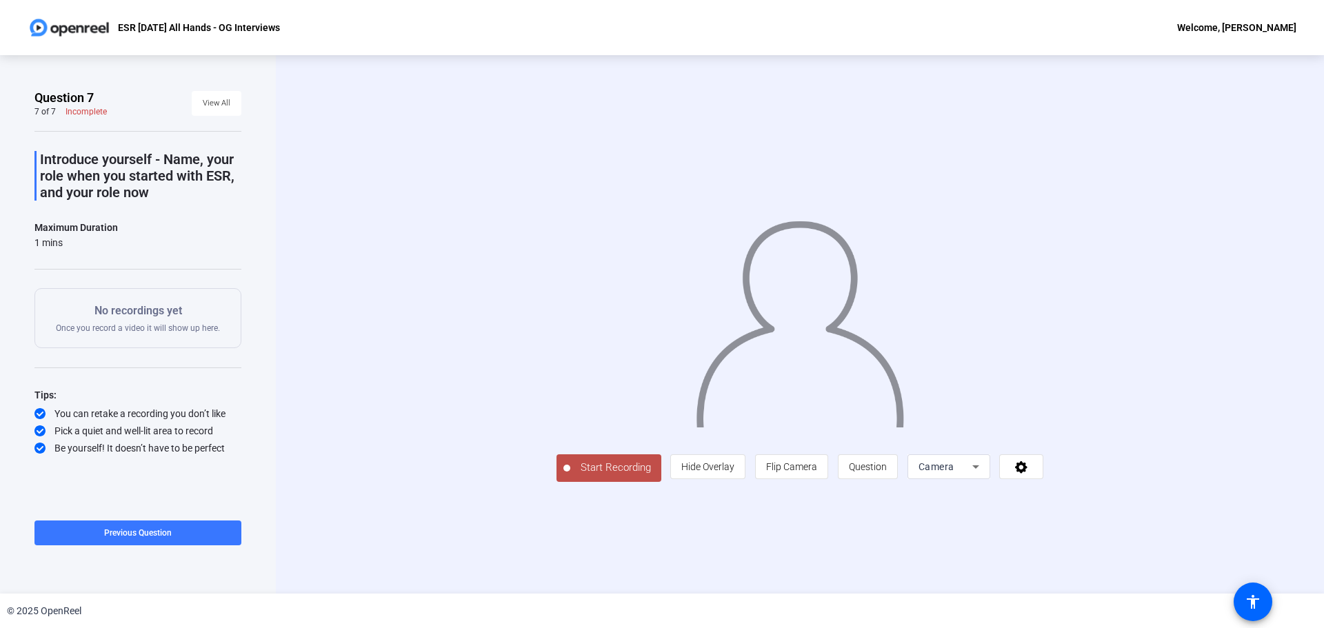
click at [570, 476] on span "Start Recording" at bounding box center [615, 468] width 91 height 16
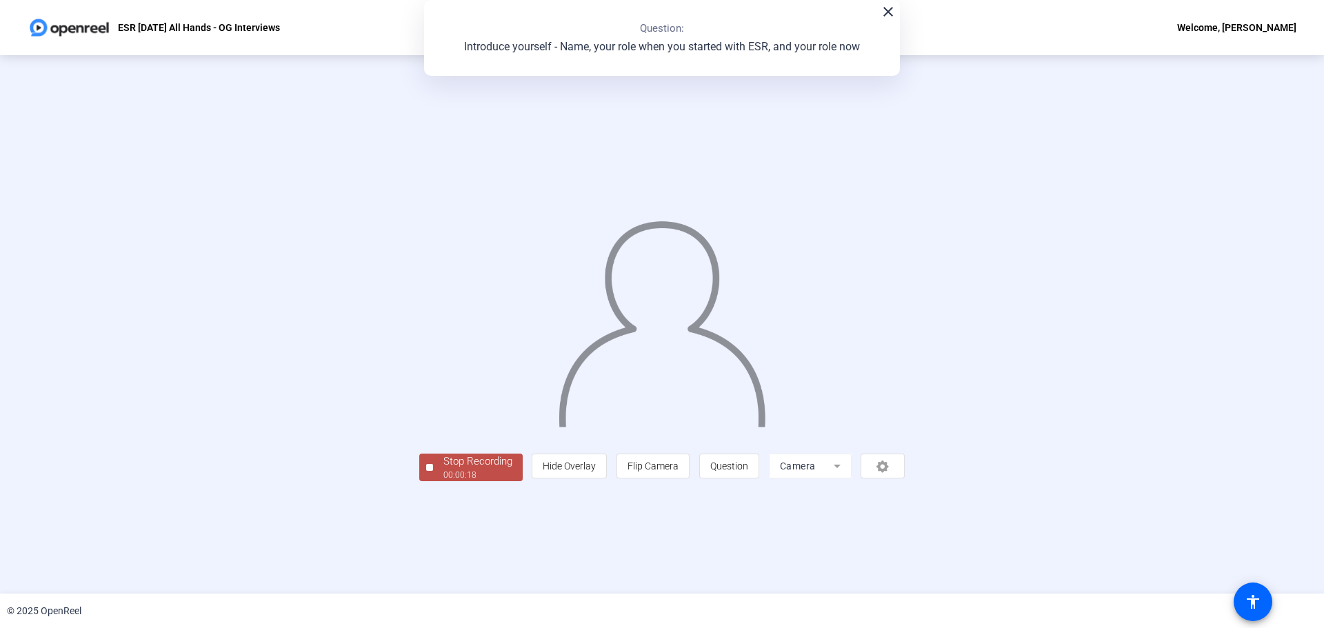
click at [419, 481] on div "Stop Recording 00:00:18 person Hide Overlay flip Flip Camera question_mark Ques…" at bounding box center [662, 466] width 486 height 30
click at [443, 470] on div "Stop Recording" at bounding box center [477, 462] width 69 height 16
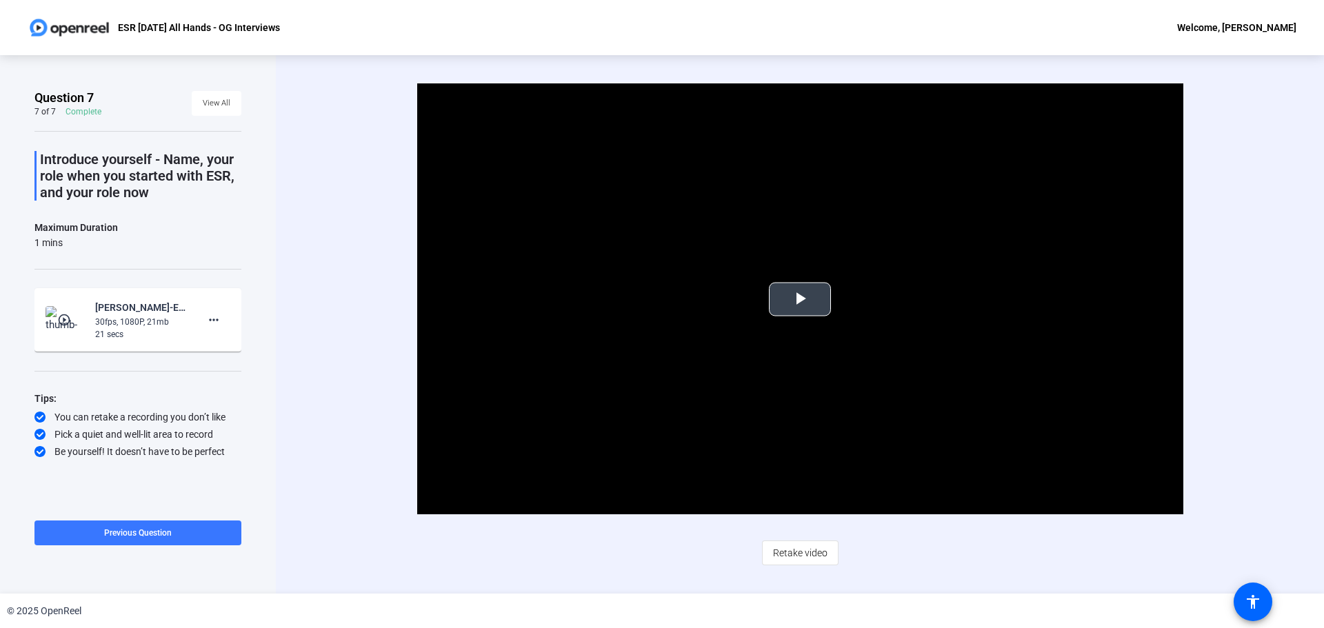
click at [800, 299] on span "Video Player" at bounding box center [800, 299] width 0 height 0
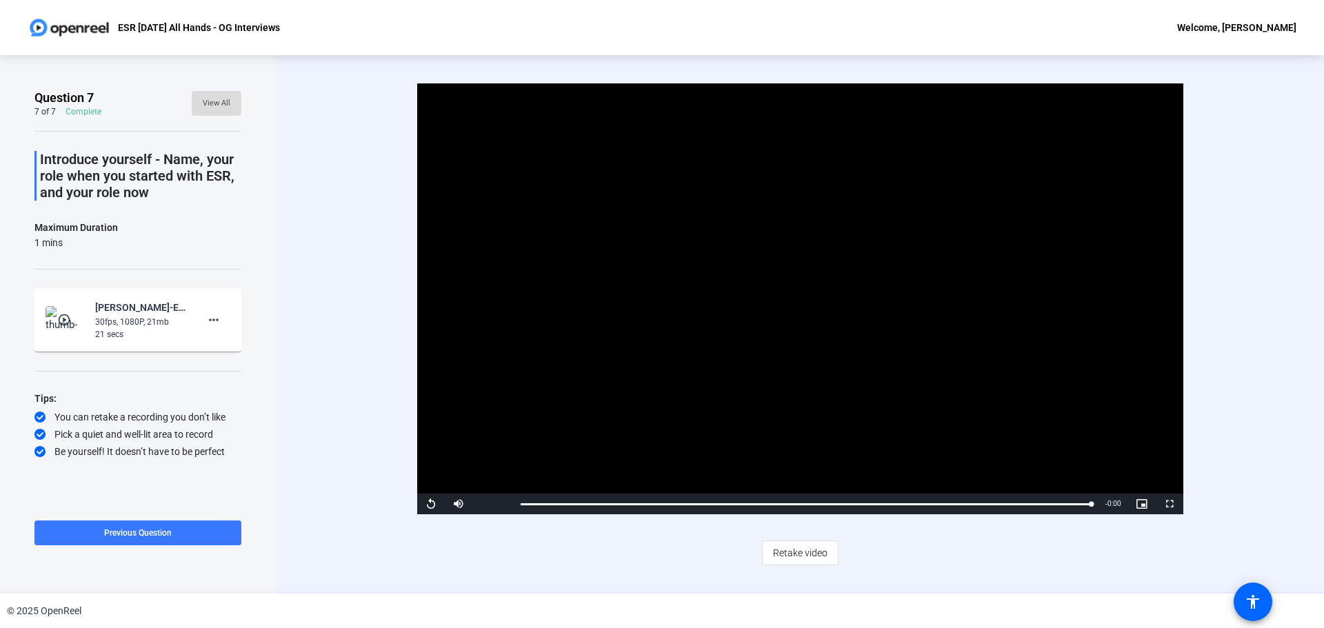
click at [208, 99] on span "View All" at bounding box center [217, 103] width 28 height 21
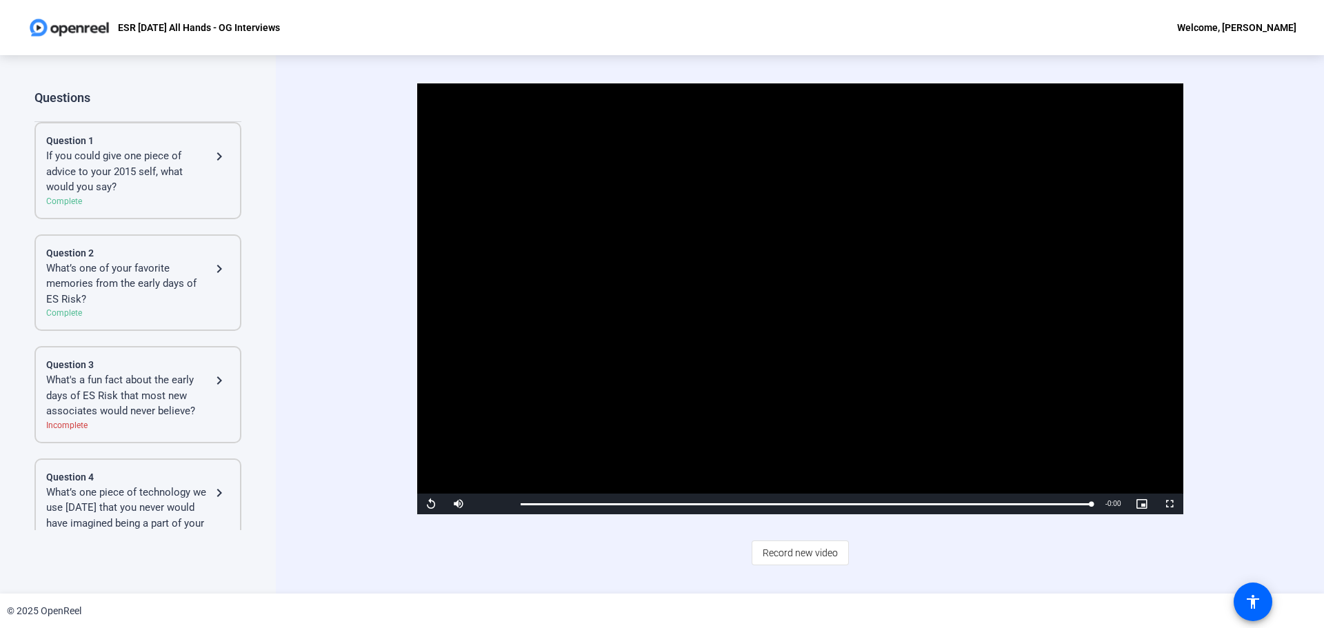
click at [107, 185] on div "If you could give one piece of advice to your 2015 self, what would you say?" at bounding box center [128, 171] width 165 height 47
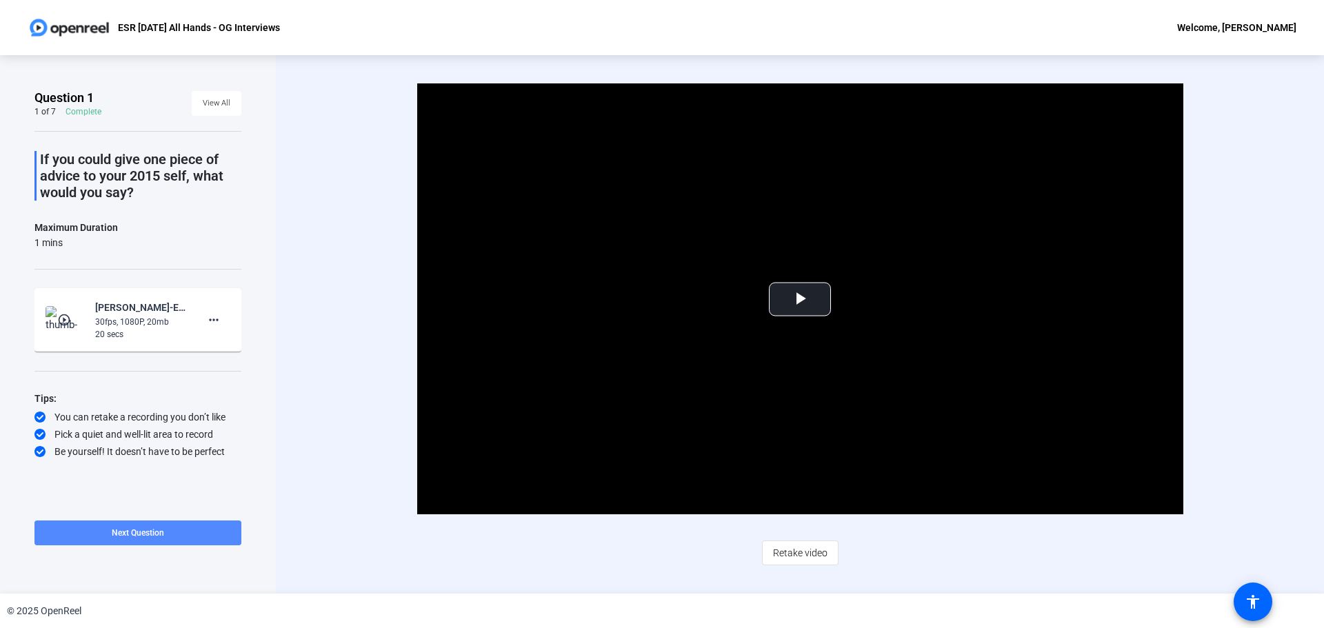
click at [186, 538] on span at bounding box center [137, 532] width 207 height 33
click at [800, 299] on span "Video Player" at bounding box center [800, 299] width 0 height 0
click at [228, 530] on span at bounding box center [193, 532] width 96 height 33
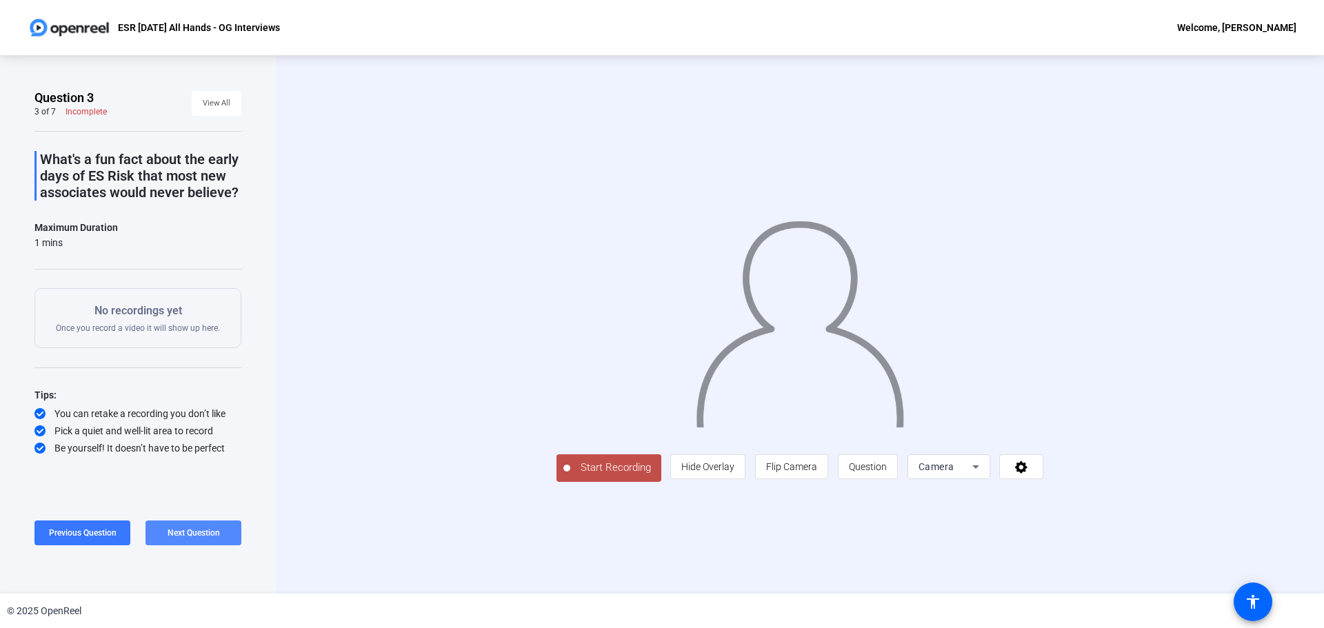
click at [228, 530] on span at bounding box center [193, 532] width 96 height 33
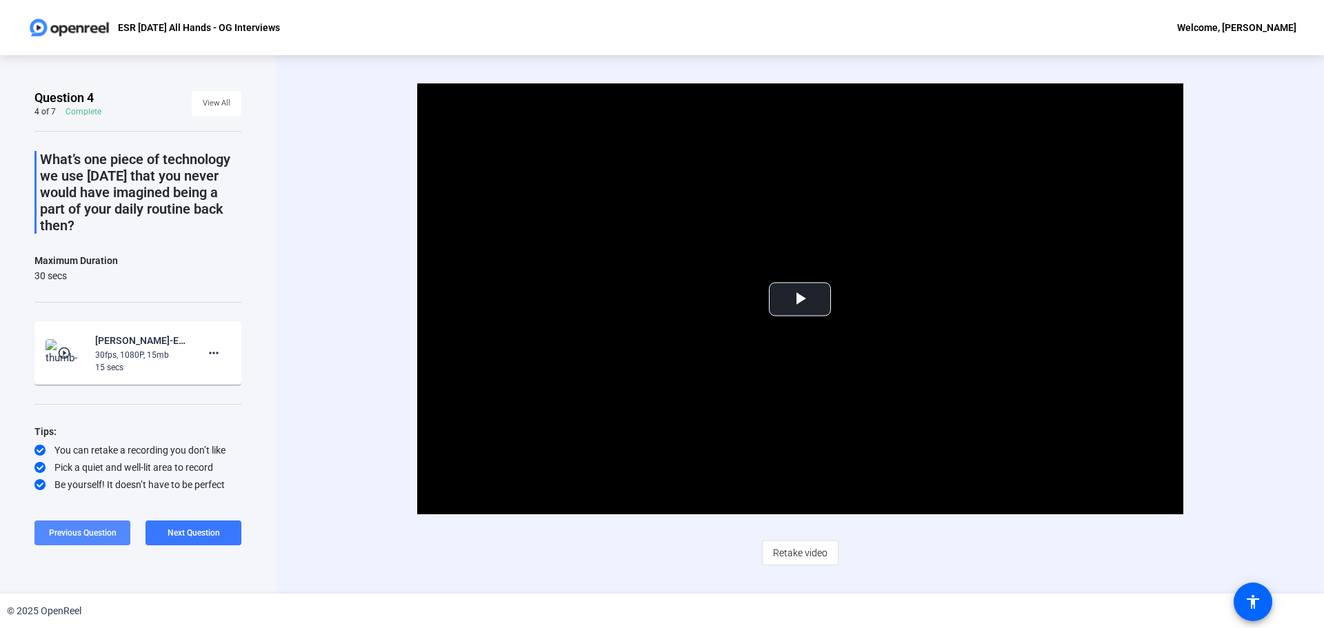
click at [108, 534] on span "Previous Question" at bounding box center [83, 533] width 68 height 10
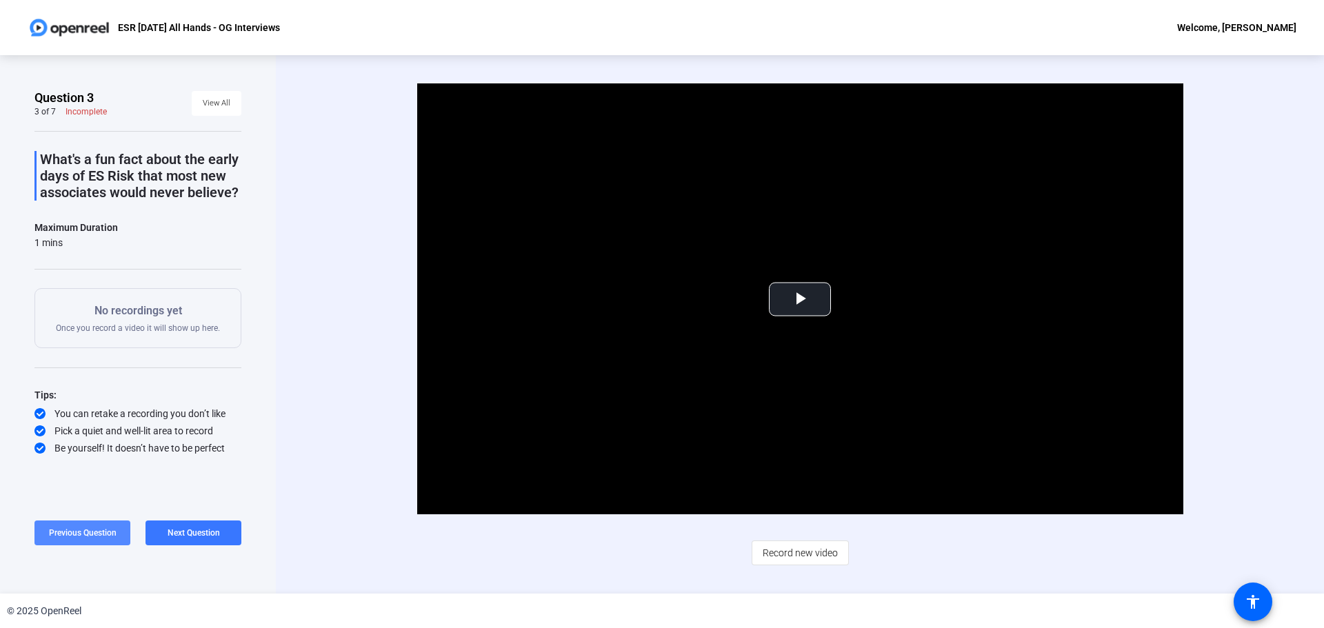
click at [82, 527] on span "Previous Question" at bounding box center [83, 532] width 68 height 11
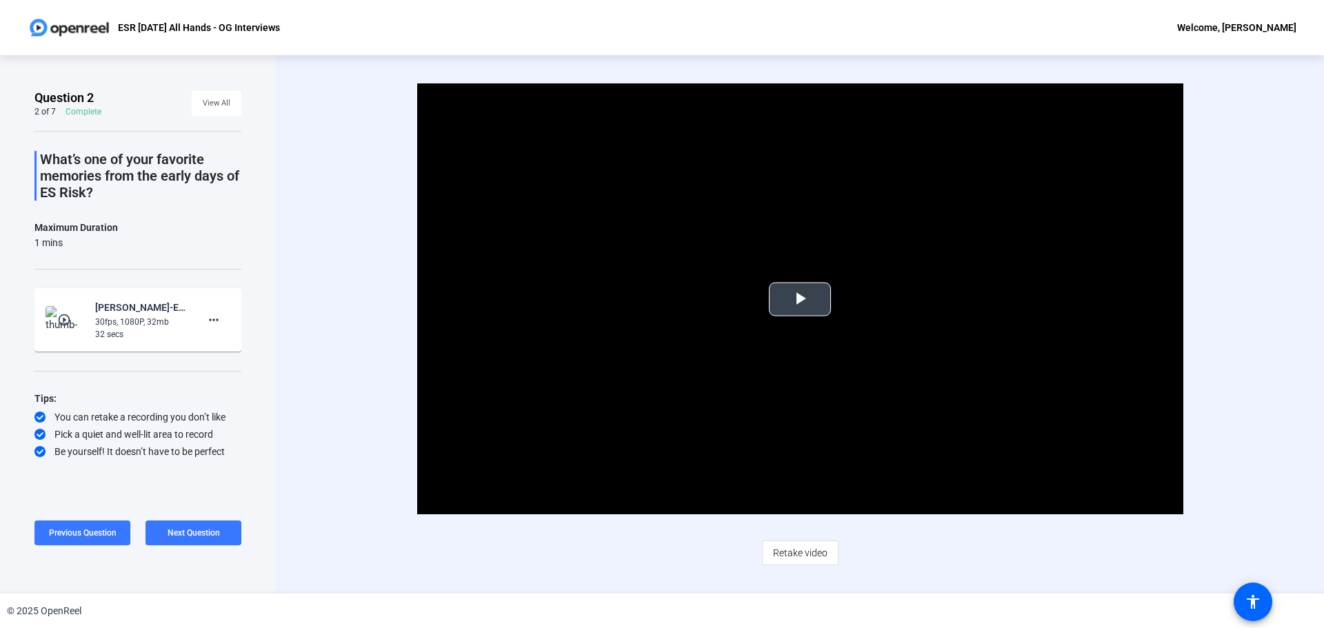
click at [800, 299] on span "Video Player" at bounding box center [800, 299] width 0 height 0
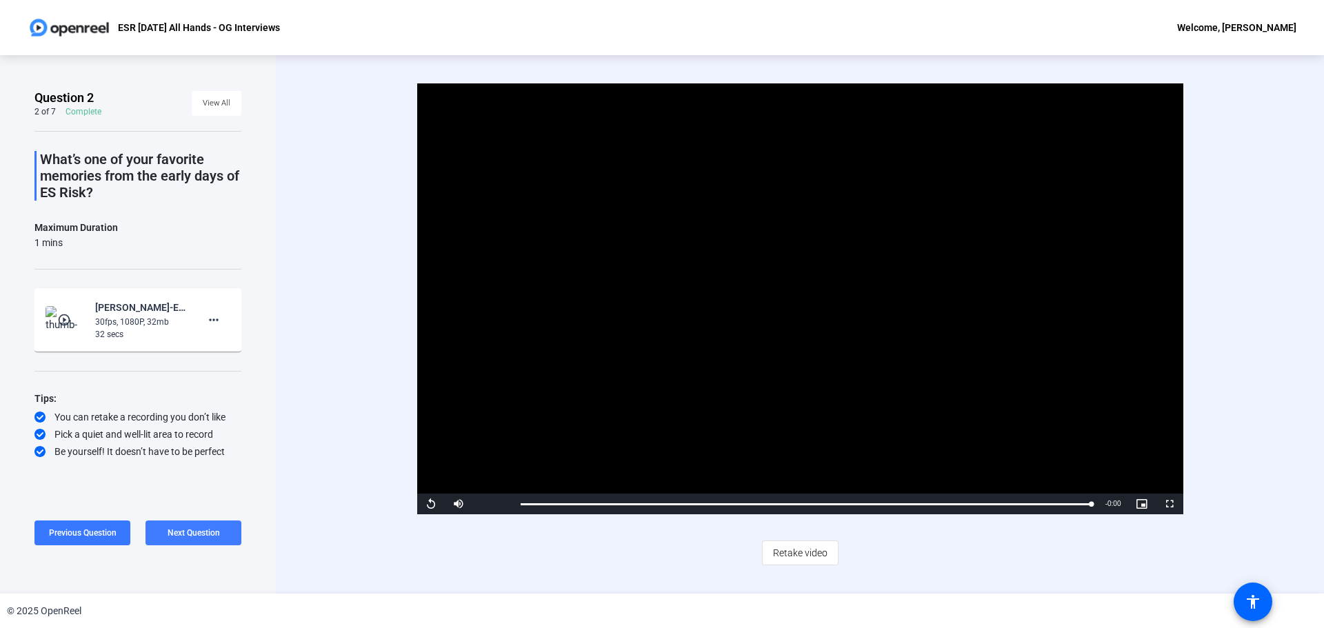
click at [193, 535] on span "Next Question" at bounding box center [194, 533] width 52 height 10
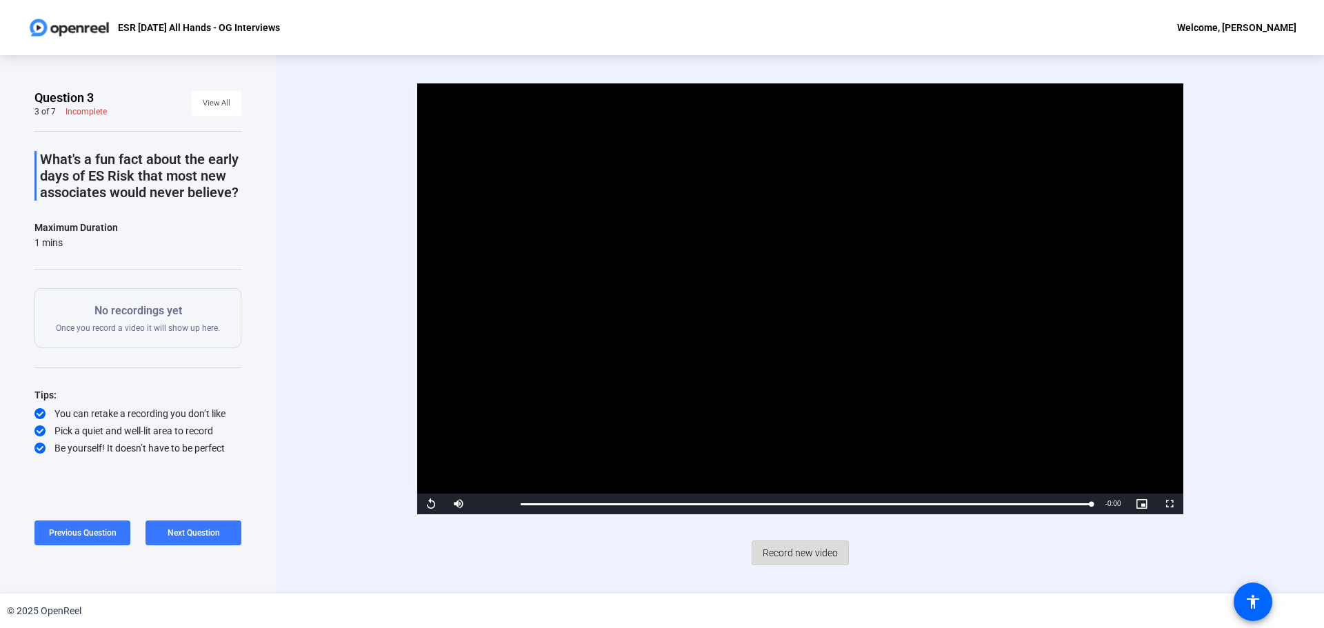
click at [803, 553] on span "Record new video" at bounding box center [800, 553] width 75 height 26
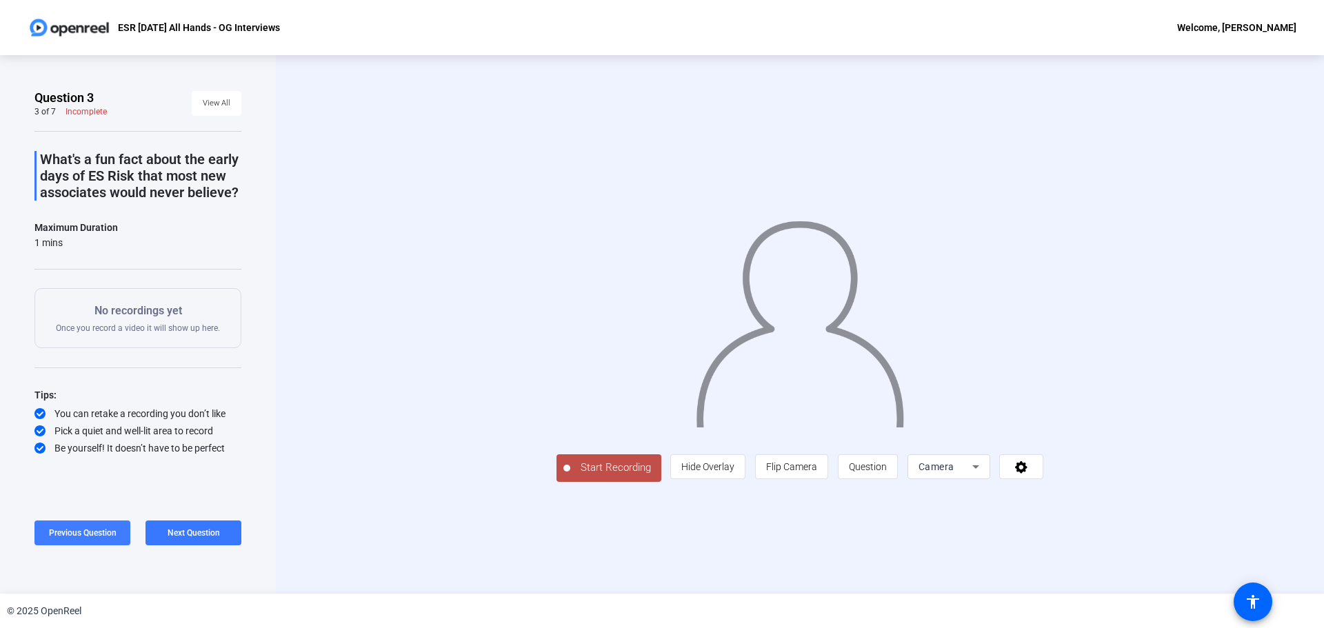
click at [66, 531] on span "Previous Question" at bounding box center [83, 533] width 68 height 10
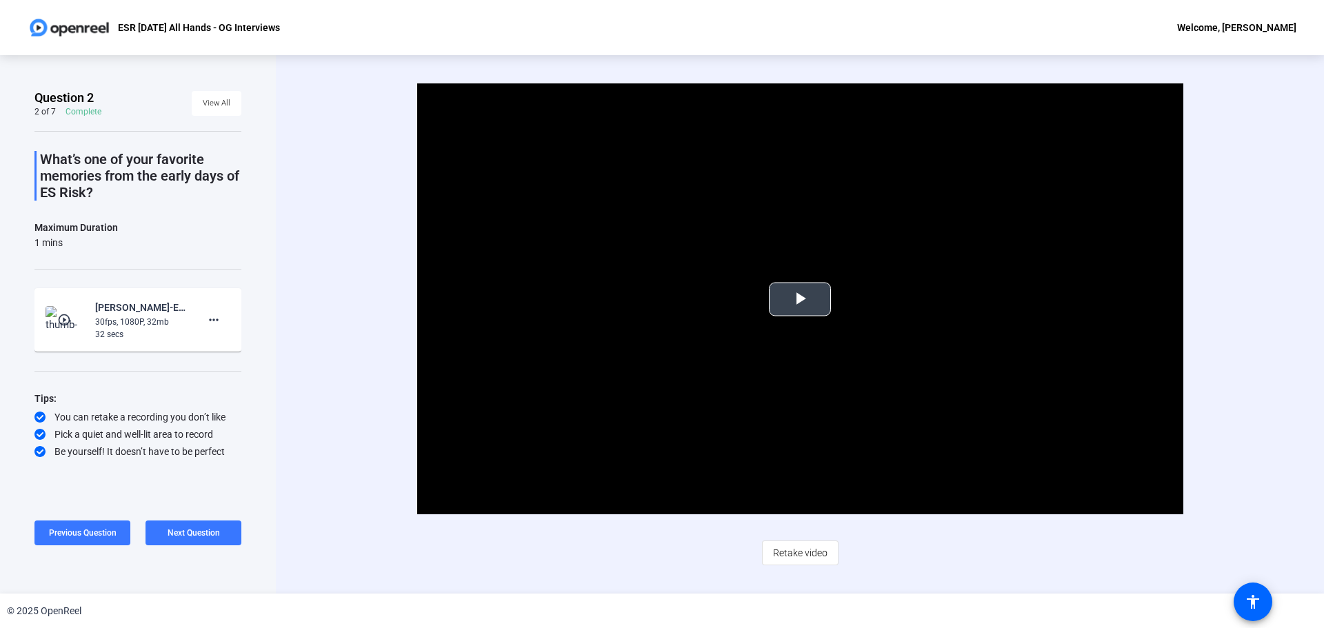
click at [800, 299] on span "Video Player" at bounding box center [800, 299] width 0 height 0
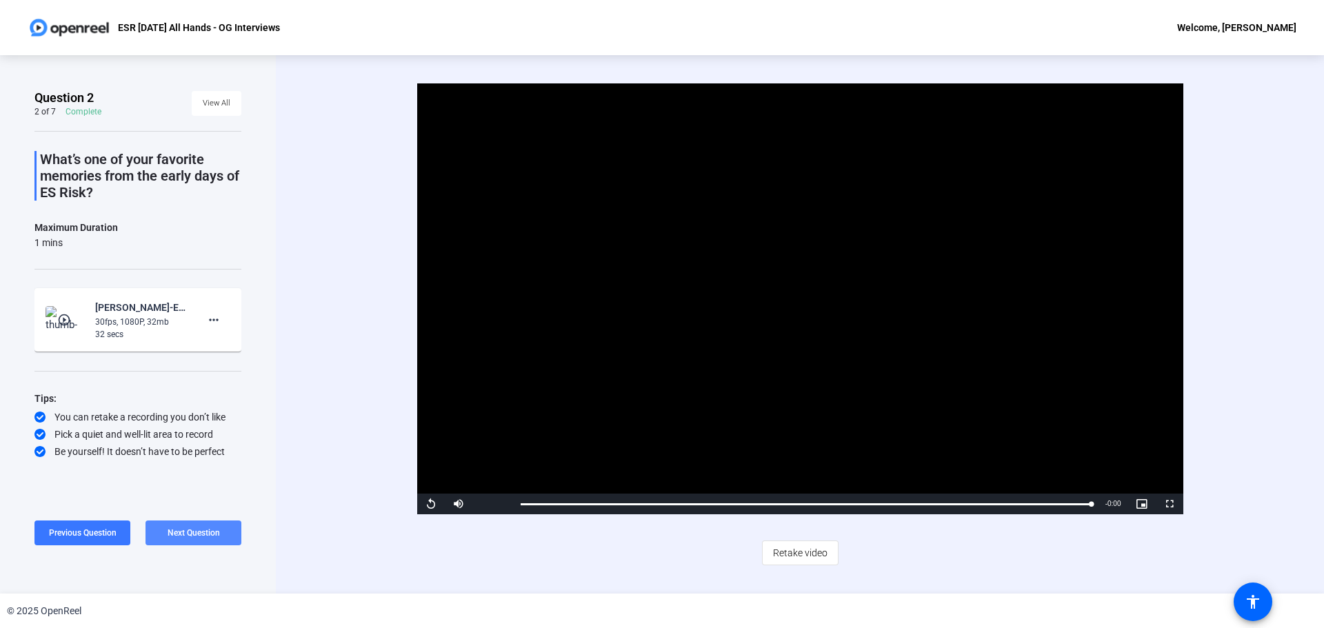
click at [211, 532] on span "Next Question" at bounding box center [194, 533] width 52 height 10
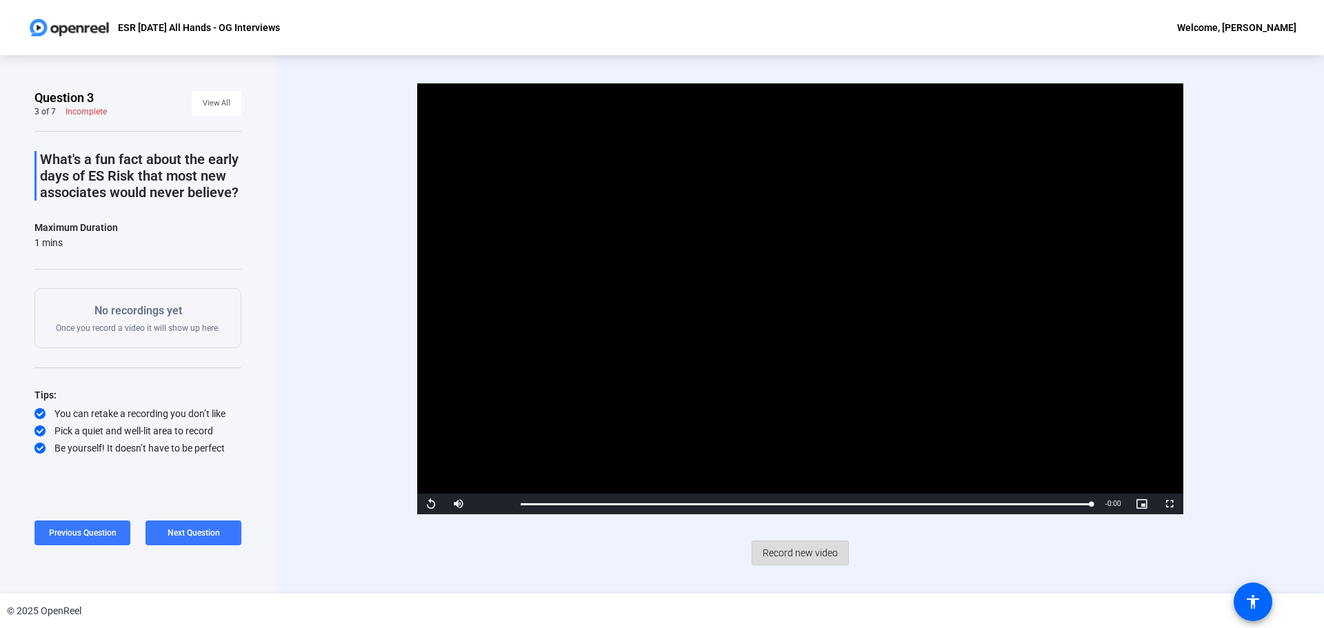
click at [816, 552] on span "Record new video" at bounding box center [800, 553] width 75 height 26
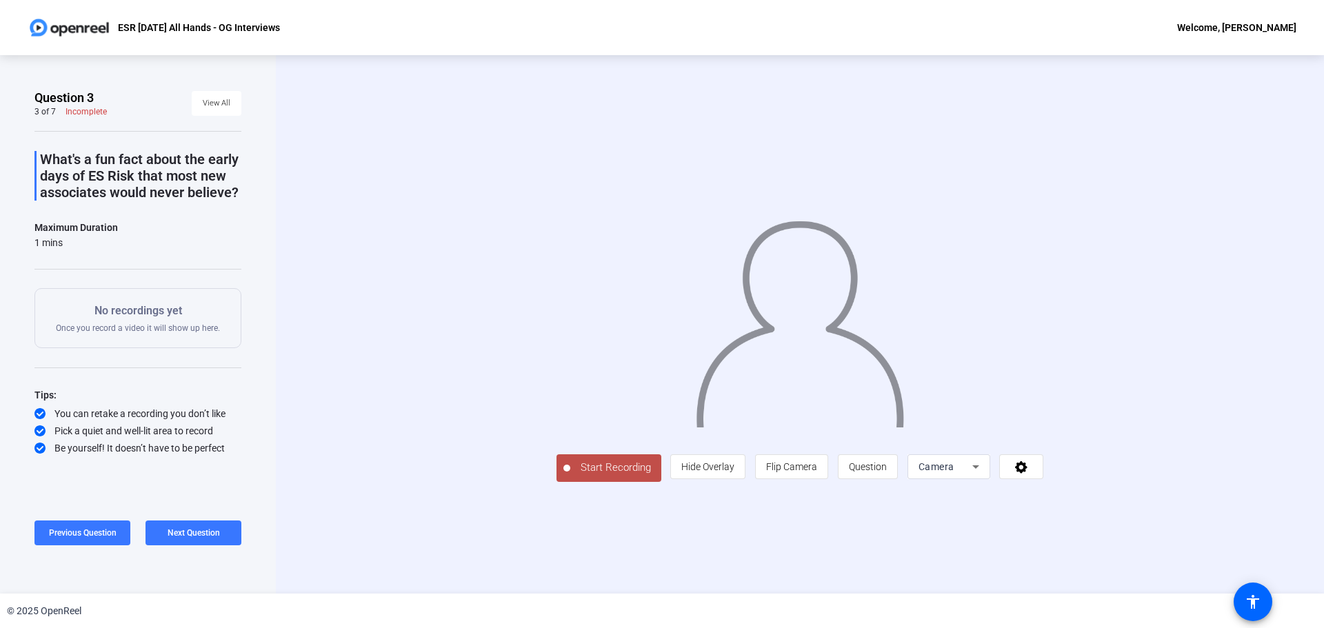
click at [570, 476] on span "Start Recording" at bounding box center [615, 468] width 91 height 16
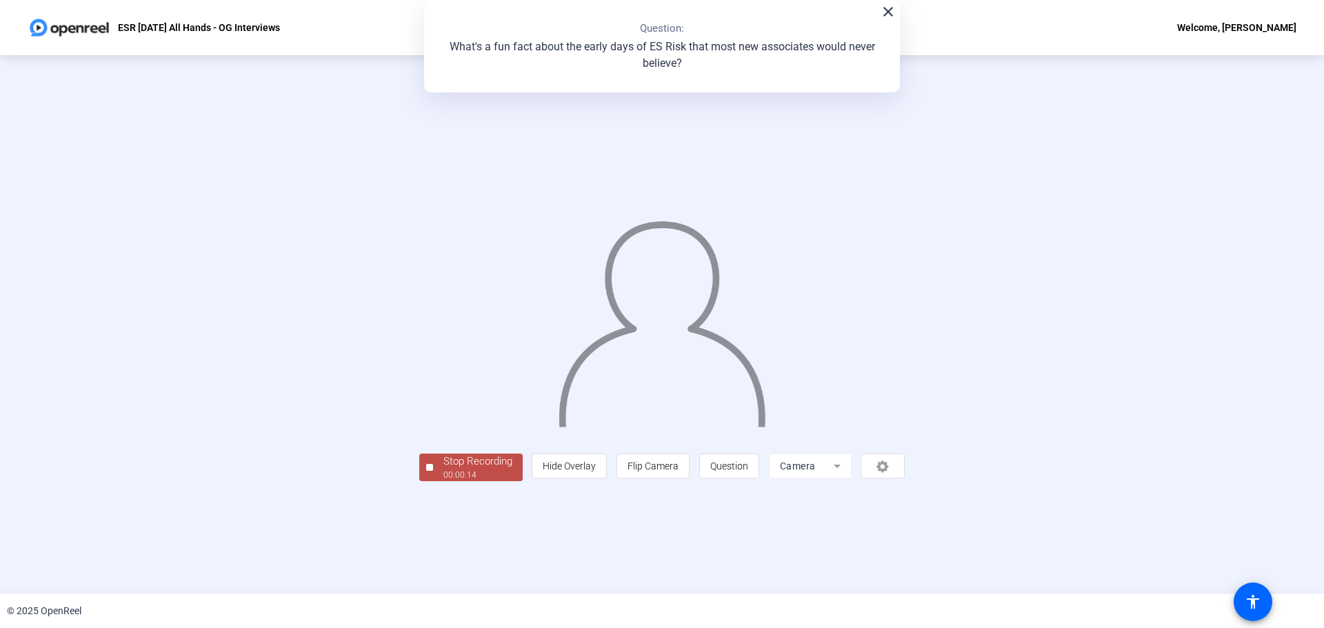
click at [443, 481] on div "00:00:14" at bounding box center [477, 475] width 69 height 12
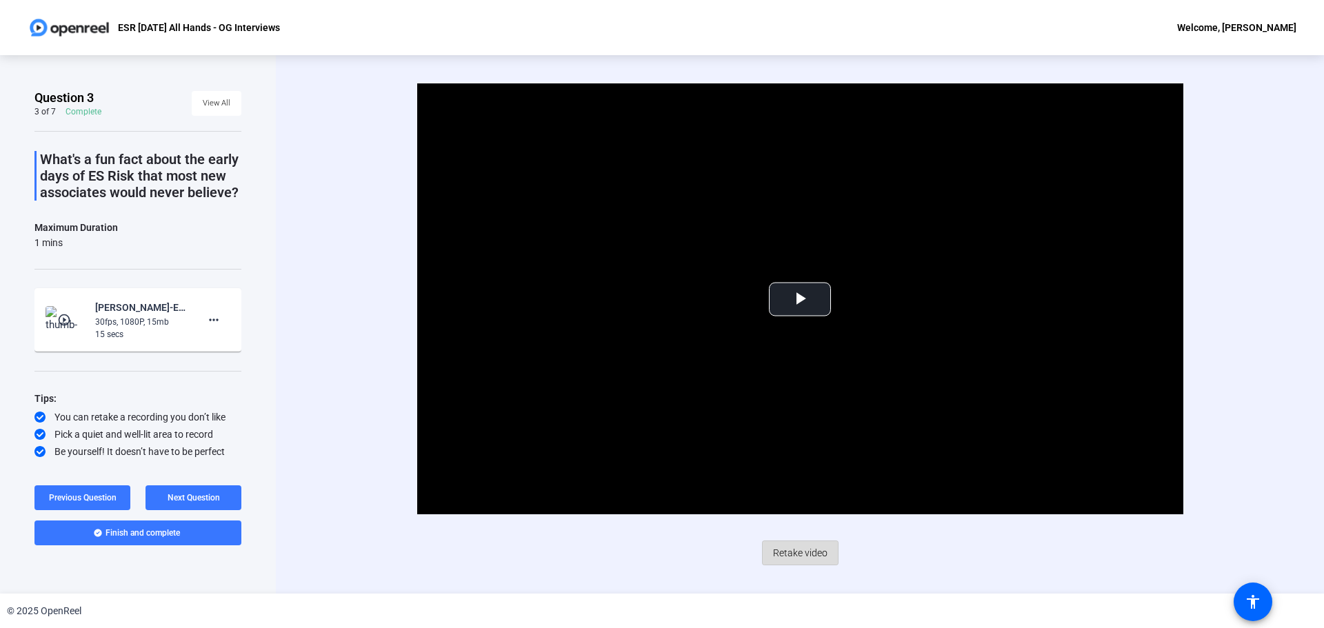
click at [812, 552] on span "Retake video" at bounding box center [800, 553] width 54 height 26
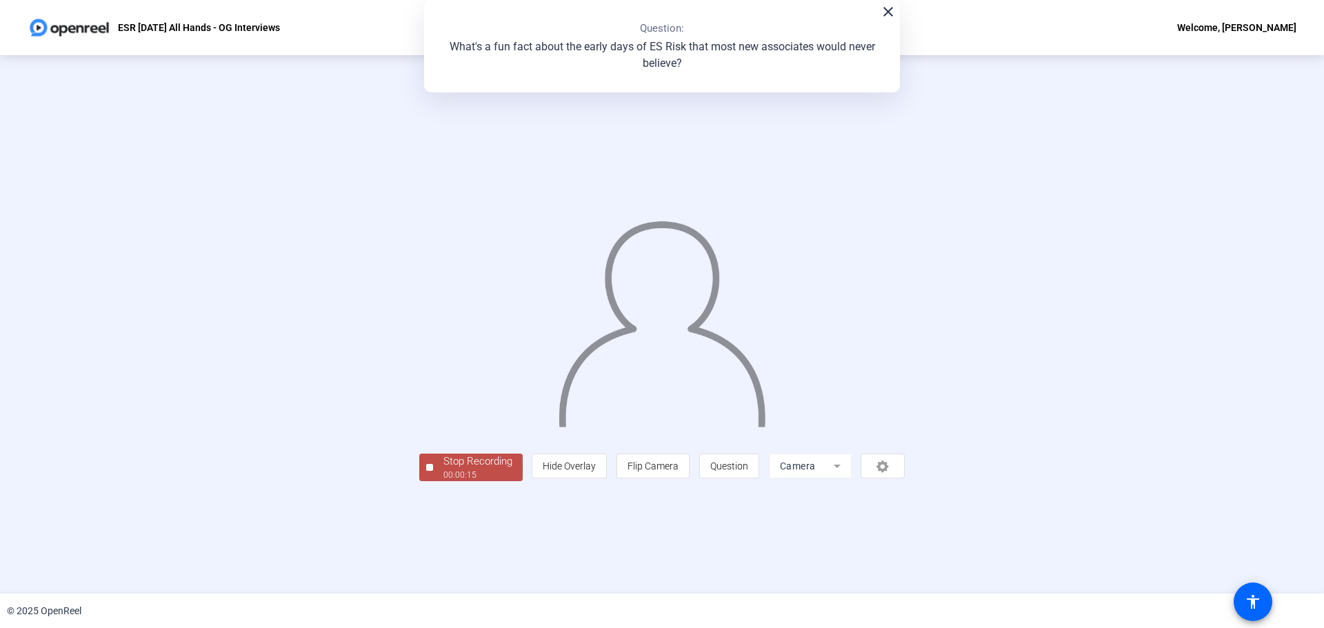
click at [443, 481] on div "00:00:15" at bounding box center [477, 475] width 69 height 12
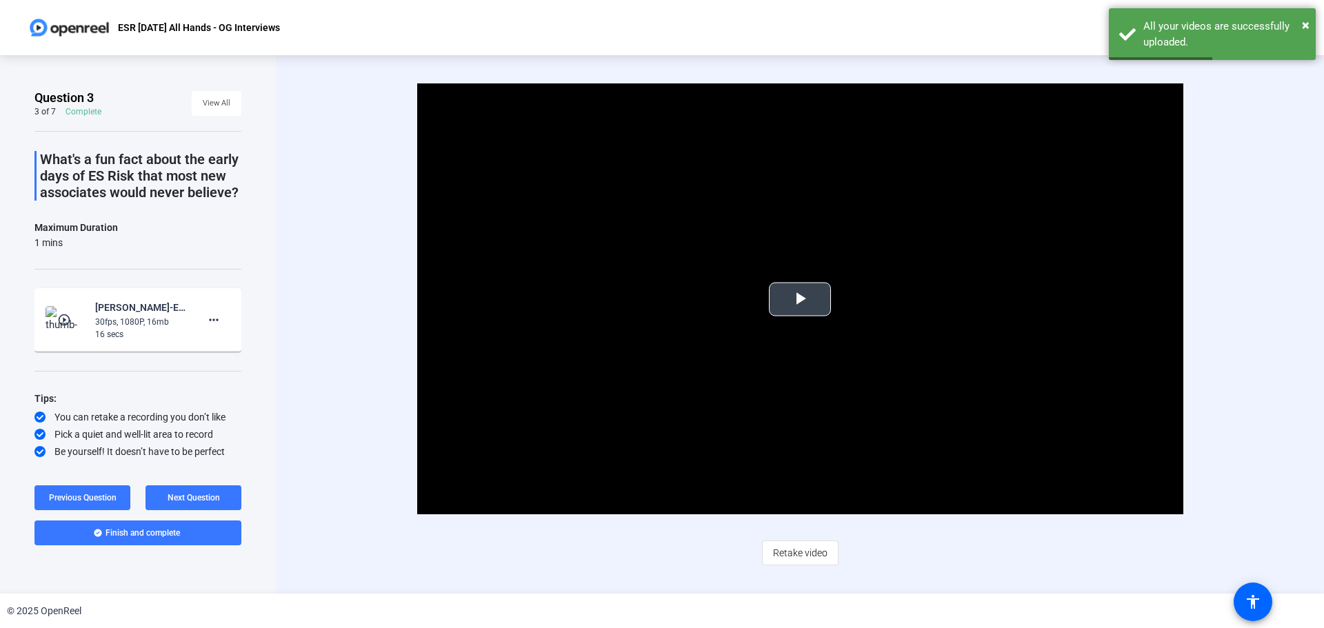
click at [800, 299] on span "Video Player" at bounding box center [800, 299] width 0 height 0
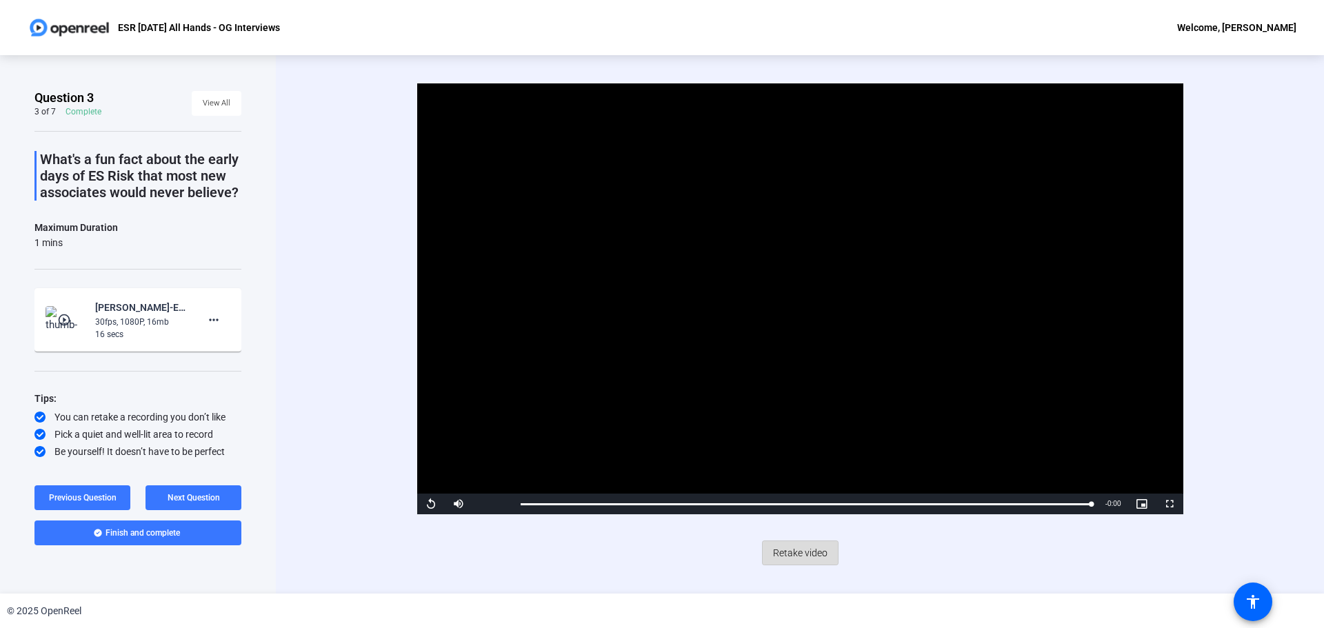
click at [805, 552] on span "Retake video" at bounding box center [800, 553] width 54 height 26
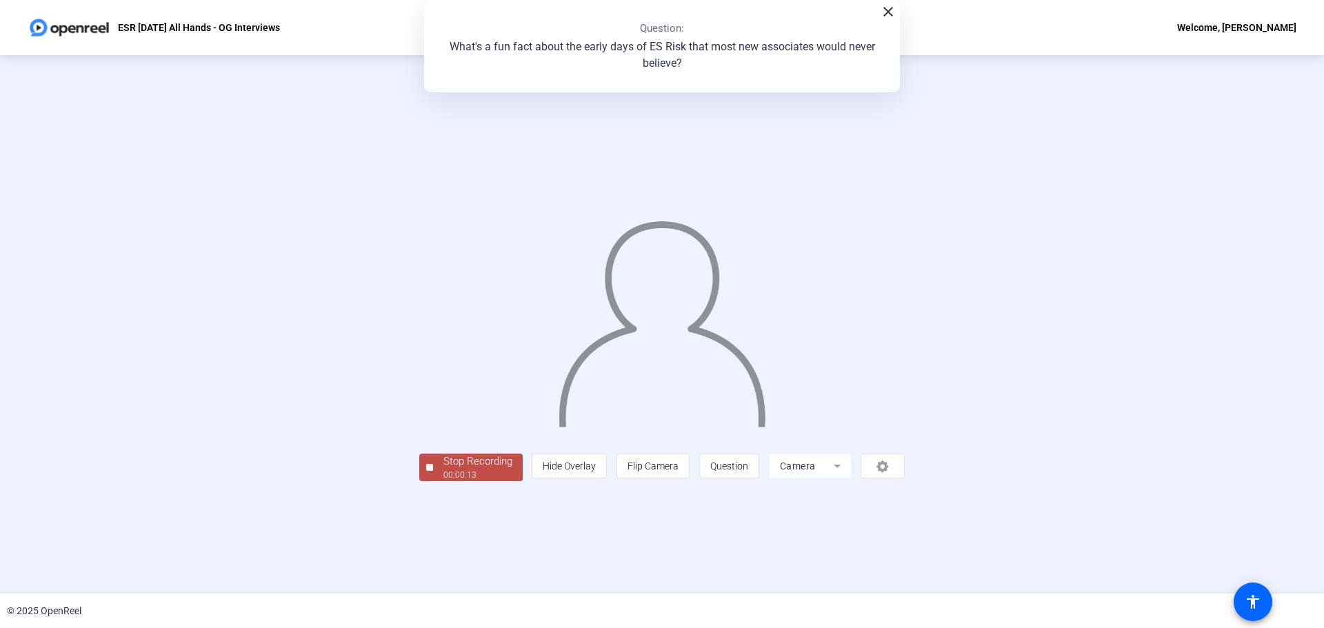
click at [419, 441] on div at bounding box center [662, 304] width 486 height 273
click at [443, 470] on div "Stop Recording" at bounding box center [477, 462] width 69 height 16
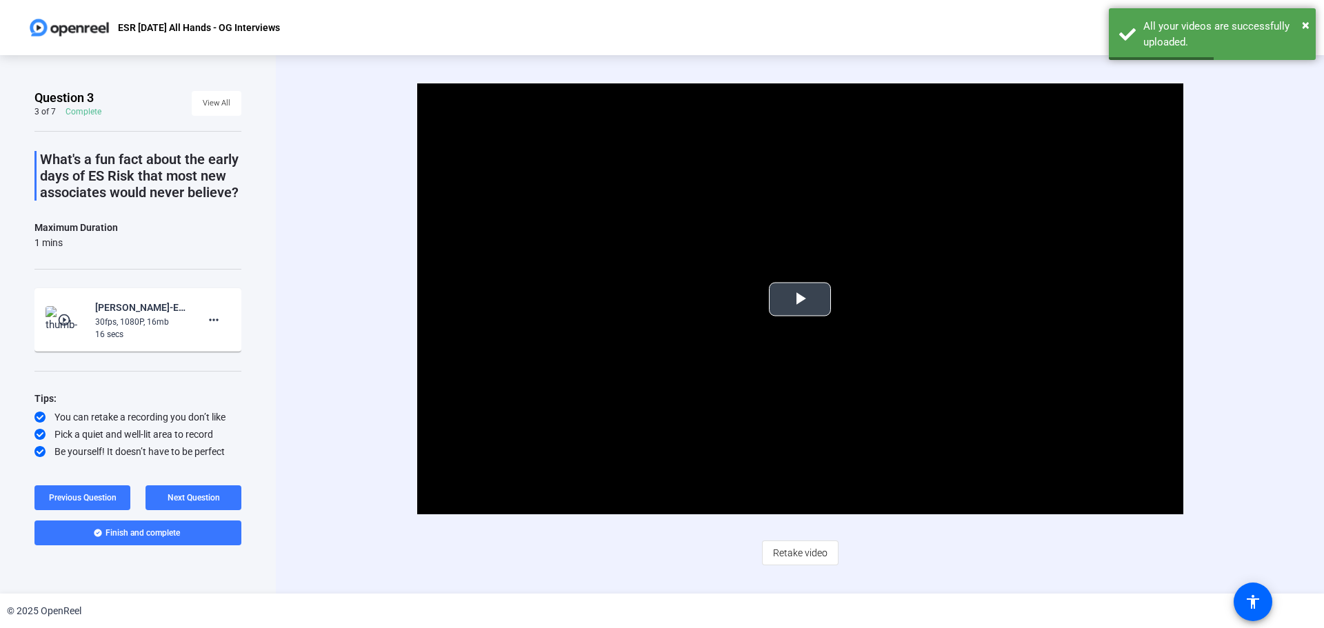
click at [800, 299] on span "Video Player" at bounding box center [800, 299] width 0 height 0
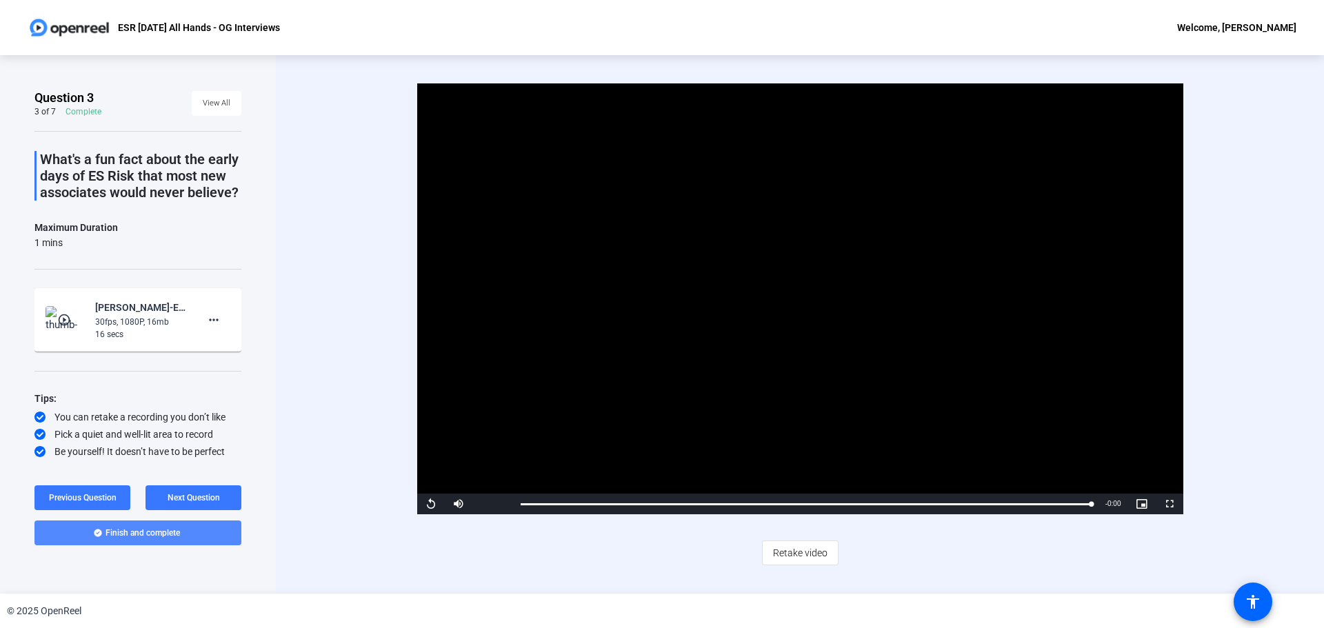
click at [210, 532] on span at bounding box center [137, 532] width 207 height 33
